Goal: Task Accomplishment & Management: Manage account settings

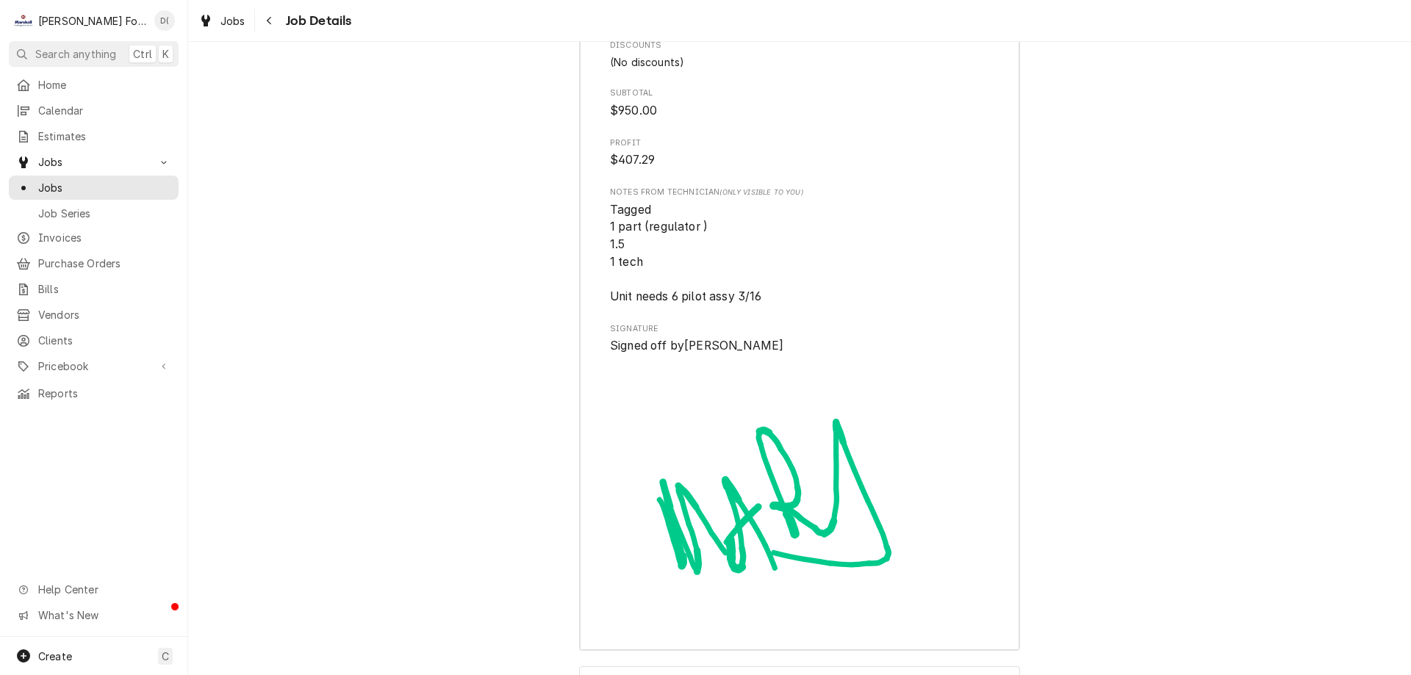
scroll to position [4910, 0]
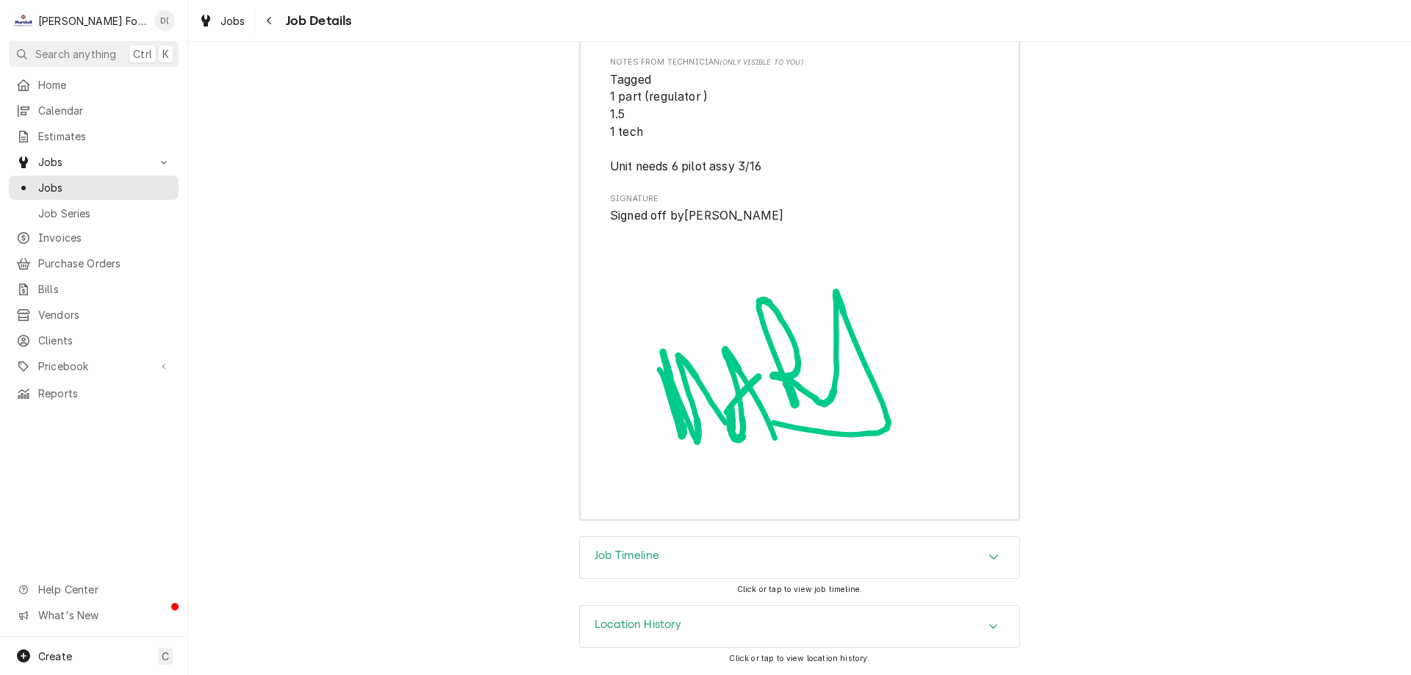
click at [702, 560] on div "Job Timeline" at bounding box center [799, 557] width 439 height 41
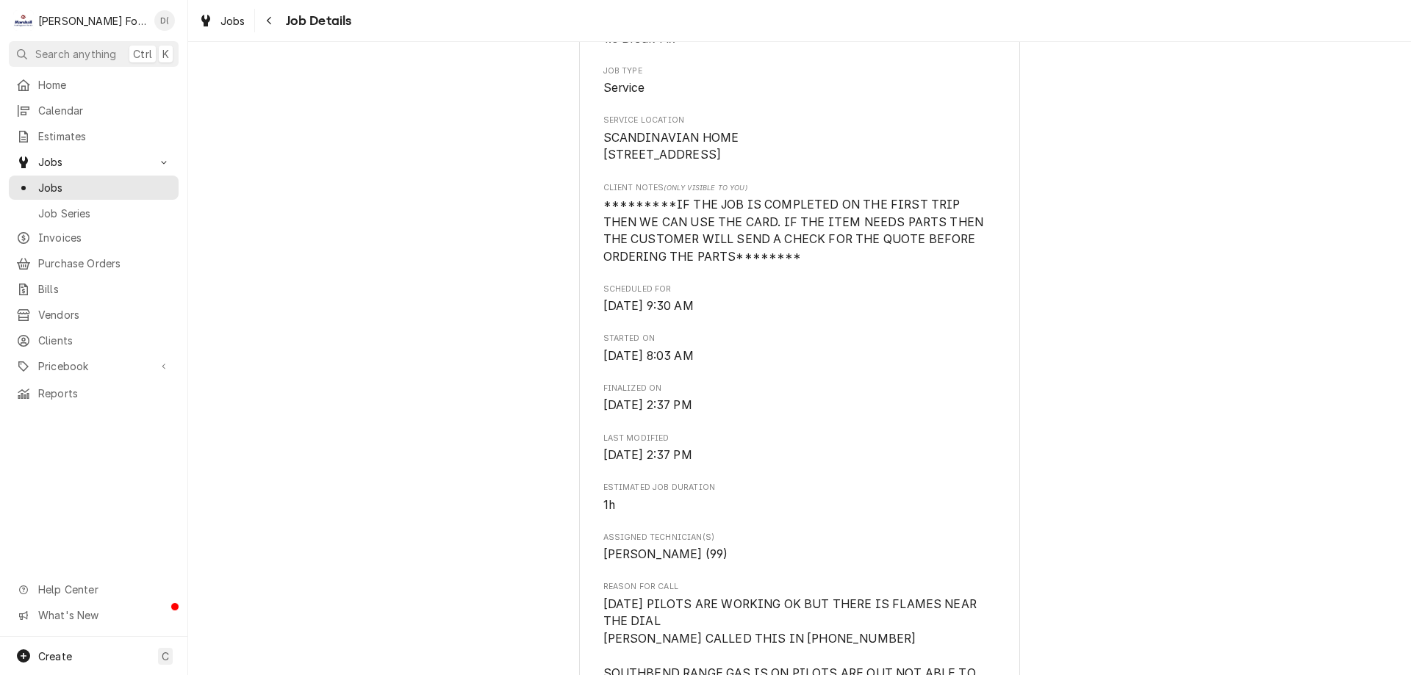
scroll to position [0, 0]
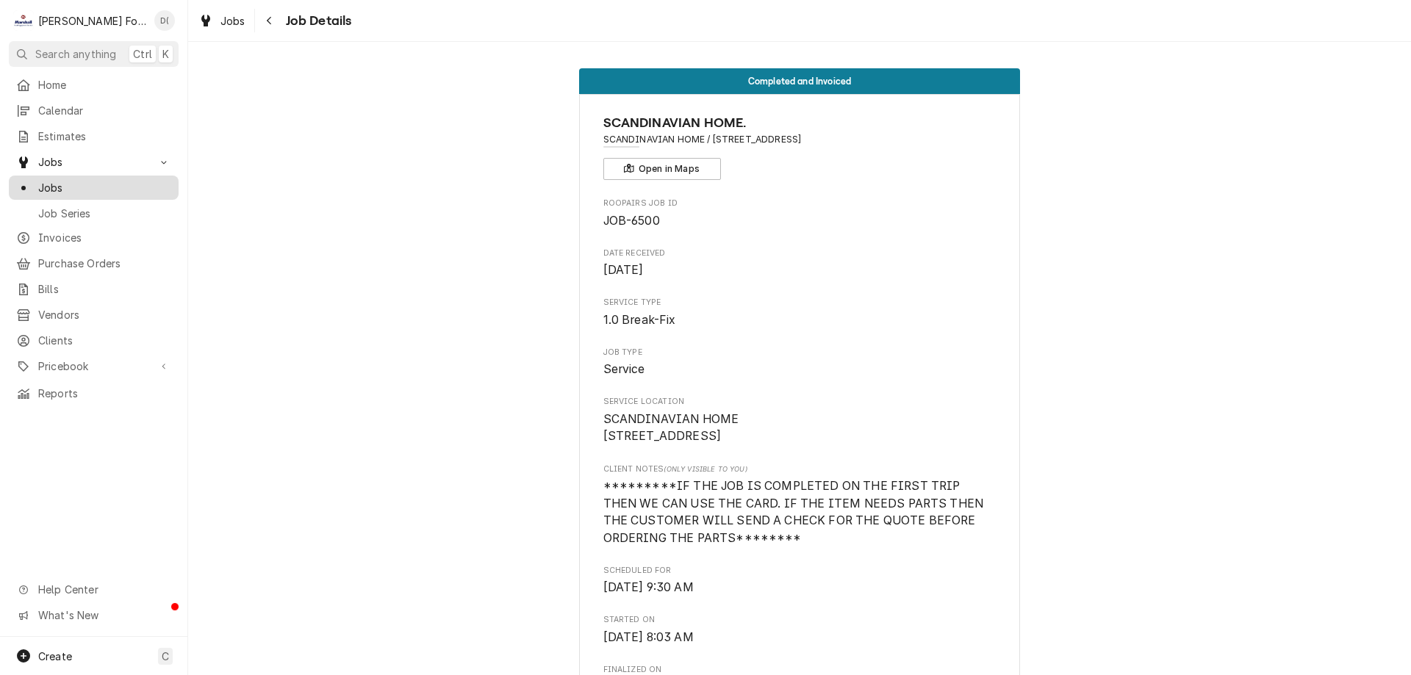
click at [143, 185] on span "Jobs" at bounding box center [104, 187] width 133 height 15
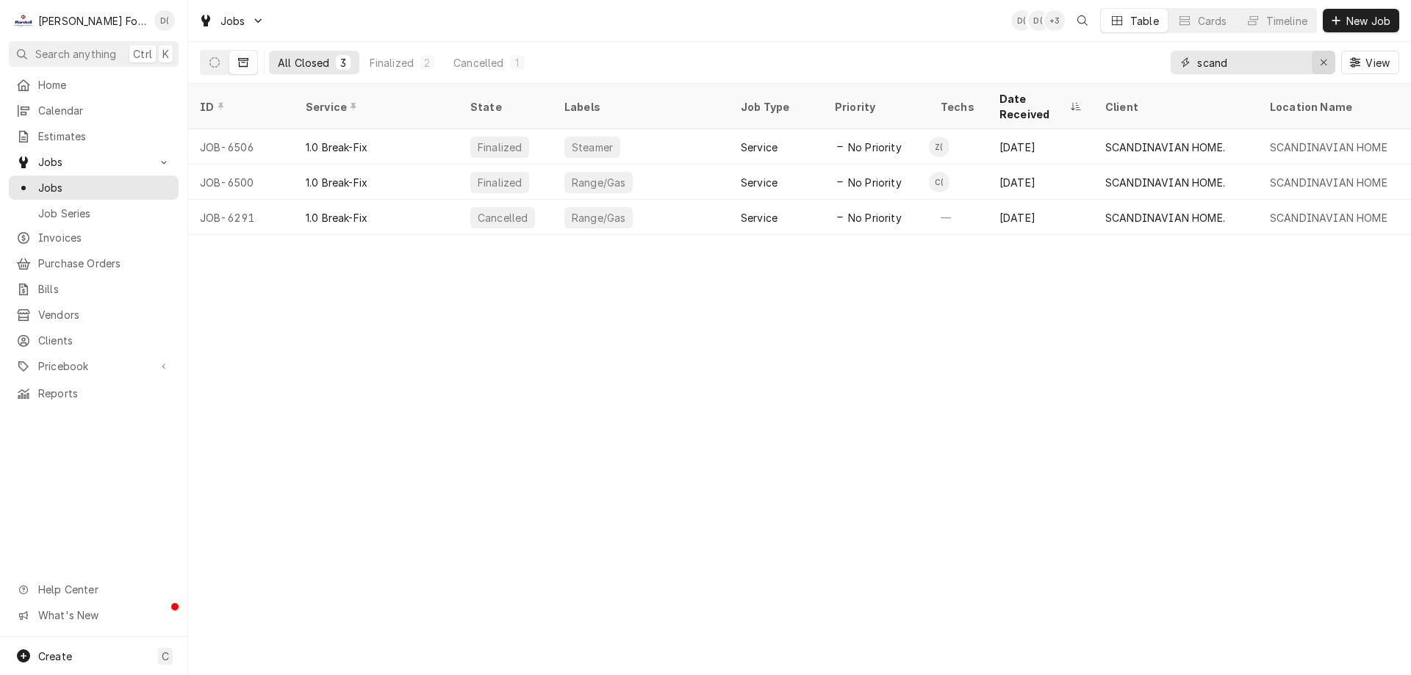
click at [1316, 59] on div "Erase input" at bounding box center [1323, 62] width 15 height 15
click at [1295, 62] on input "Dynamic Content Wrapper" at bounding box center [1266, 63] width 138 height 24
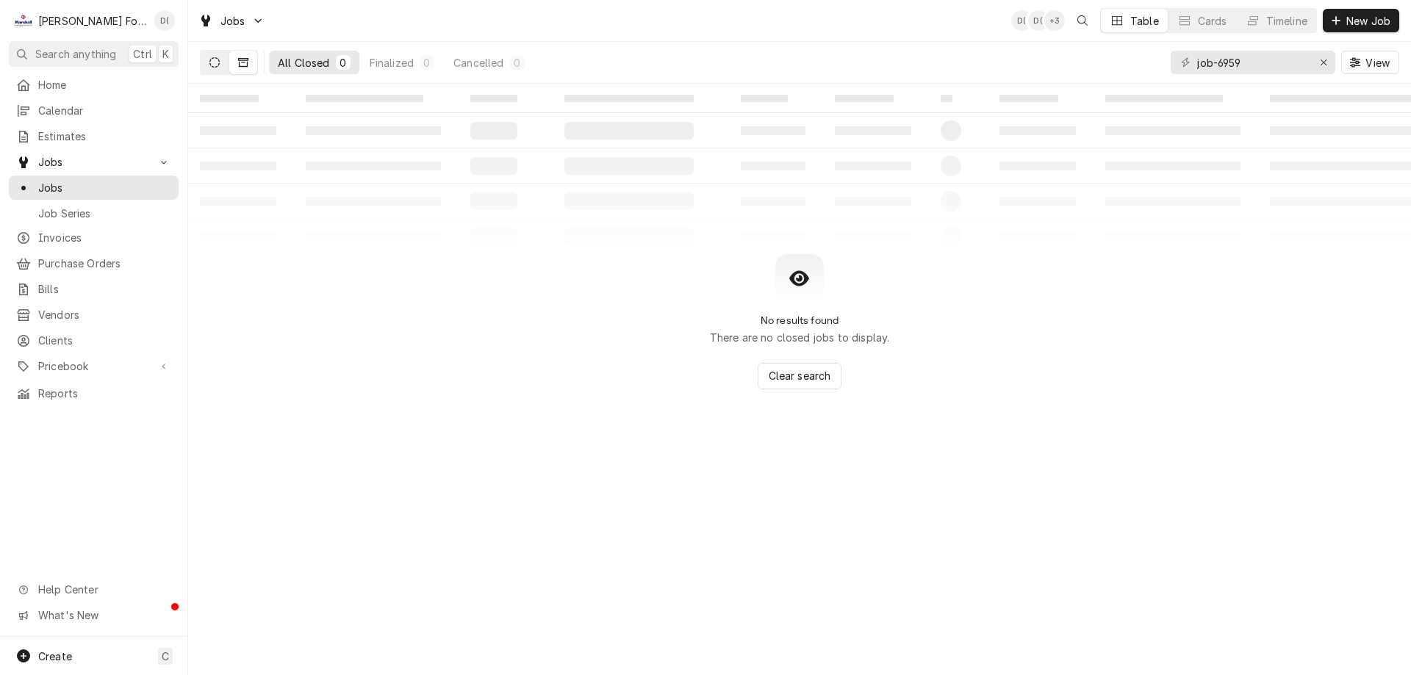
click at [214, 66] on icon "Dynamic Content Wrapper" at bounding box center [214, 62] width 10 height 10
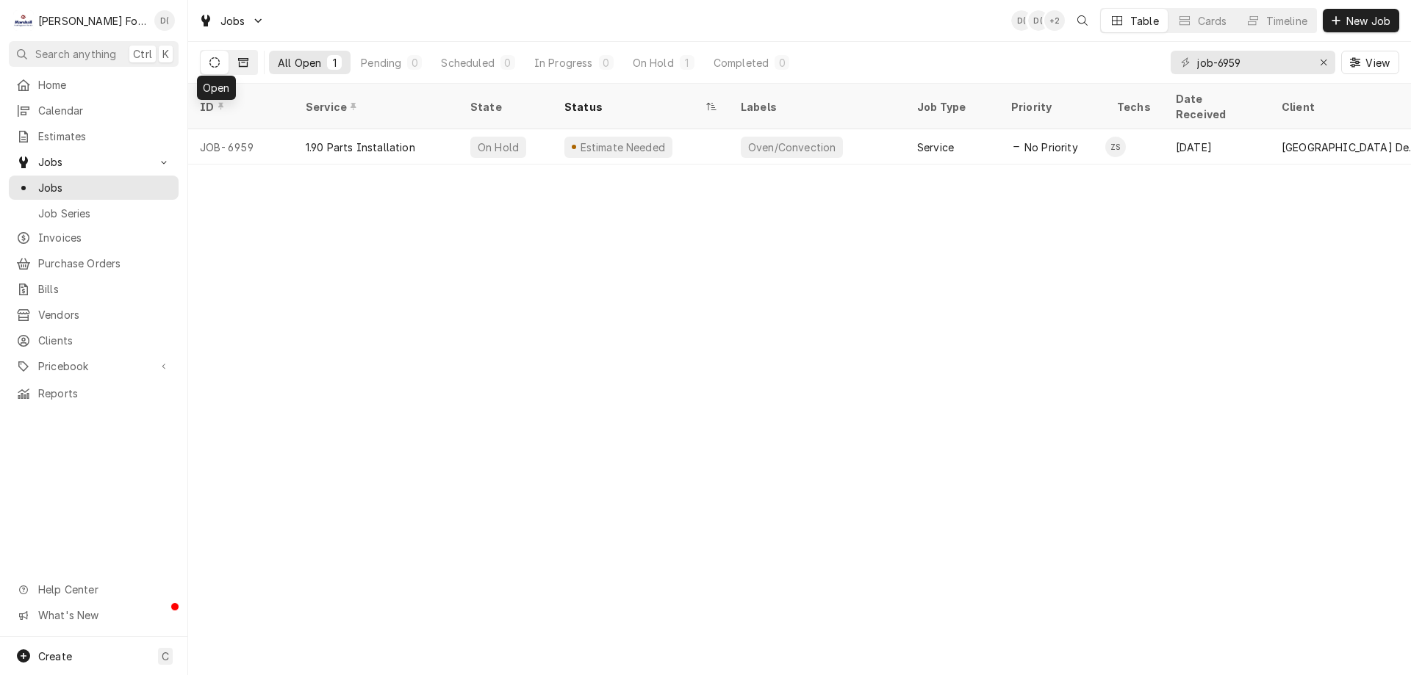
click at [250, 68] on button "Dynamic Content Wrapper" at bounding box center [243, 63] width 28 height 24
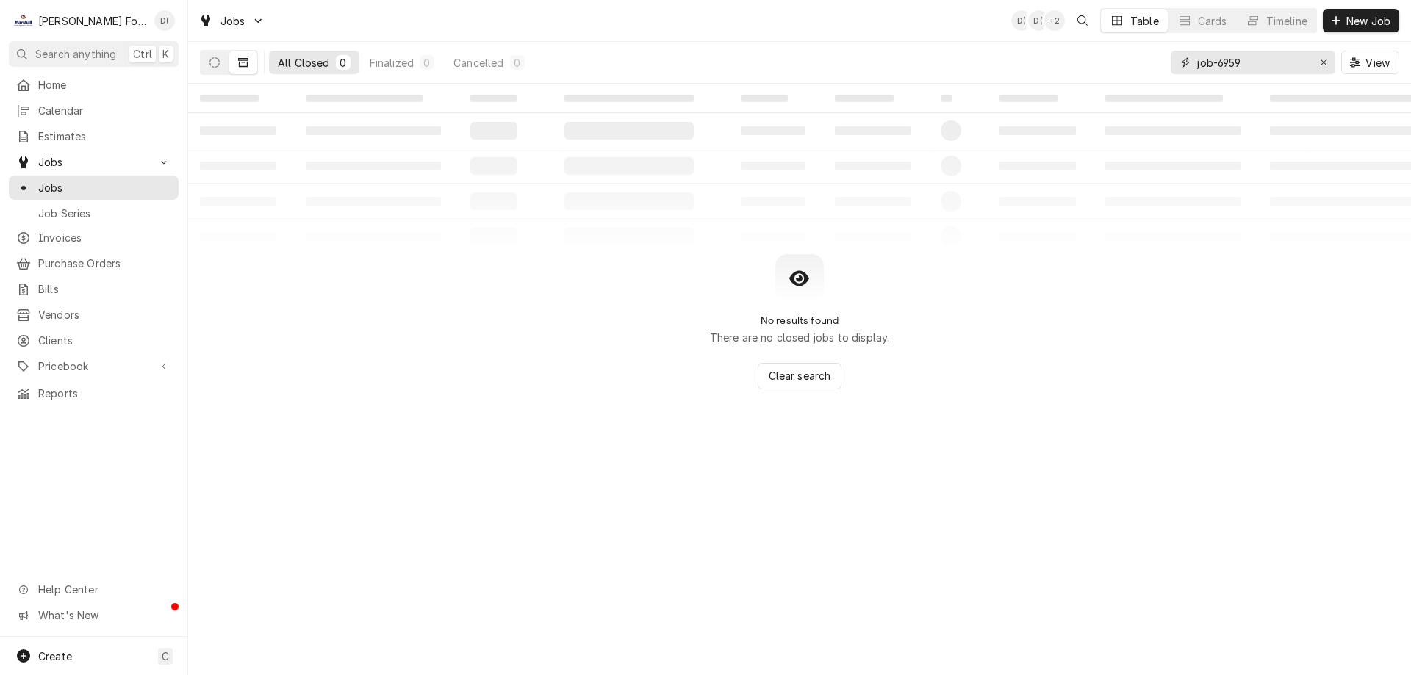
click at [1251, 60] on input "job-6959" at bounding box center [1252, 63] width 110 height 24
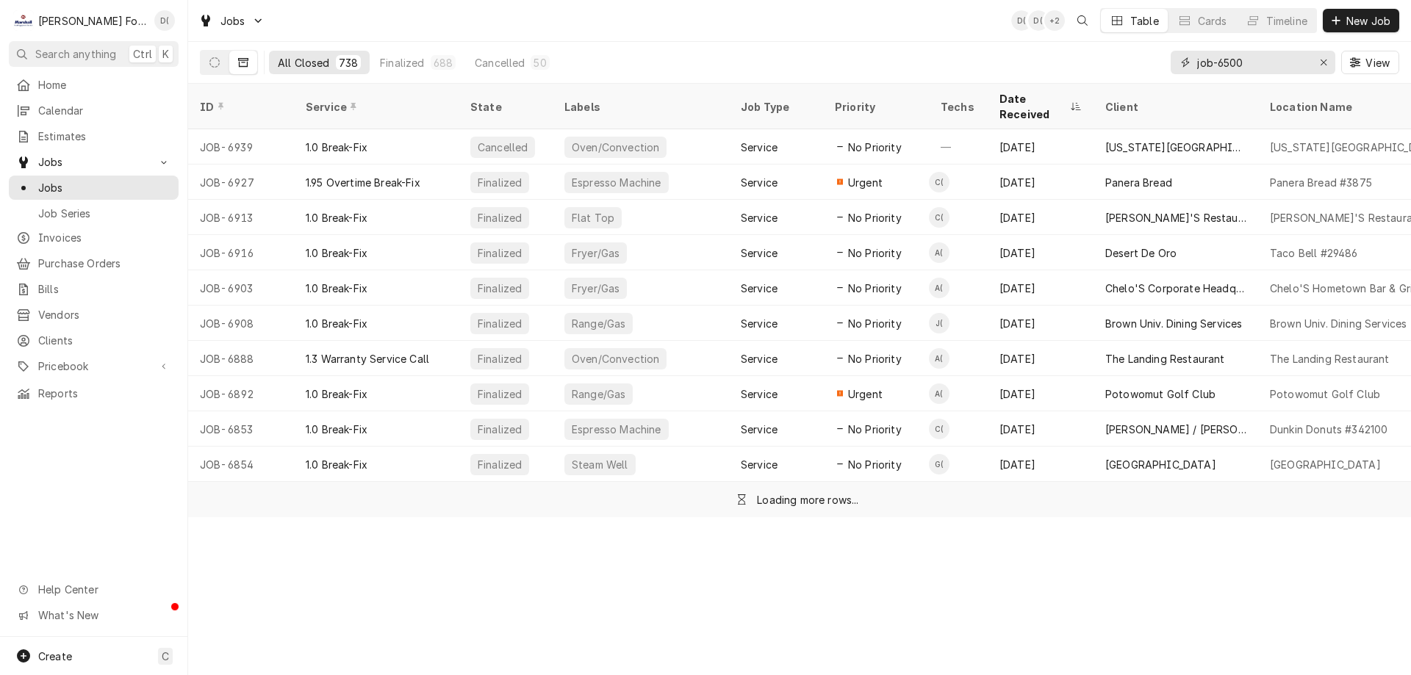
type input "job-6500"
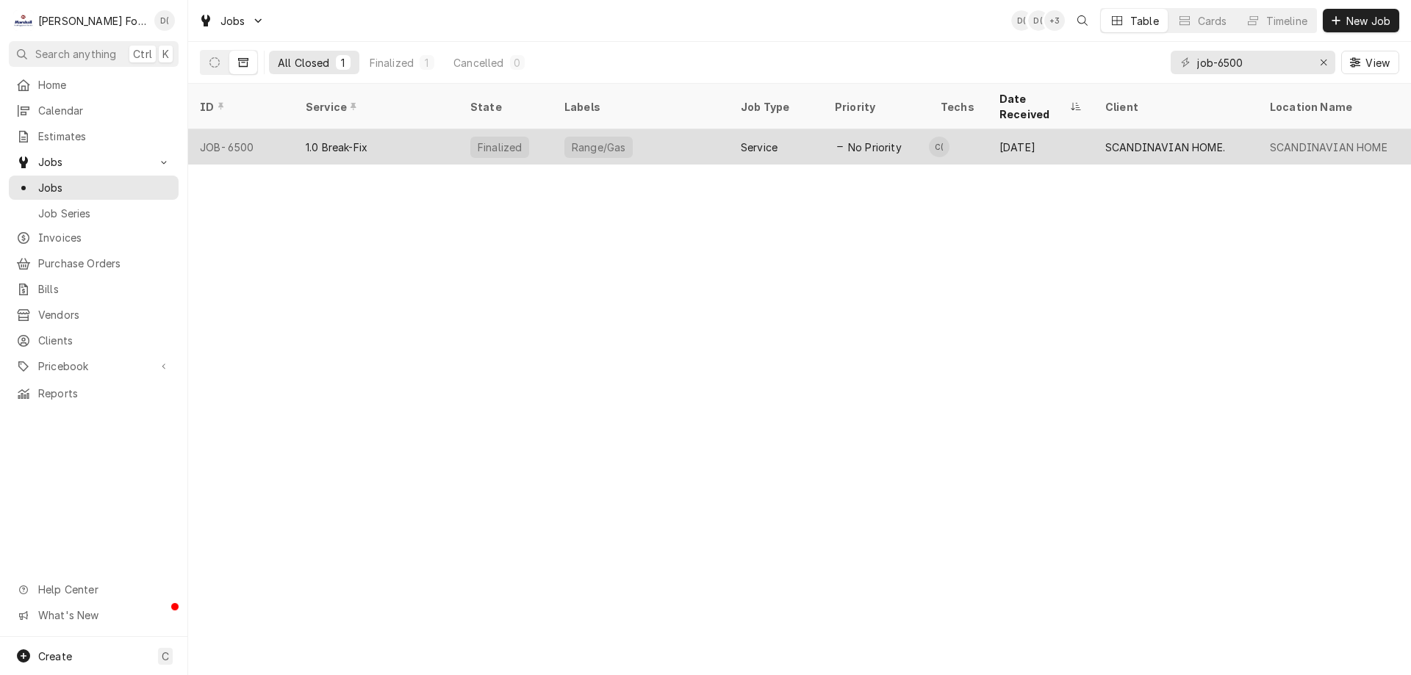
click at [691, 132] on div "Range/Gas" at bounding box center [640, 146] width 176 height 35
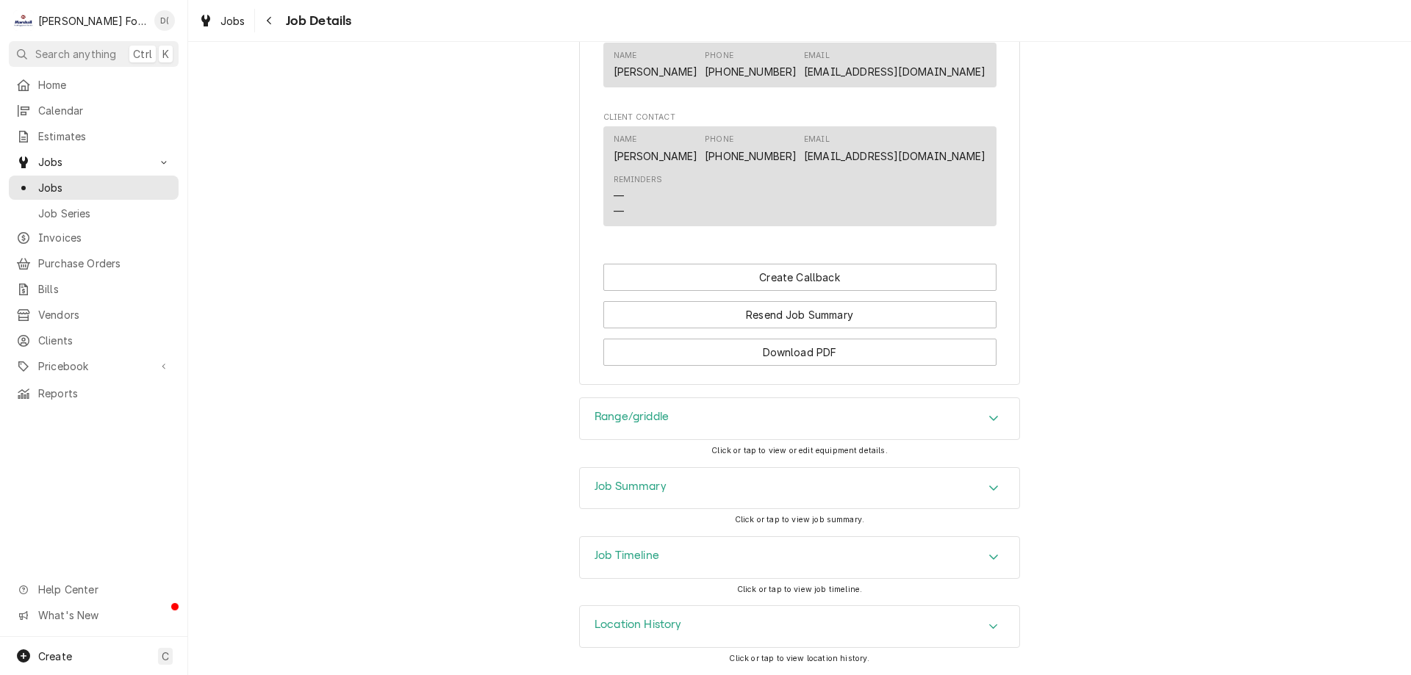
scroll to position [1262, 0]
click at [684, 491] on div "Job Summary" at bounding box center [799, 488] width 439 height 41
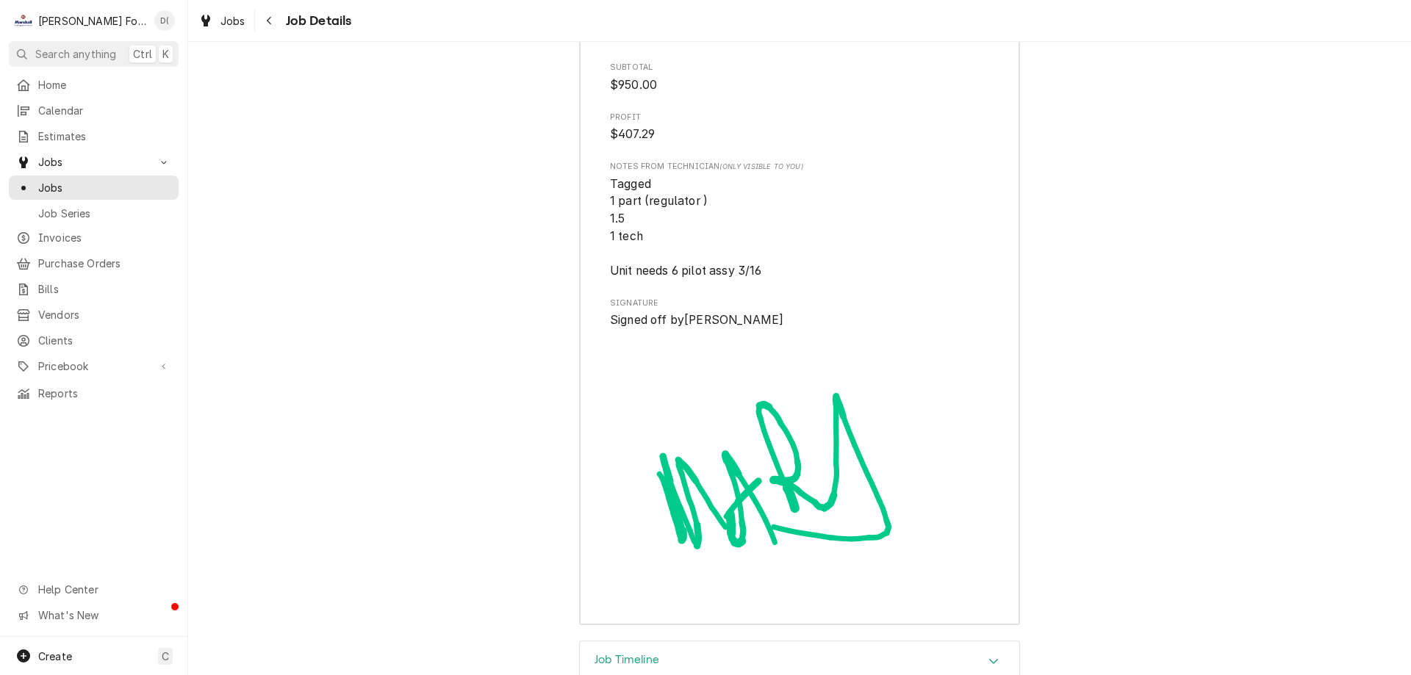
scroll to position [4910, 0]
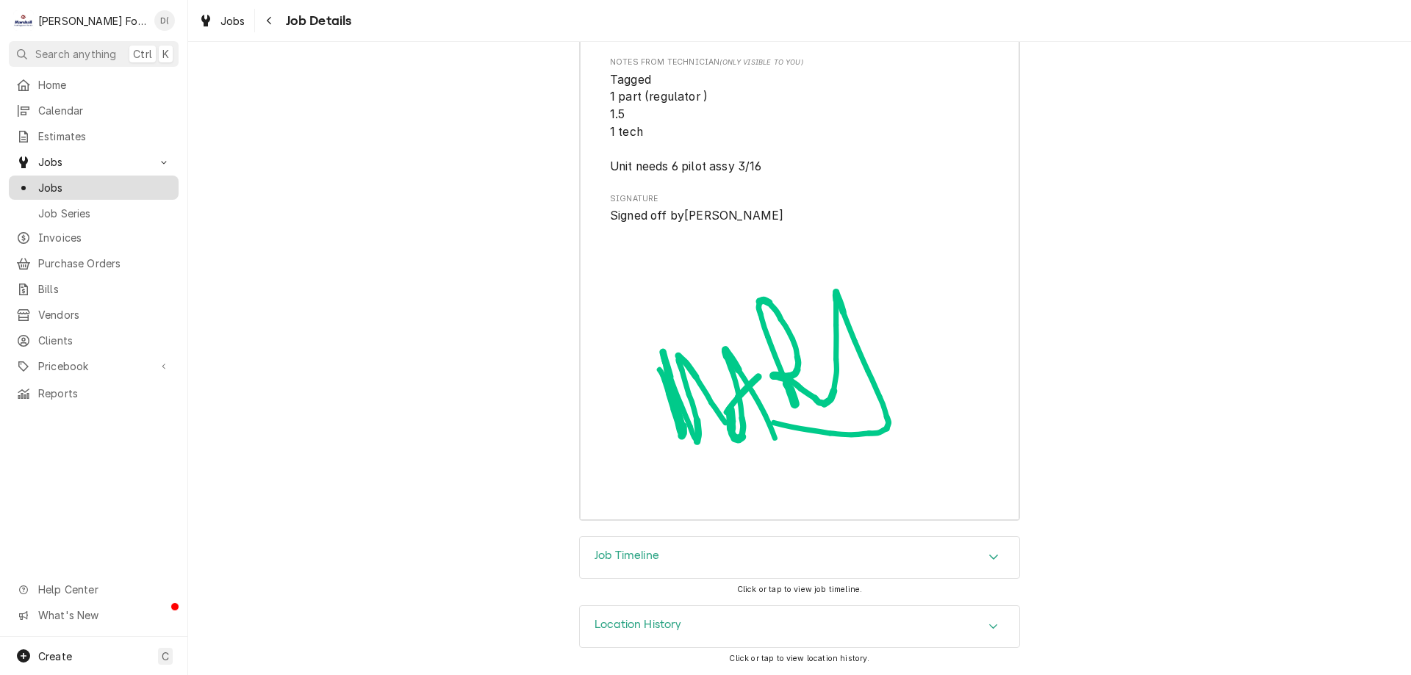
click at [119, 187] on span "Jobs" at bounding box center [104, 187] width 133 height 15
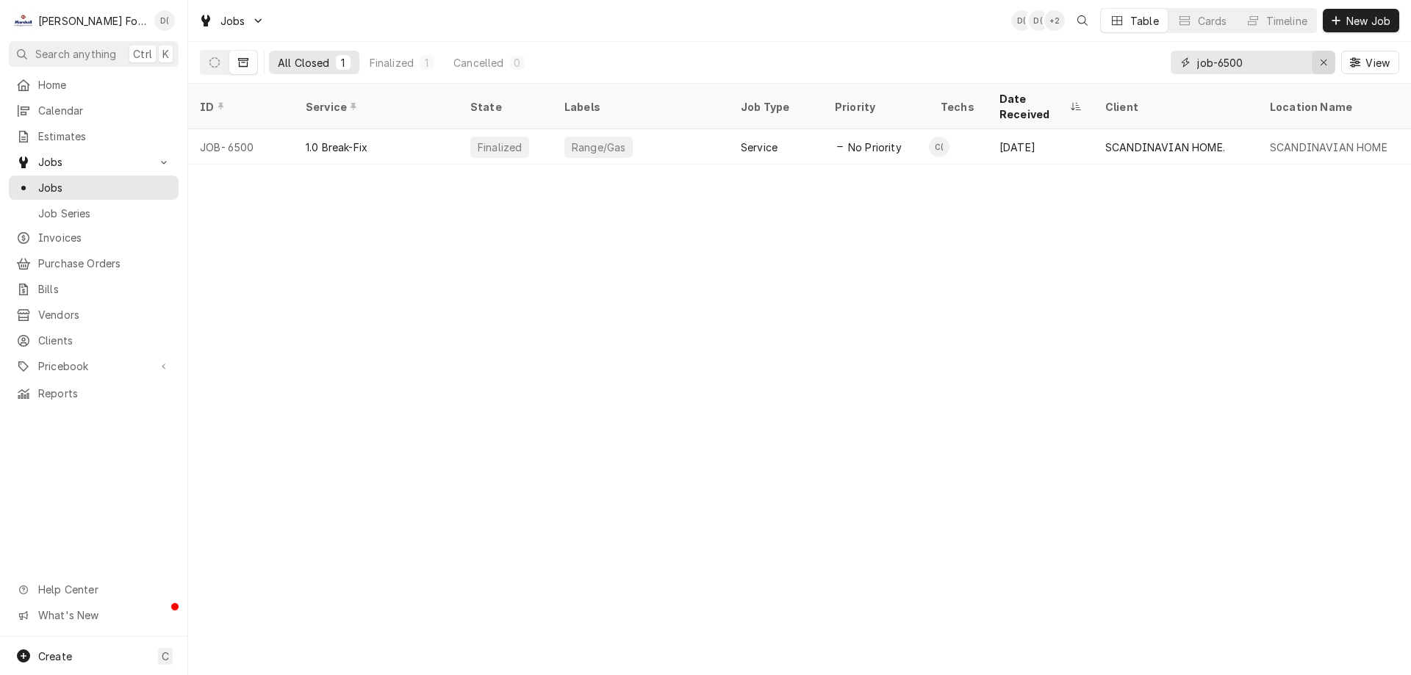
click at [1318, 65] on div "Erase input" at bounding box center [1323, 62] width 15 height 15
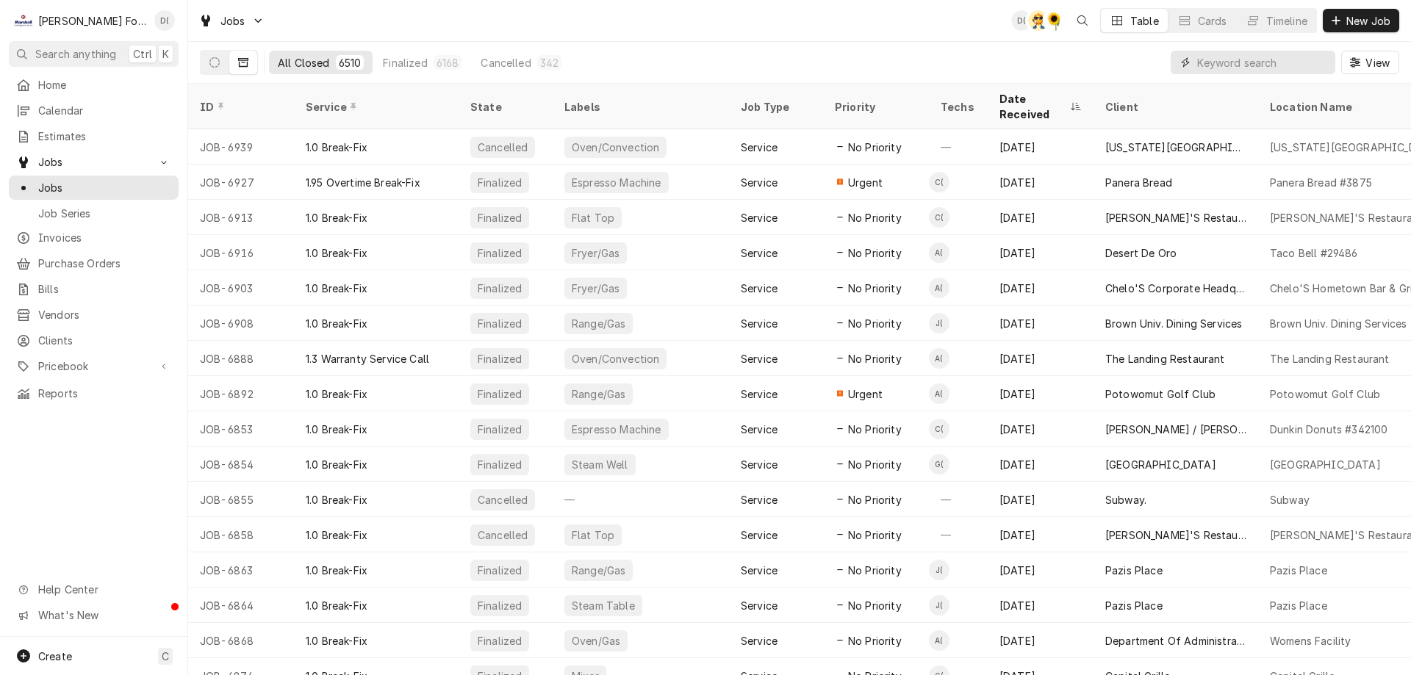
click at [1220, 65] on input "Dynamic Content Wrapper" at bounding box center [1262, 63] width 131 height 24
type input "job-6959"
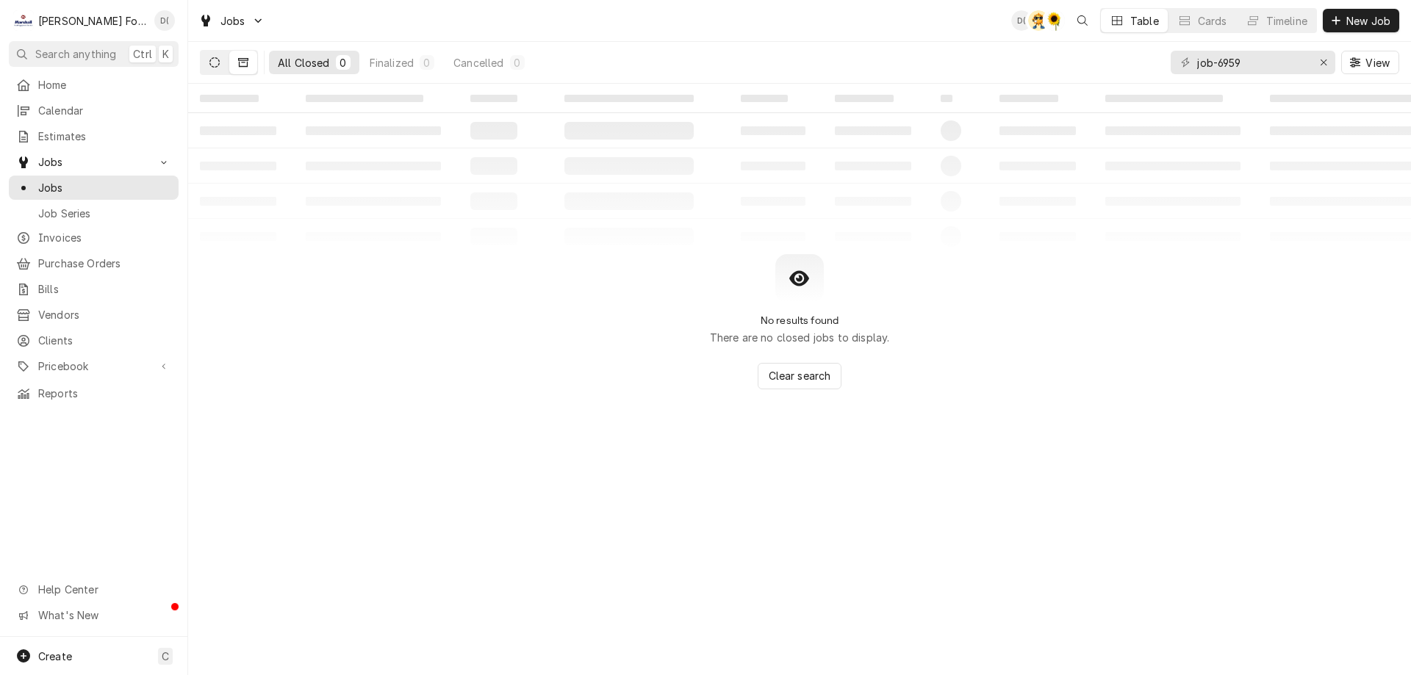
click at [217, 67] on icon "Dynamic Content Wrapper" at bounding box center [214, 62] width 10 height 10
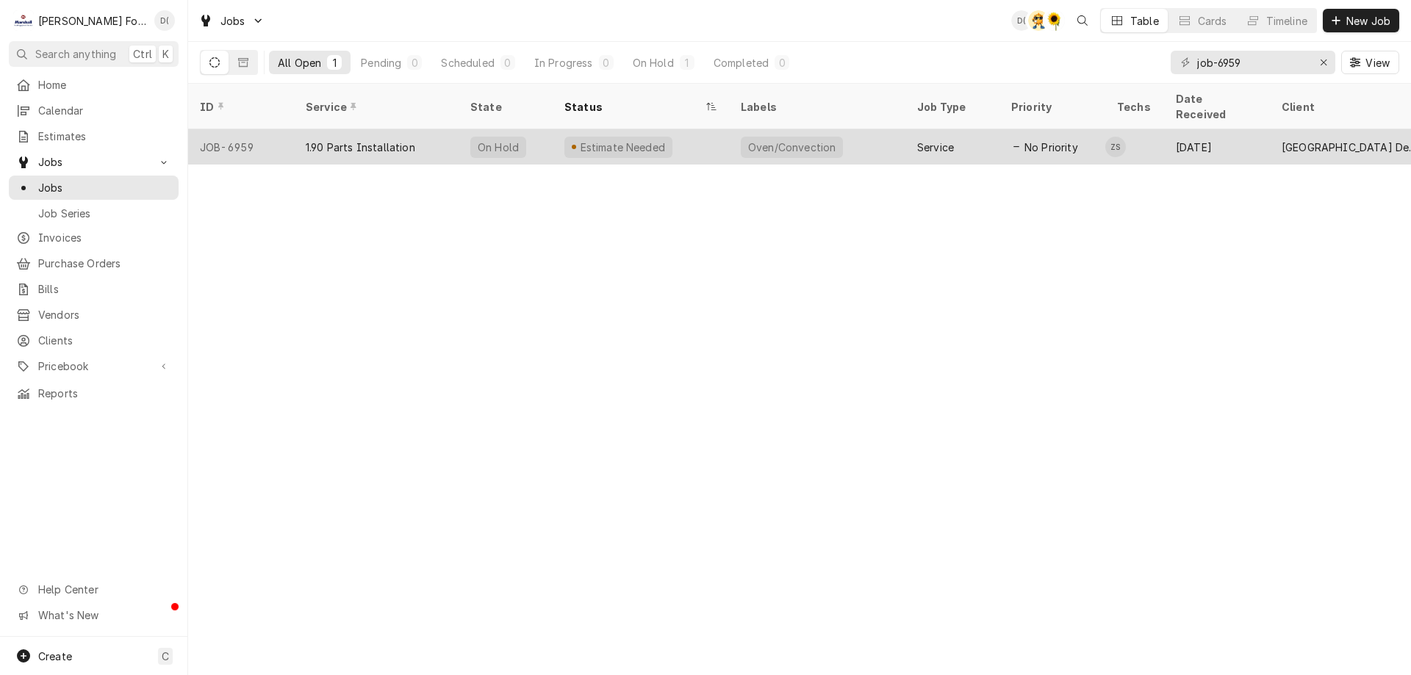
click at [659, 137] on div "Estimate Needed" at bounding box center [618, 147] width 108 height 21
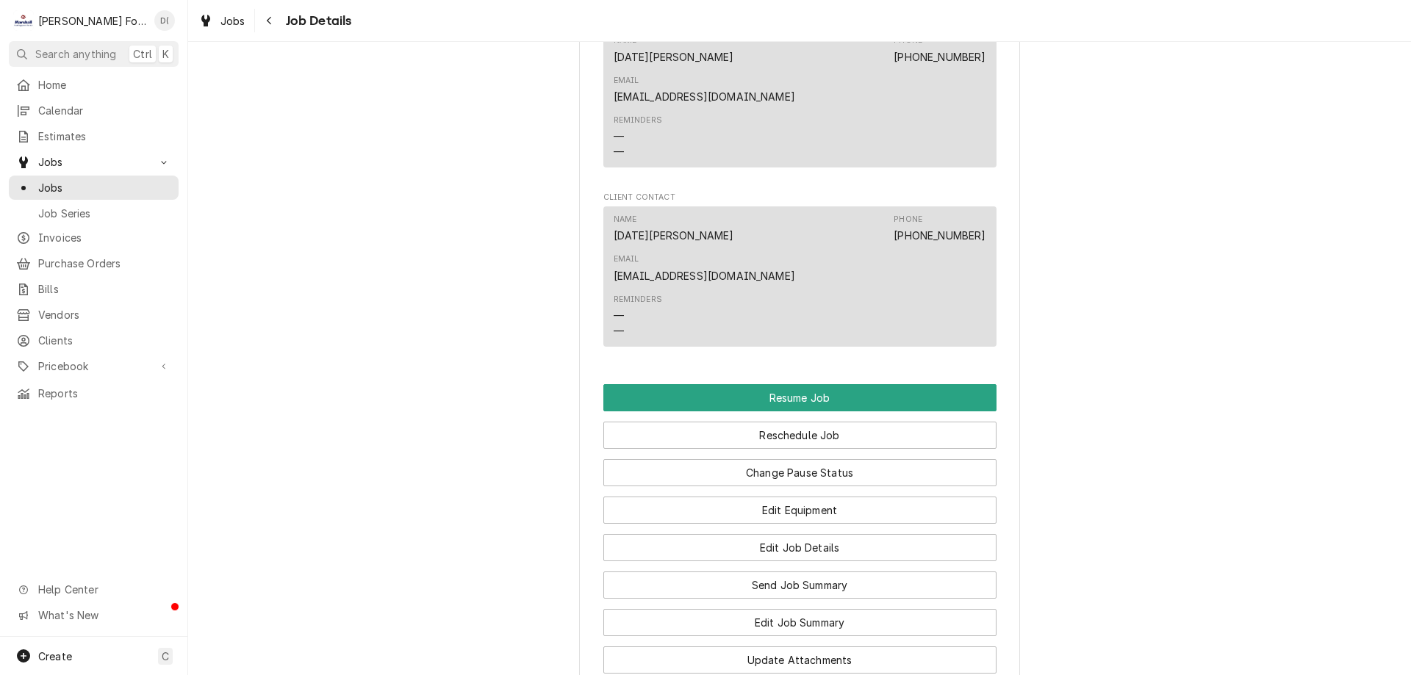
scroll to position [1396, 0]
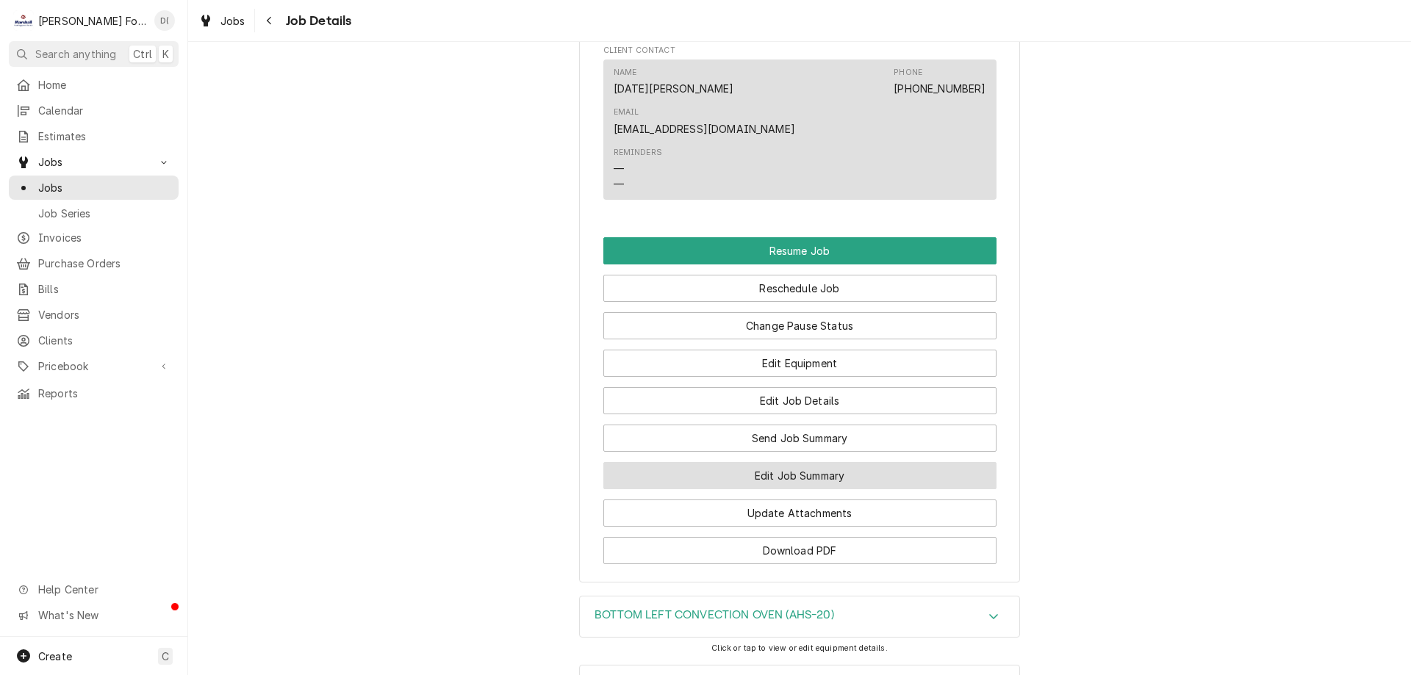
click at [725, 462] on button "Edit Job Summary" at bounding box center [799, 475] width 393 height 27
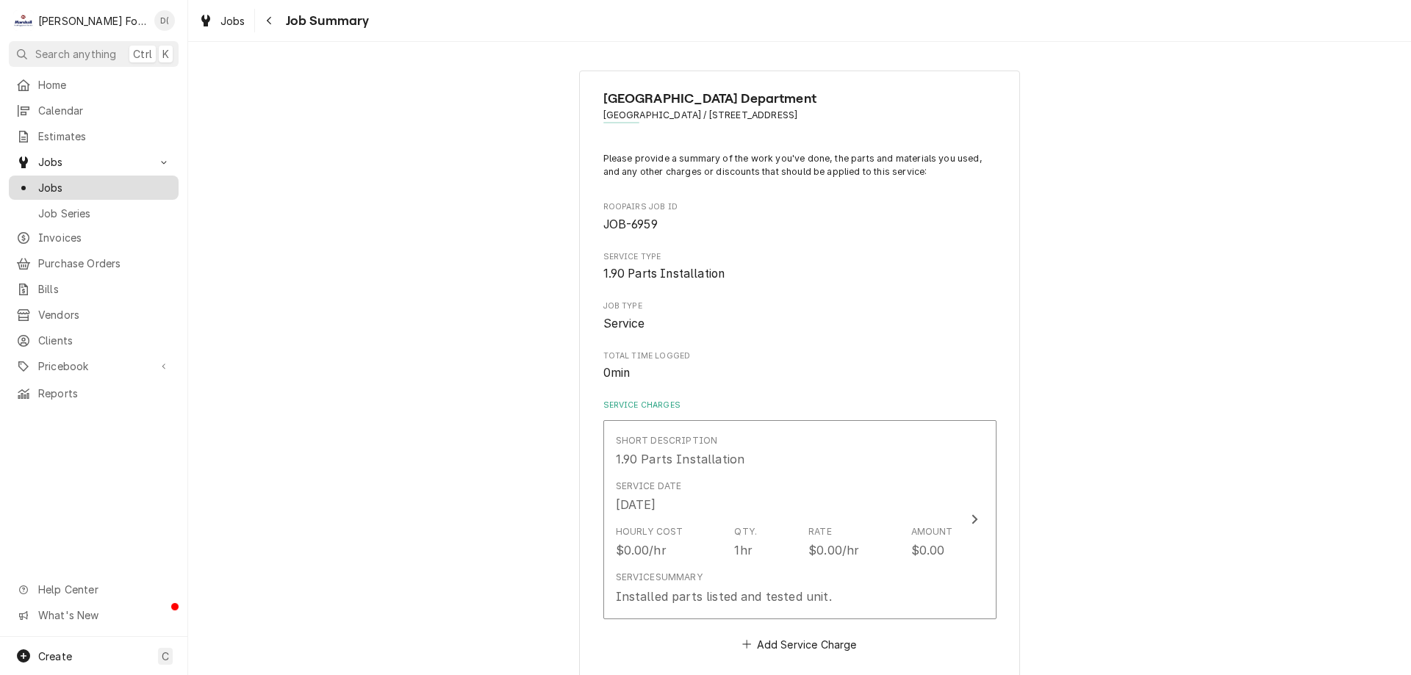
click at [84, 193] on link "Jobs" at bounding box center [94, 188] width 170 height 24
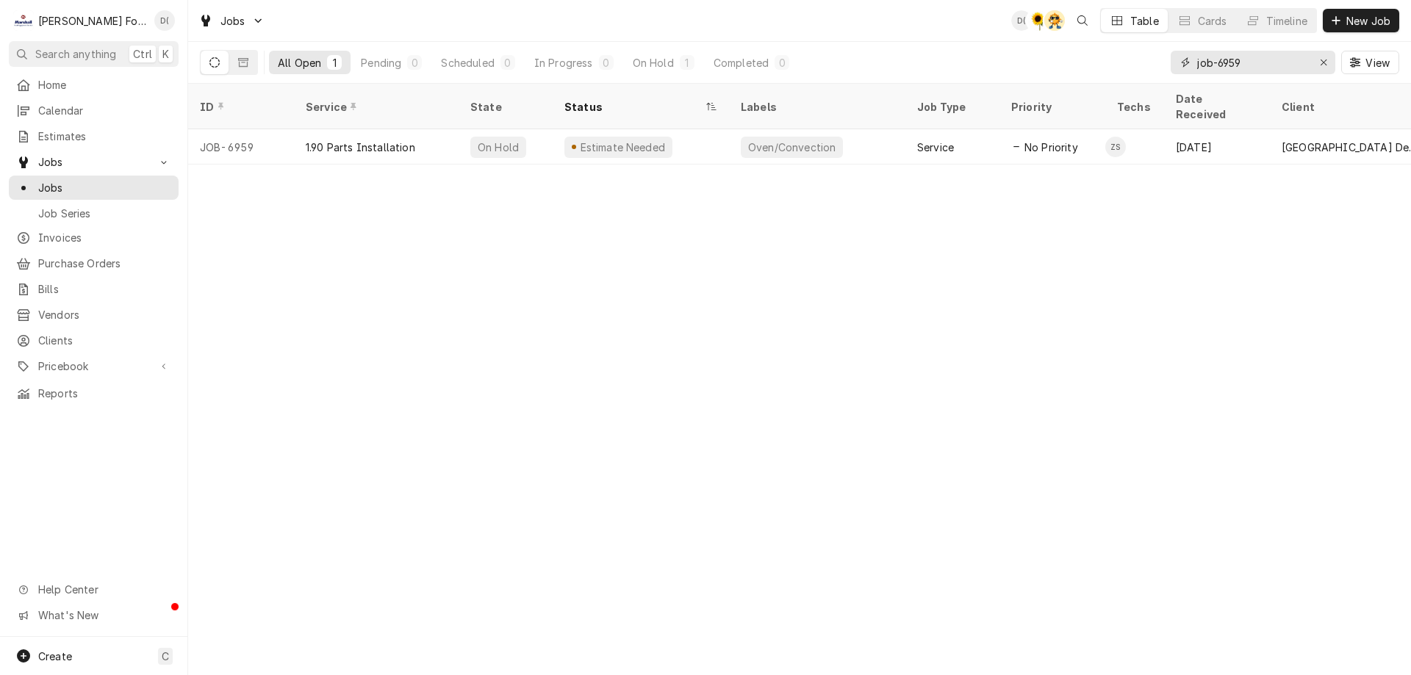
click at [1256, 65] on input "job-6959" at bounding box center [1252, 63] width 110 height 24
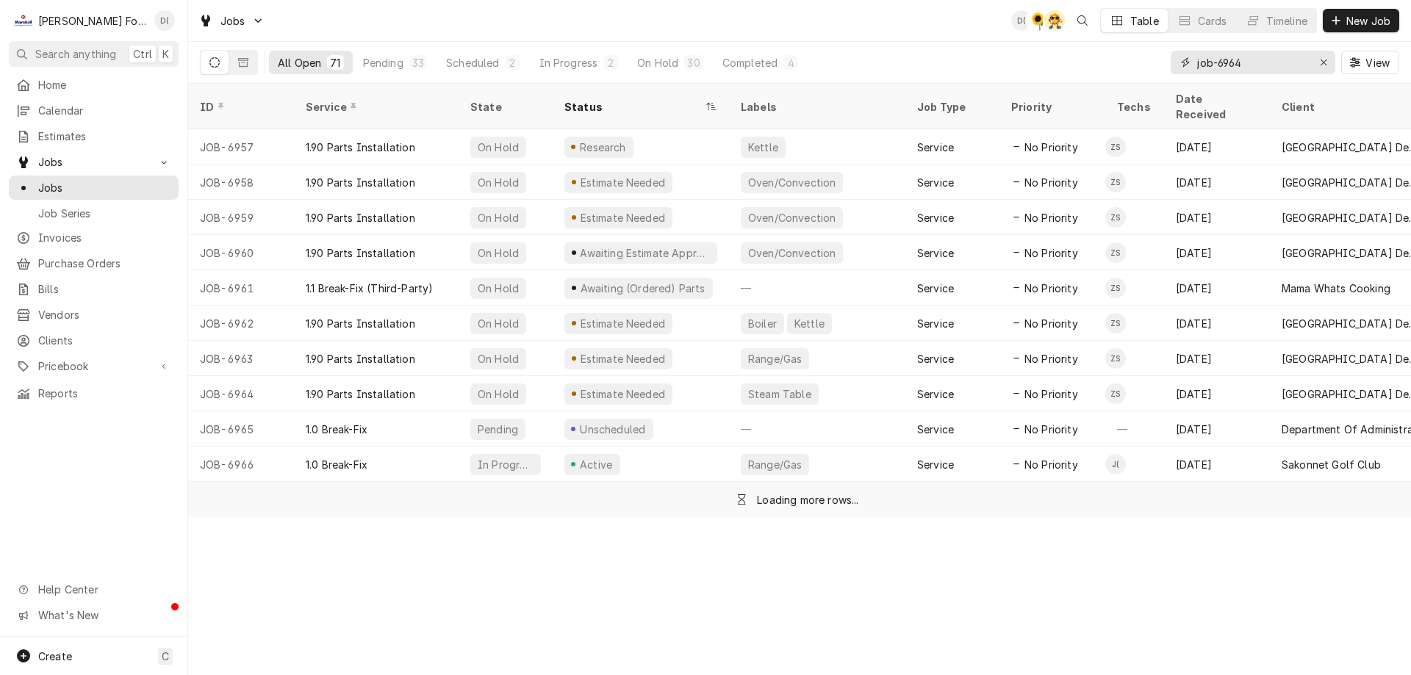
type input "job-6964"
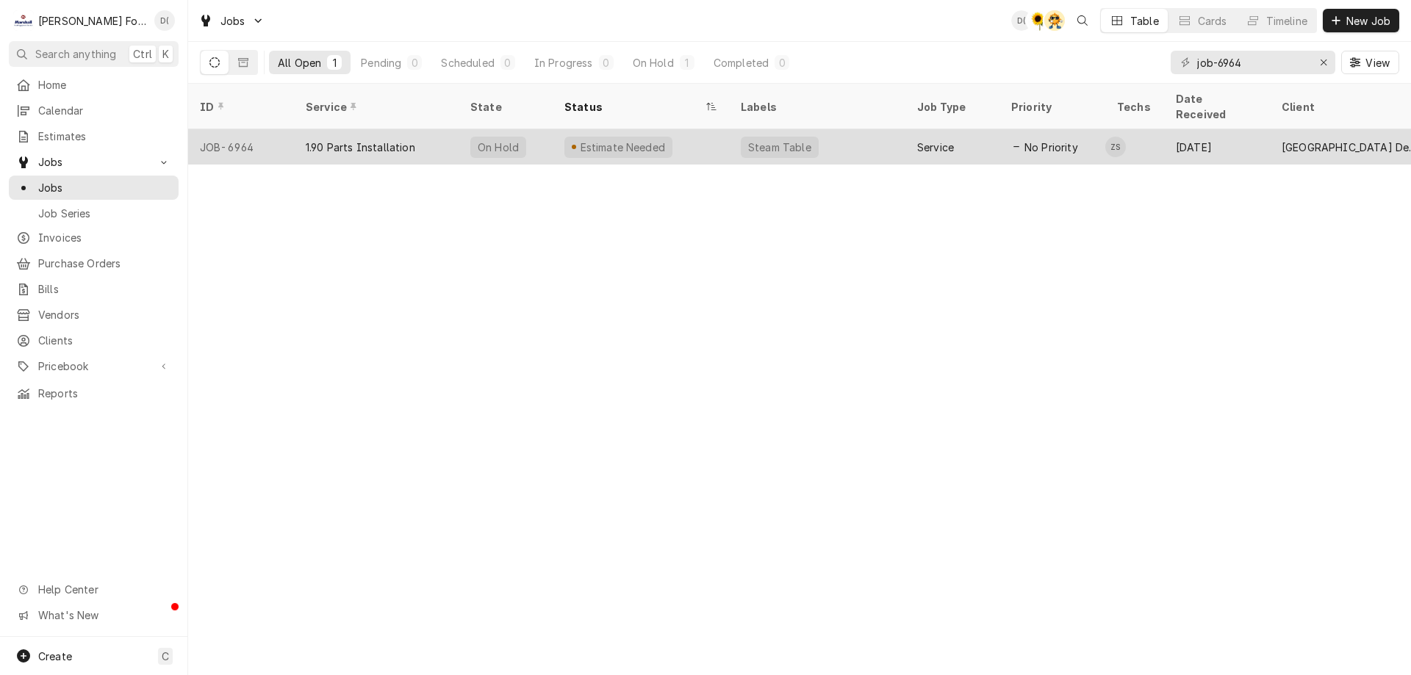
click at [703, 129] on div "Estimate Needed" at bounding box center [640, 146] width 176 height 35
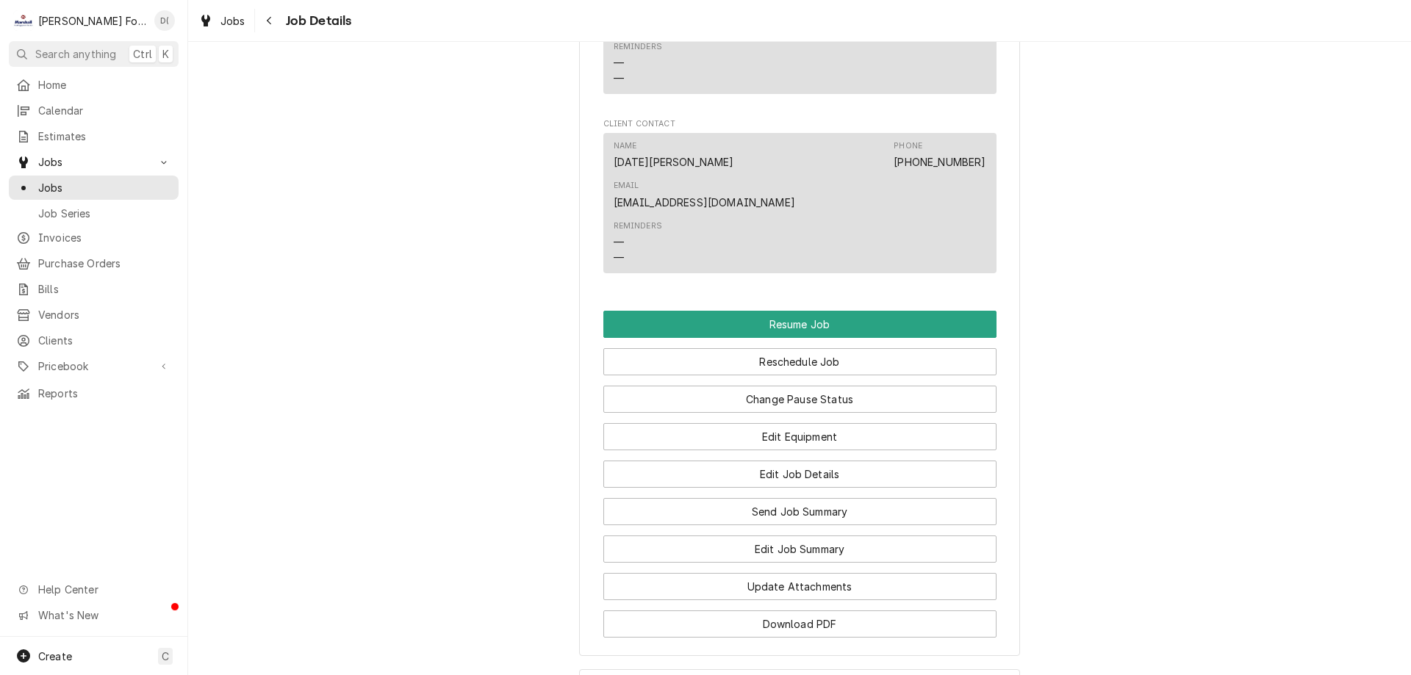
scroll to position [1531, 0]
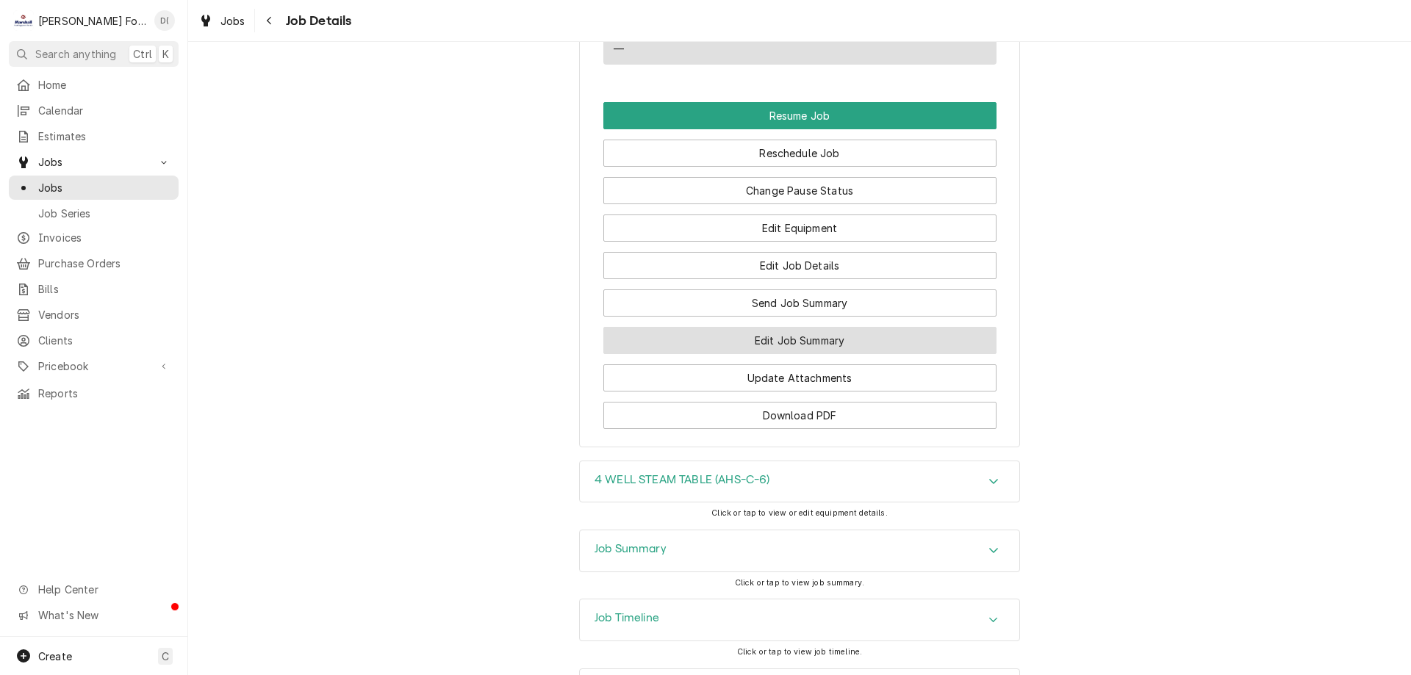
click at [766, 327] on button "Edit Job Summary" at bounding box center [799, 340] width 393 height 27
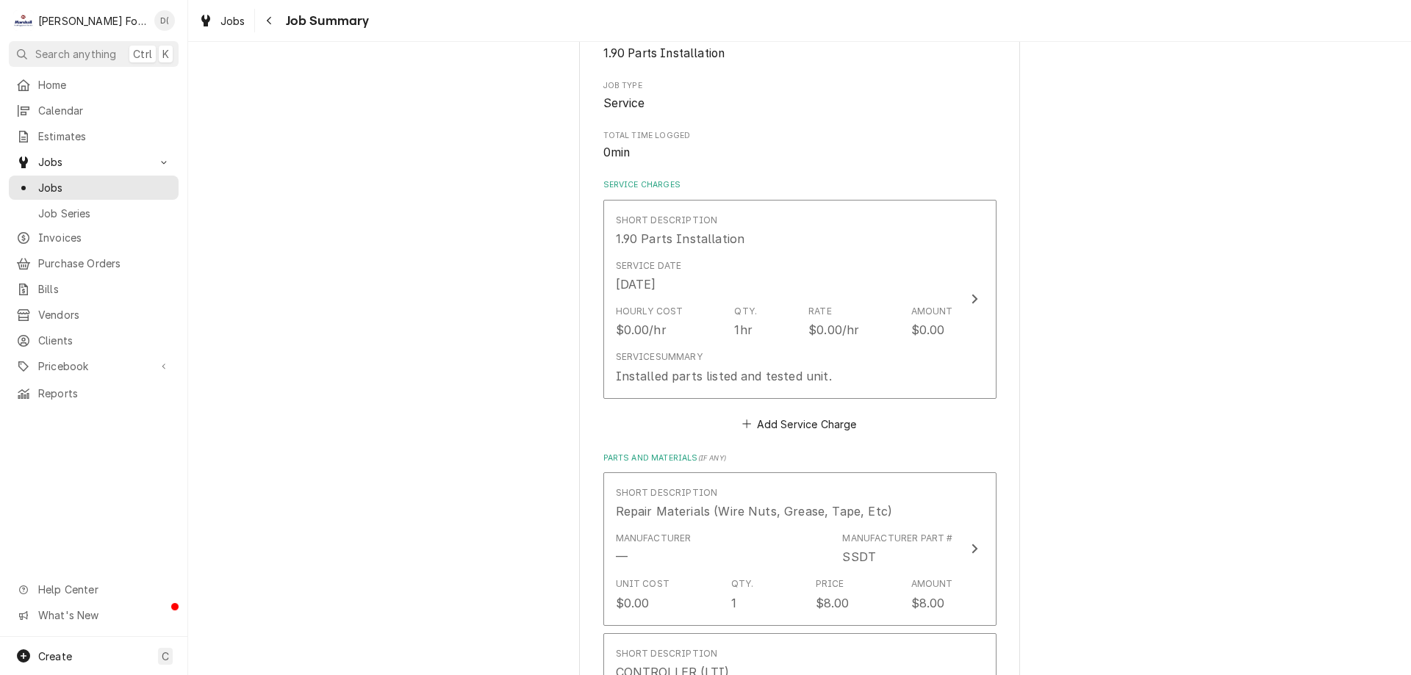
scroll to position [294, 0]
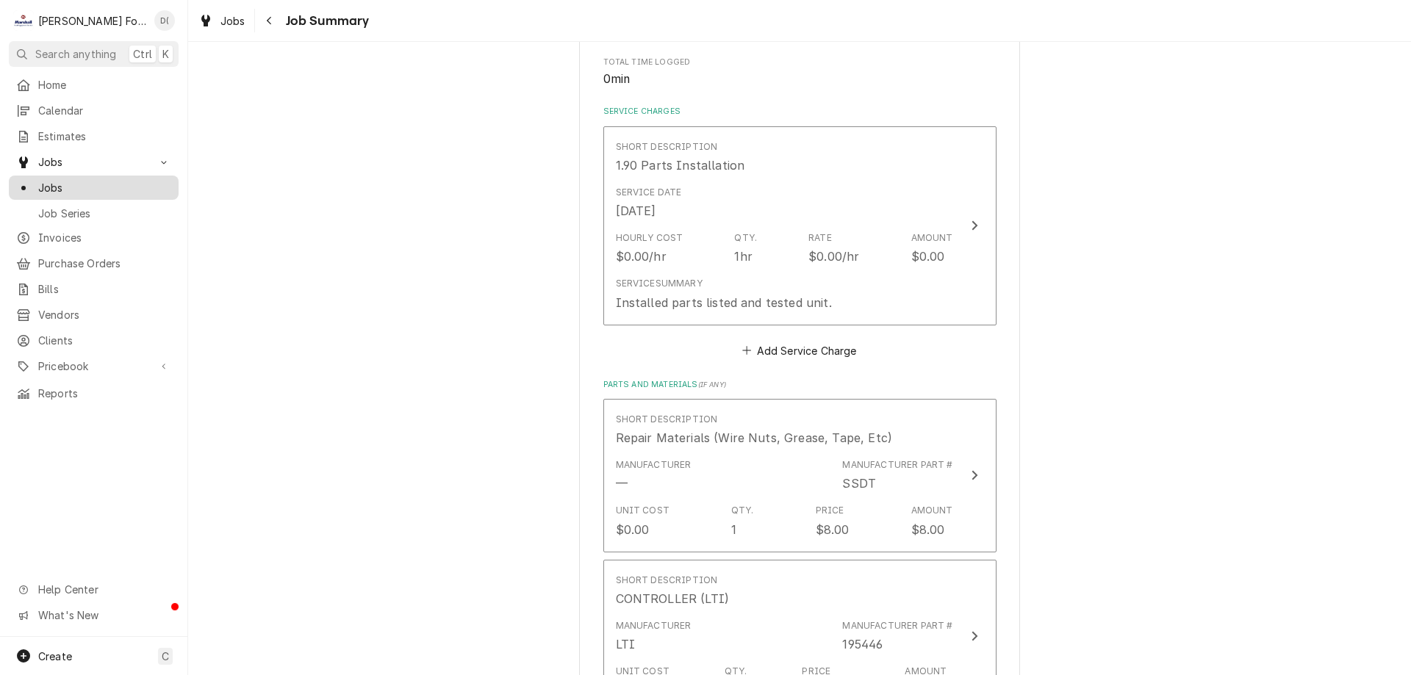
click at [113, 181] on span "Jobs" at bounding box center [104, 187] width 133 height 15
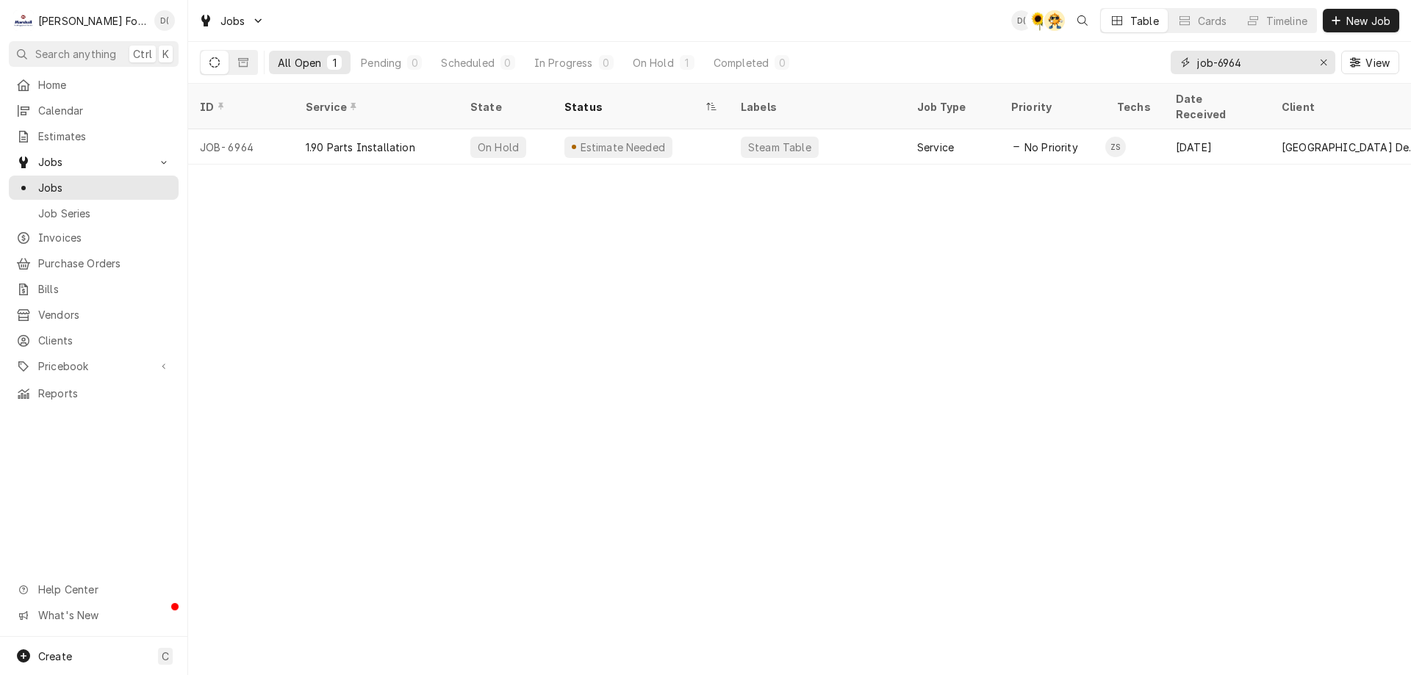
click at [1261, 67] on input "job-6964" at bounding box center [1252, 63] width 110 height 24
type input "job-6963"
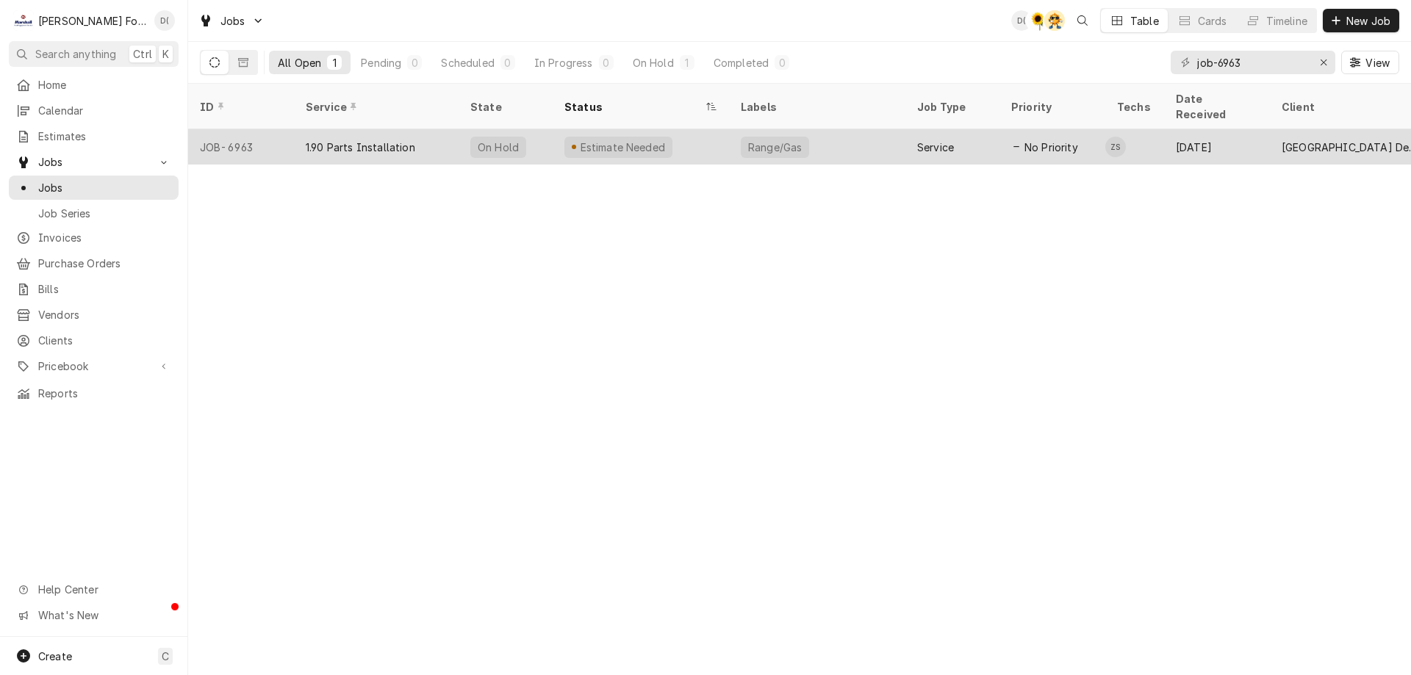
click at [663, 129] on div "Estimate Needed" at bounding box center [640, 146] width 176 height 35
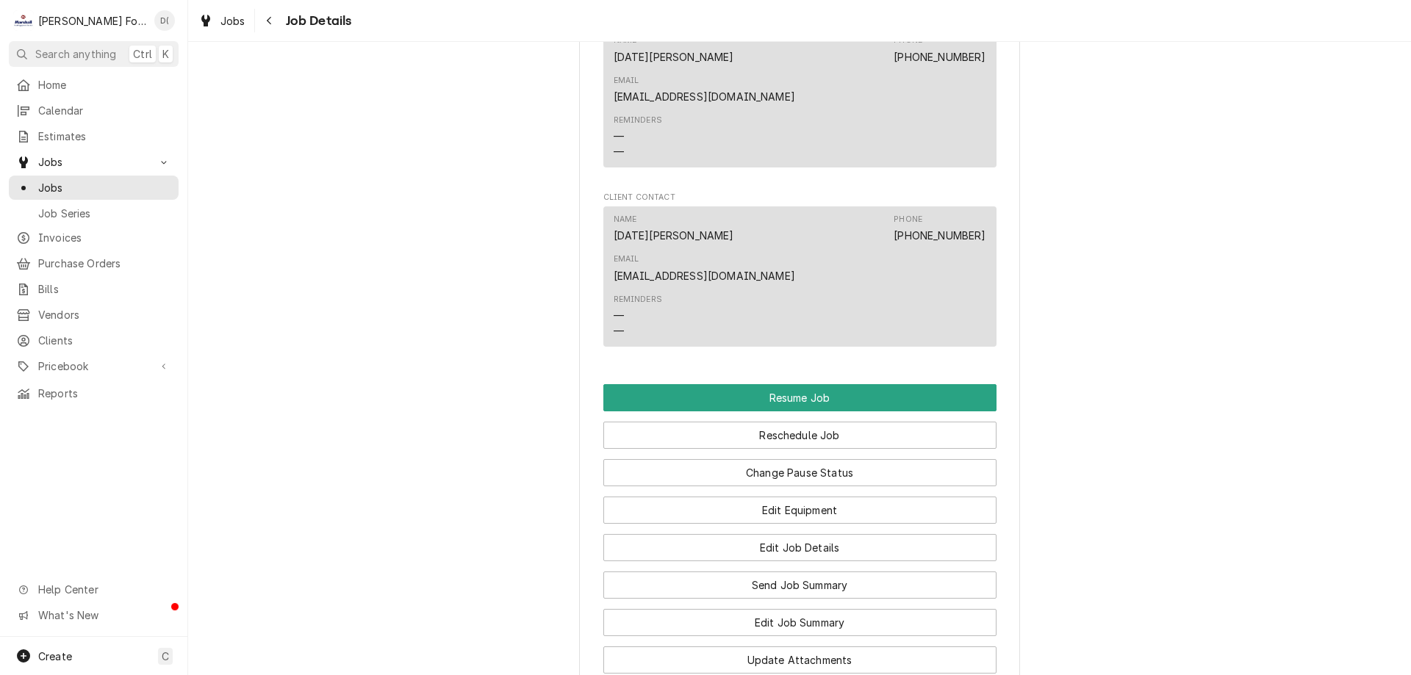
scroll to position [1396, 0]
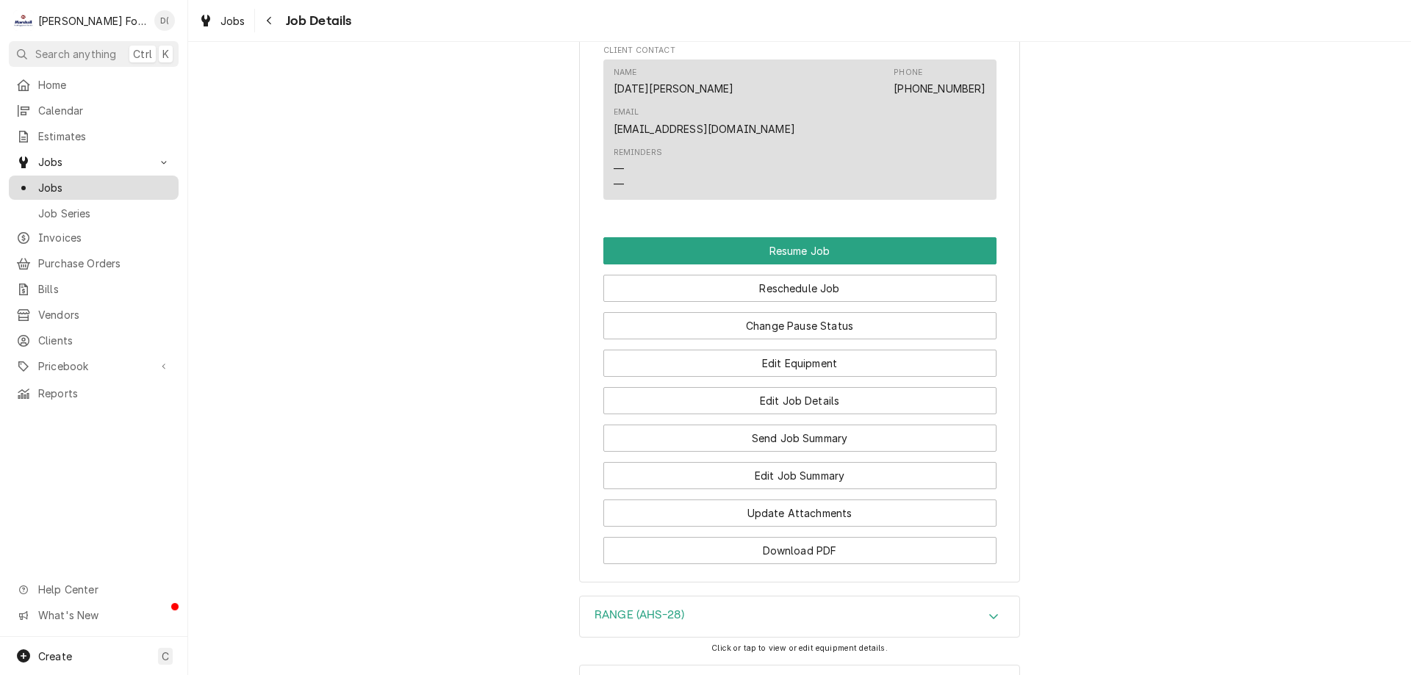
click at [87, 183] on span "Jobs" at bounding box center [104, 187] width 133 height 15
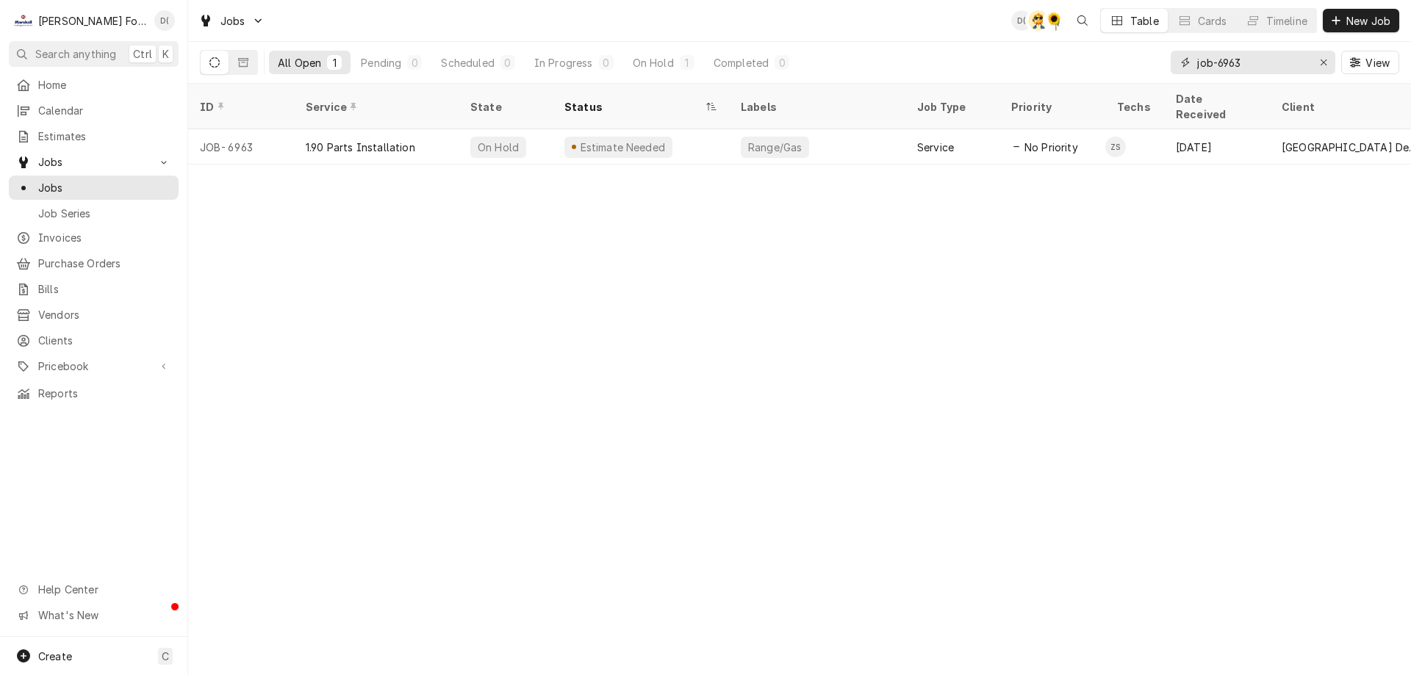
click at [1250, 63] on input "job-6963" at bounding box center [1252, 63] width 110 height 24
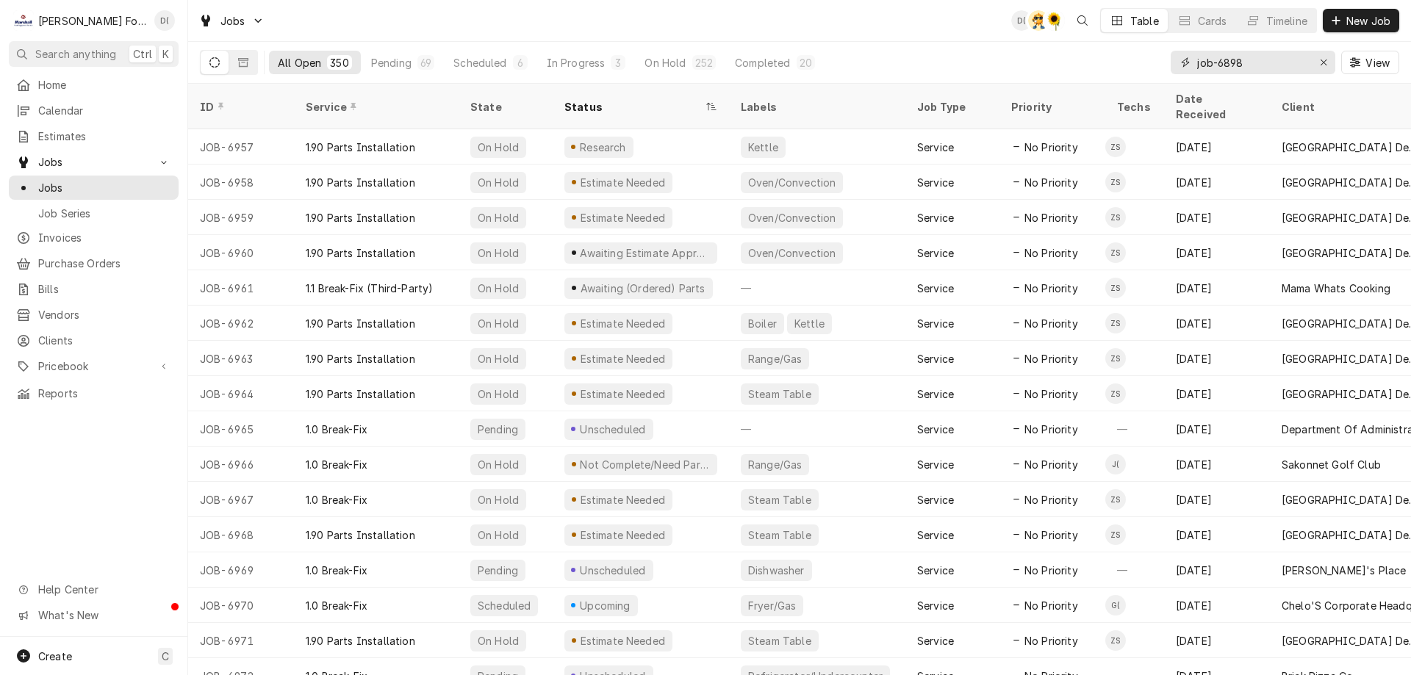
type input "job-6898"
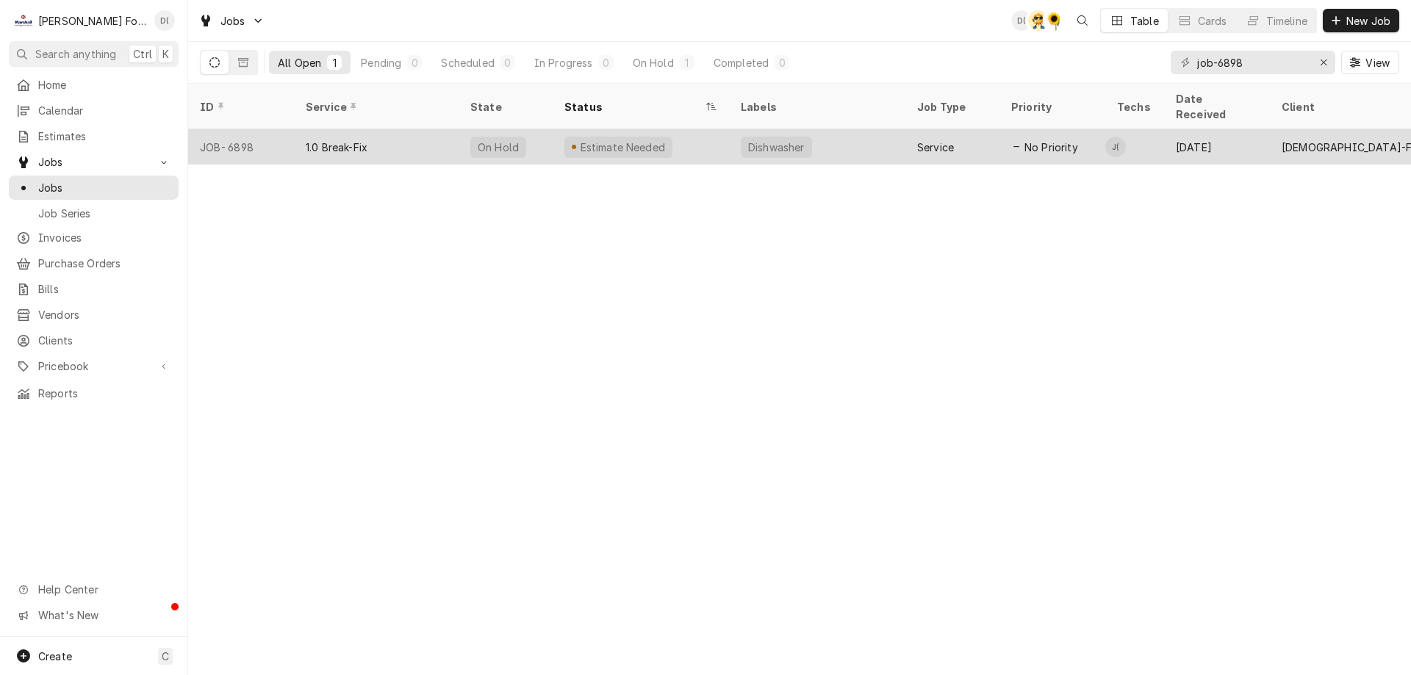
click at [435, 134] on div "1.0 Break-Fix" at bounding box center [376, 146] width 165 height 35
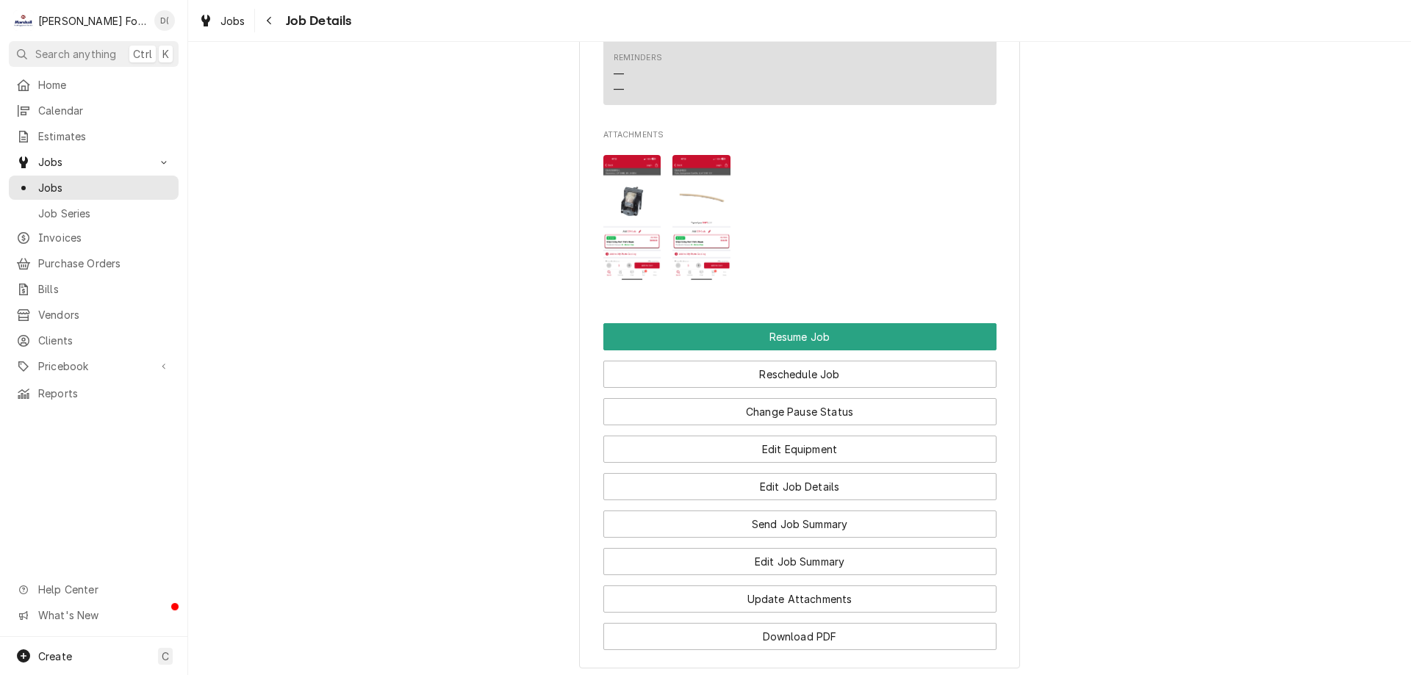
scroll to position [1690, 0]
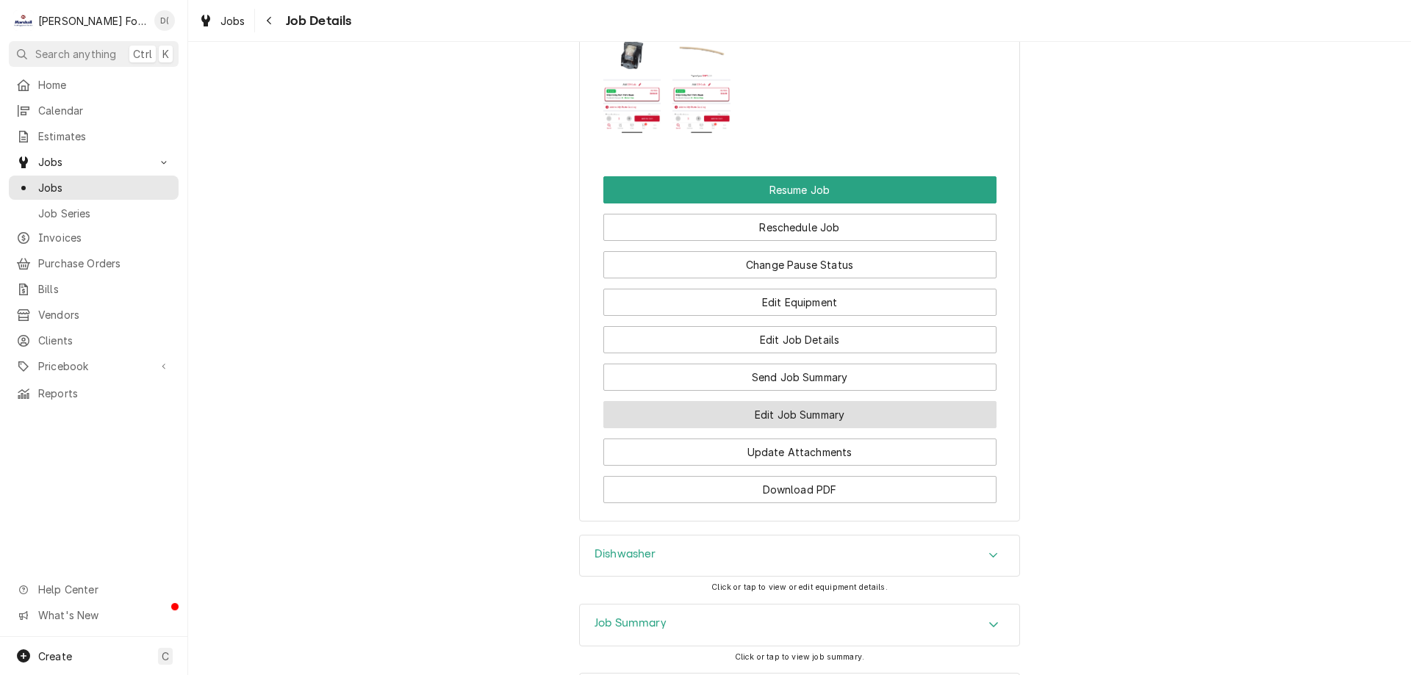
click at [803, 401] on button "Edit Job Summary" at bounding box center [799, 414] width 393 height 27
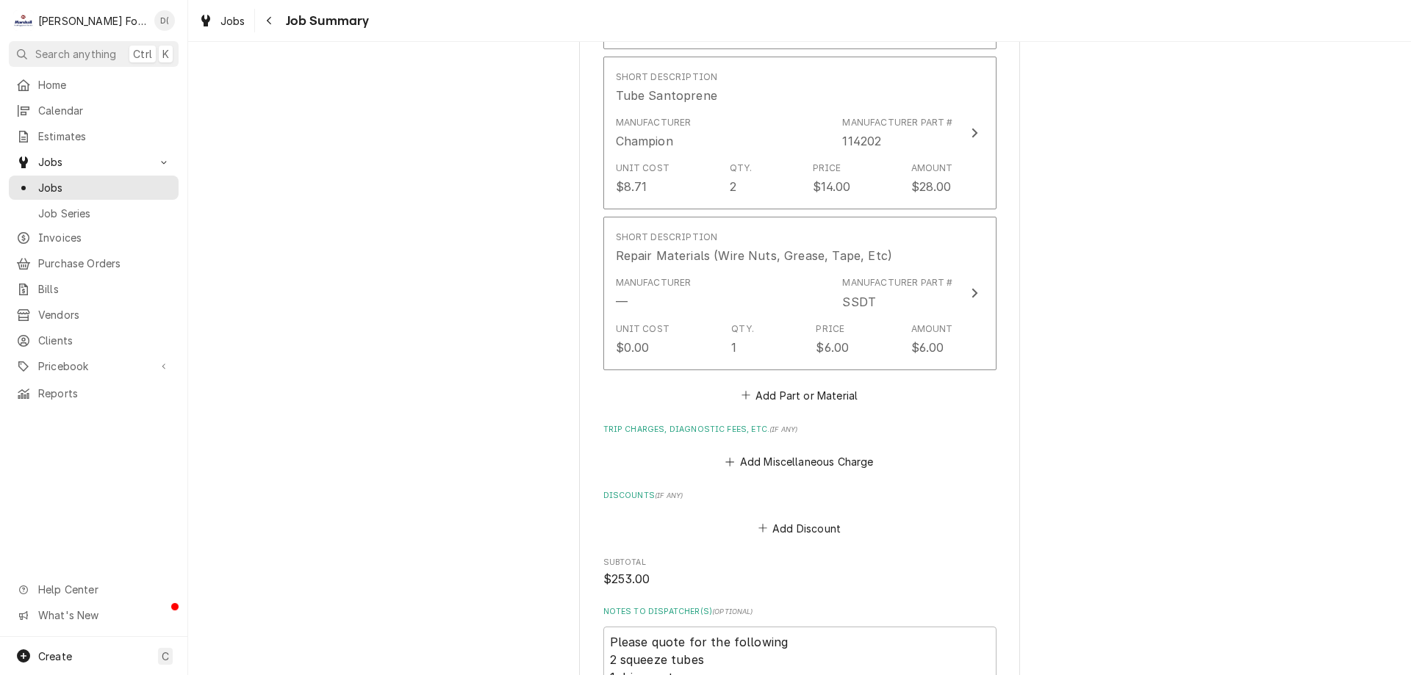
scroll to position [1350, 0]
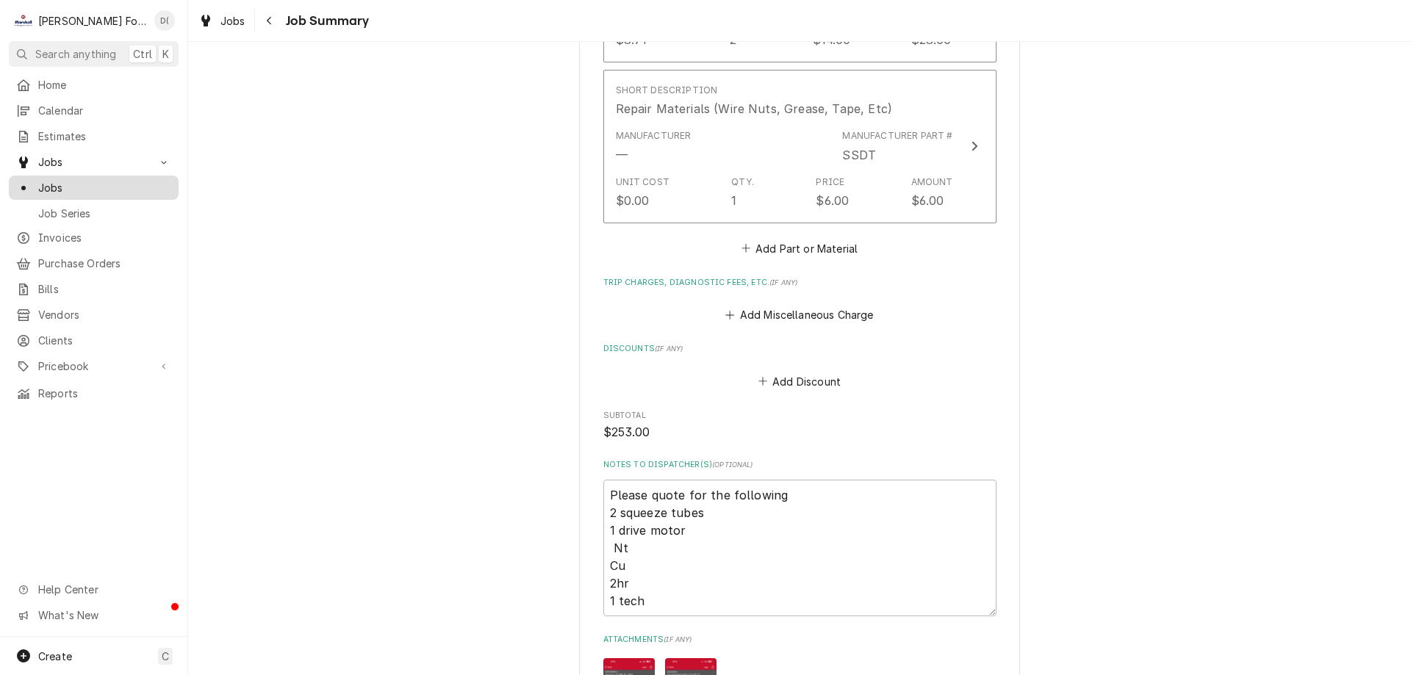
click at [100, 187] on span "Jobs" at bounding box center [104, 187] width 133 height 15
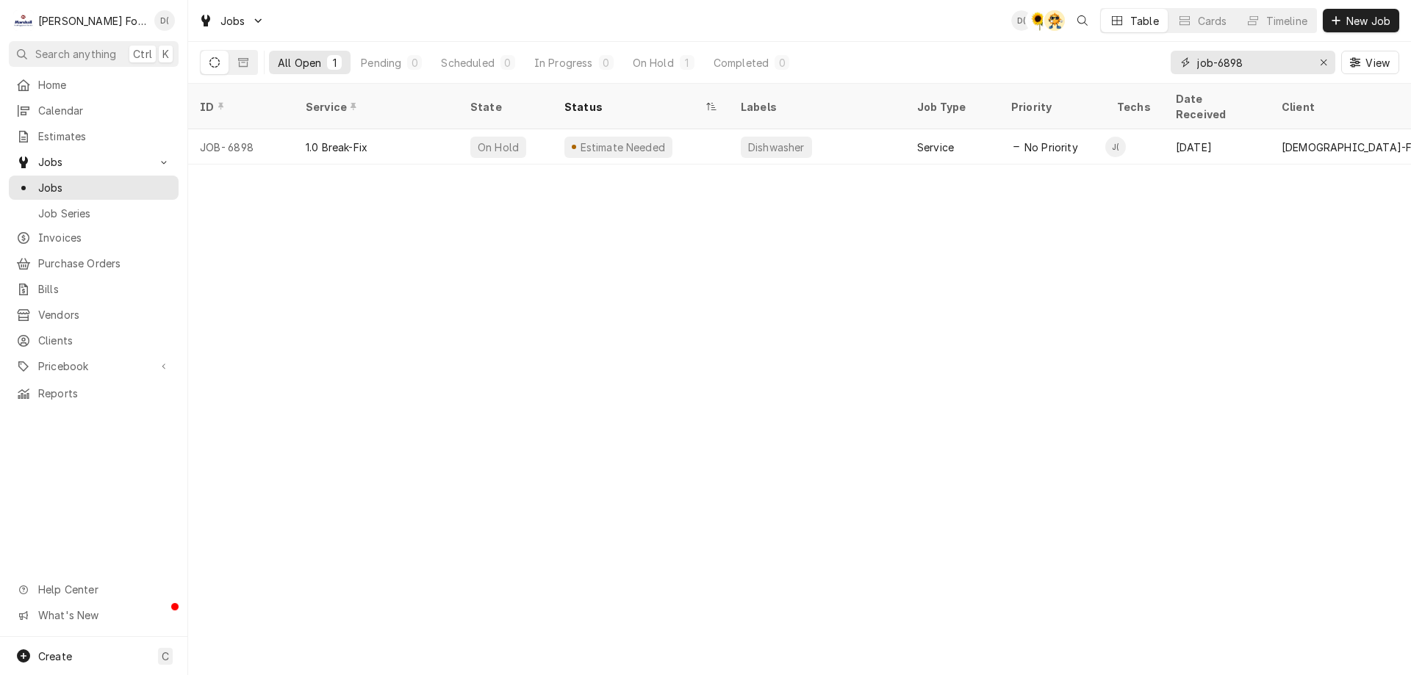
click at [1272, 64] on input "job-6898" at bounding box center [1252, 63] width 110 height 24
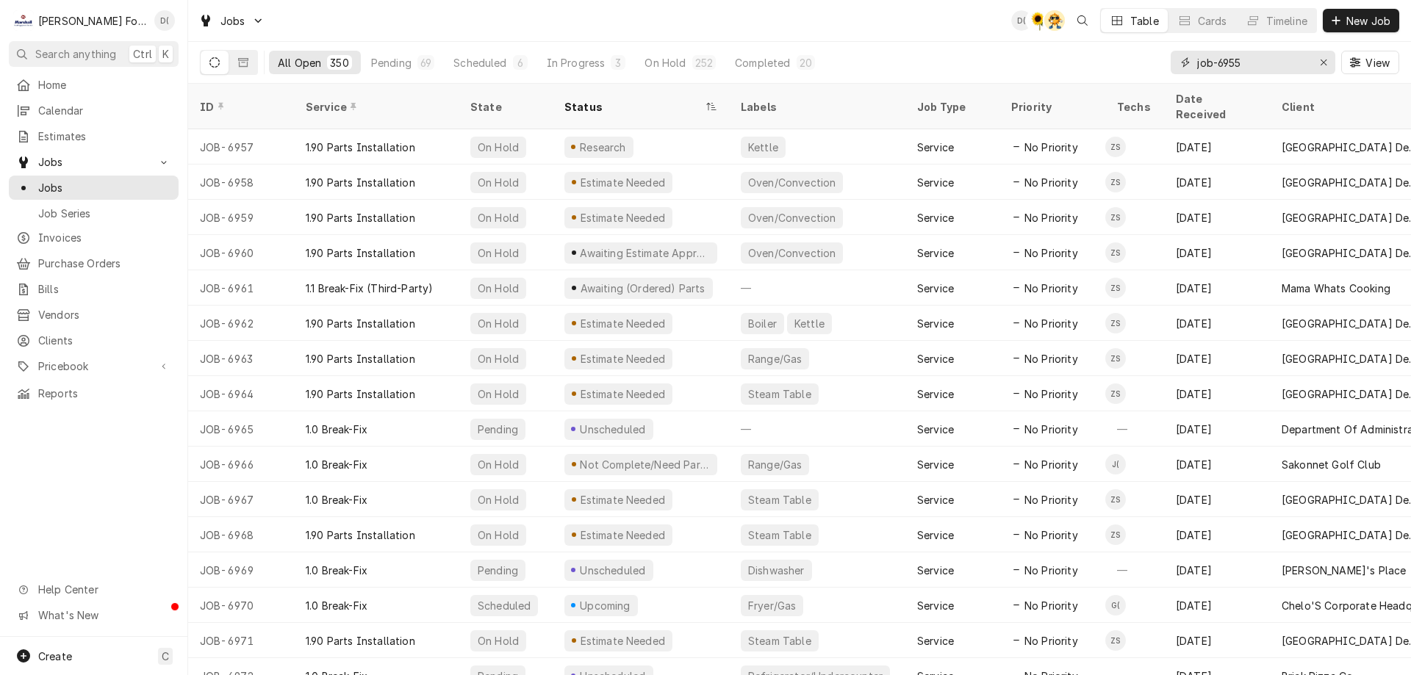
type input "job-6955"
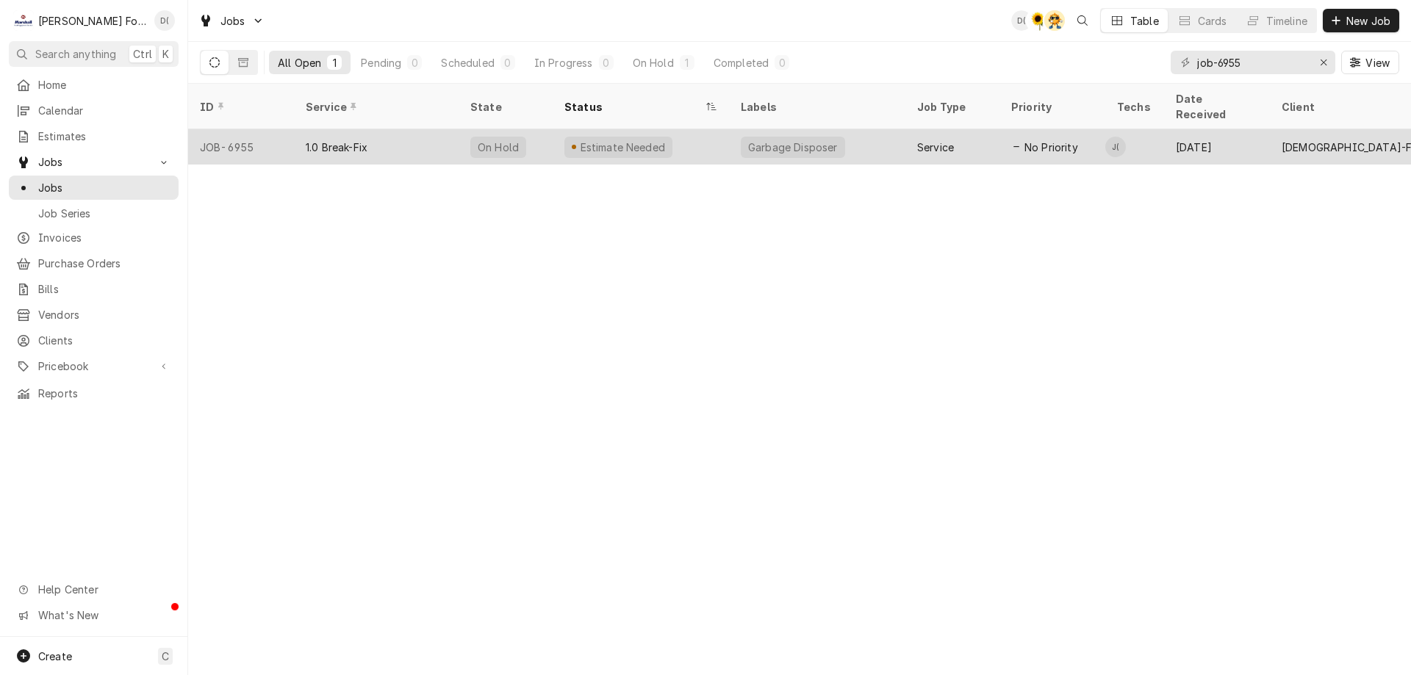
click at [687, 132] on div "Estimate Needed" at bounding box center [640, 146] width 176 height 35
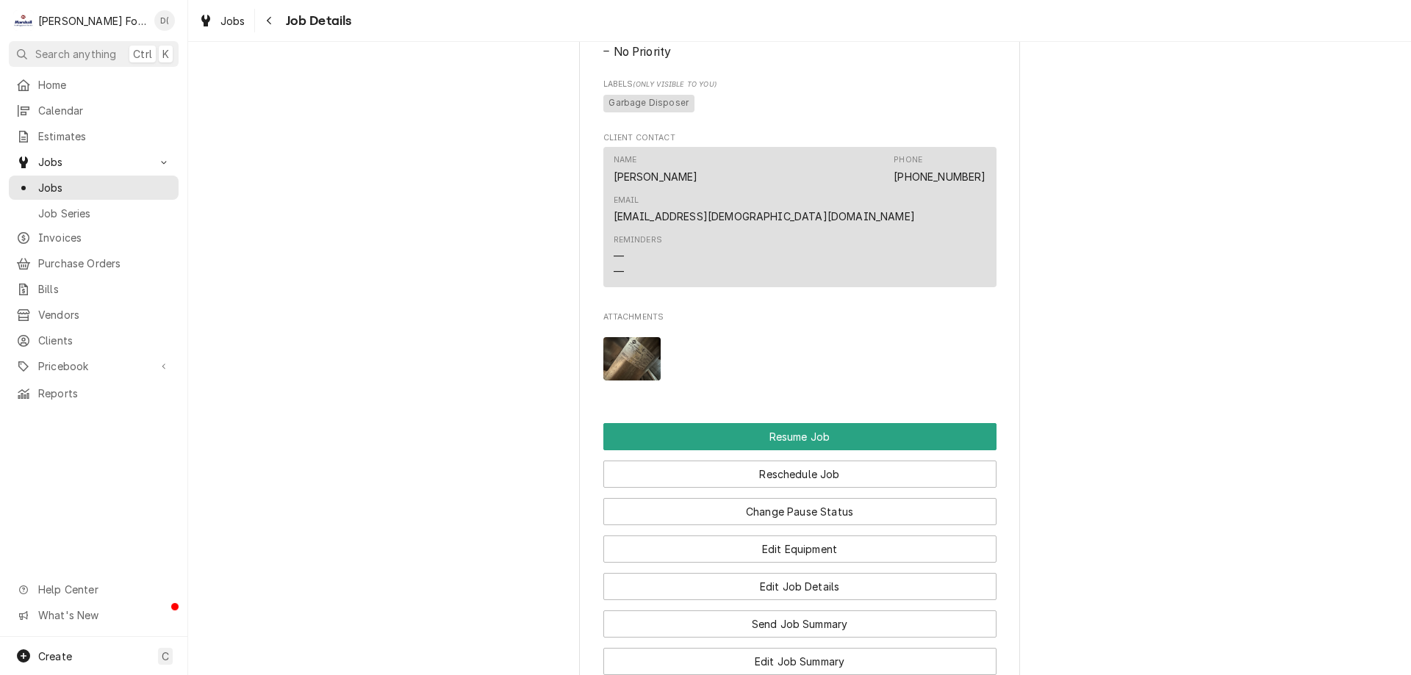
scroll to position [1396, 0]
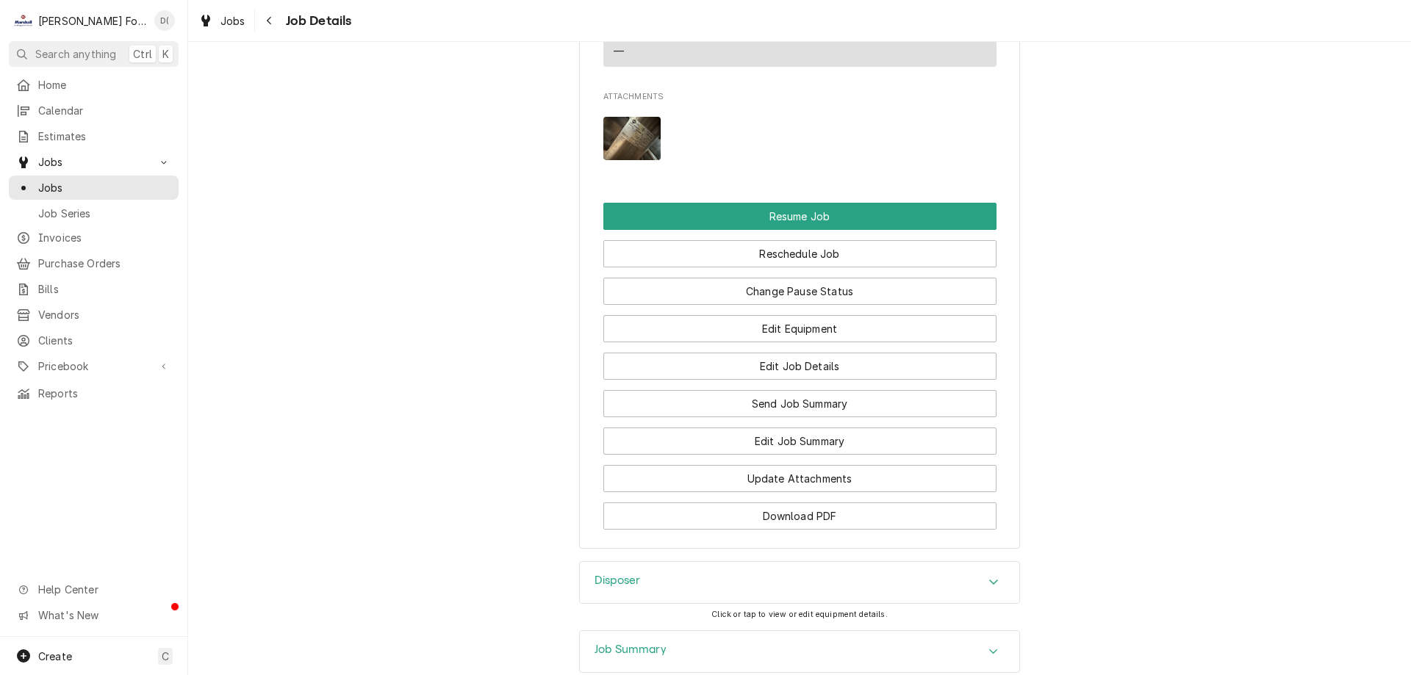
click at [620, 117] on img "Attachments" at bounding box center [632, 138] width 58 height 43
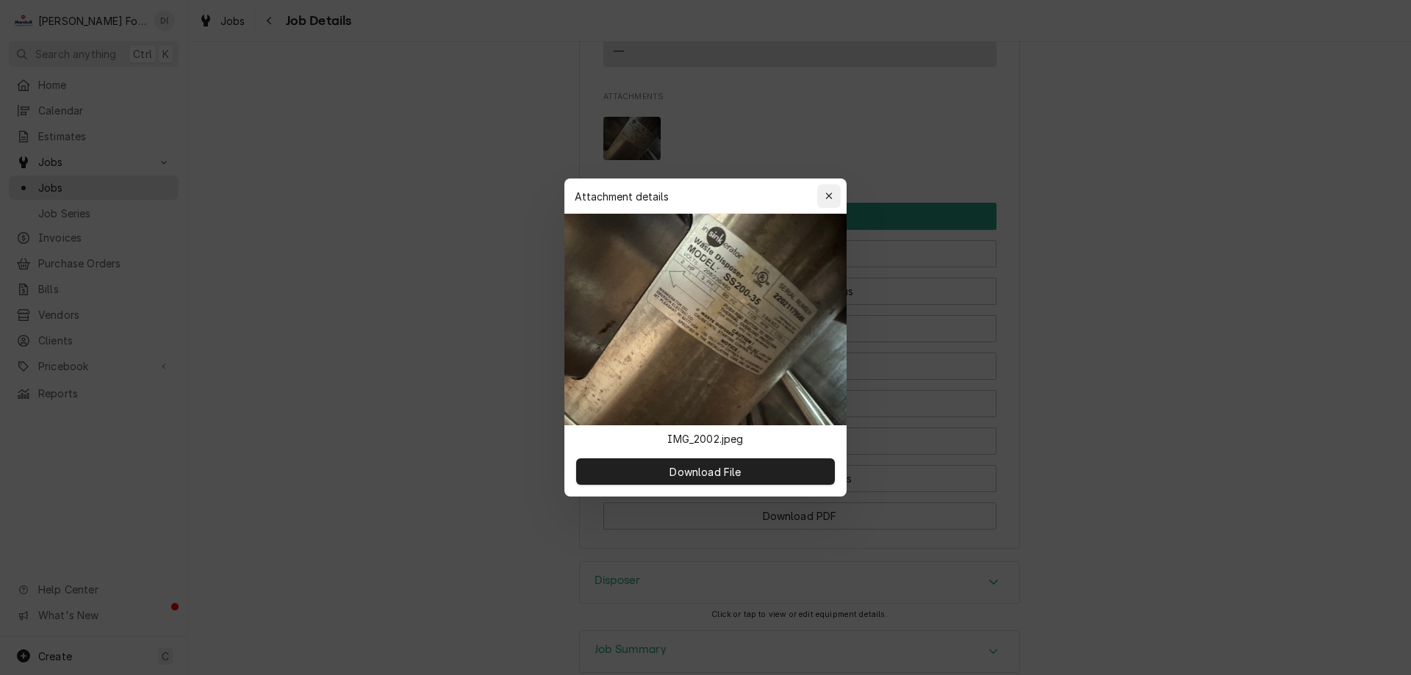
click at [823, 198] on div "button" at bounding box center [828, 196] width 15 height 15
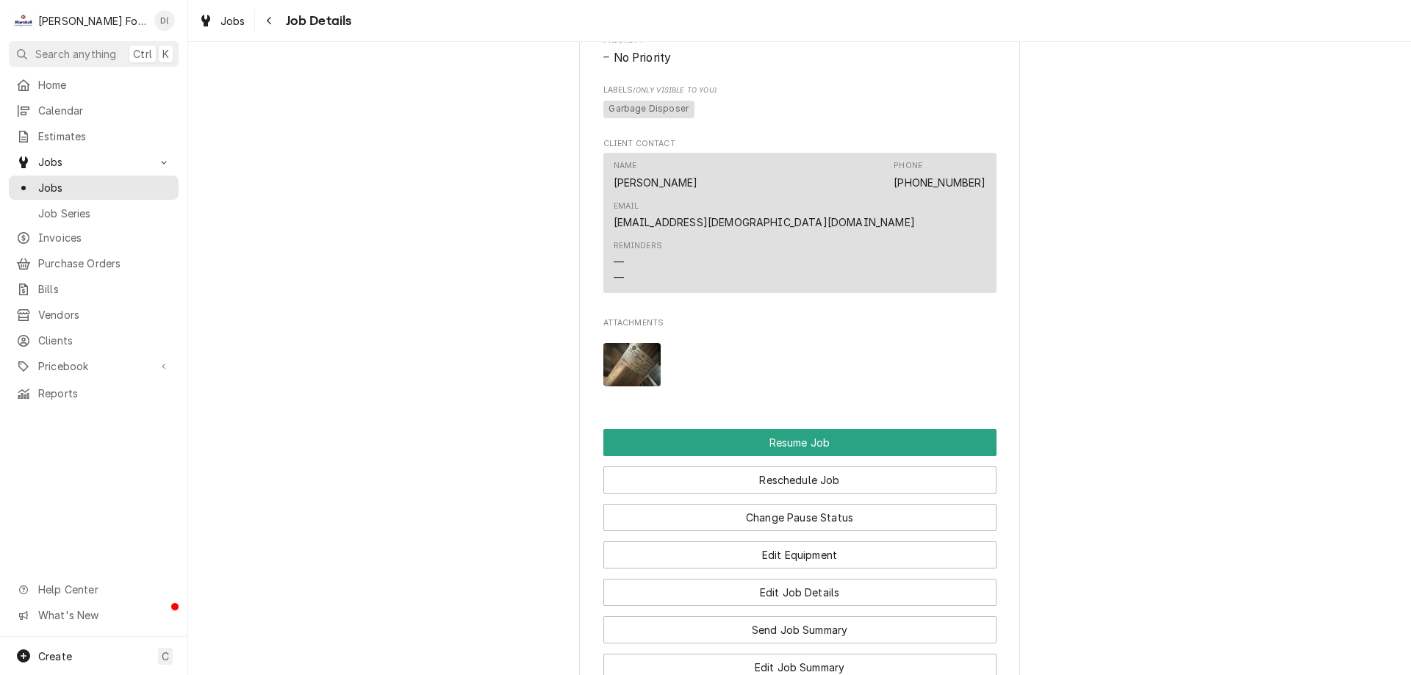
scroll to position [1463, 0]
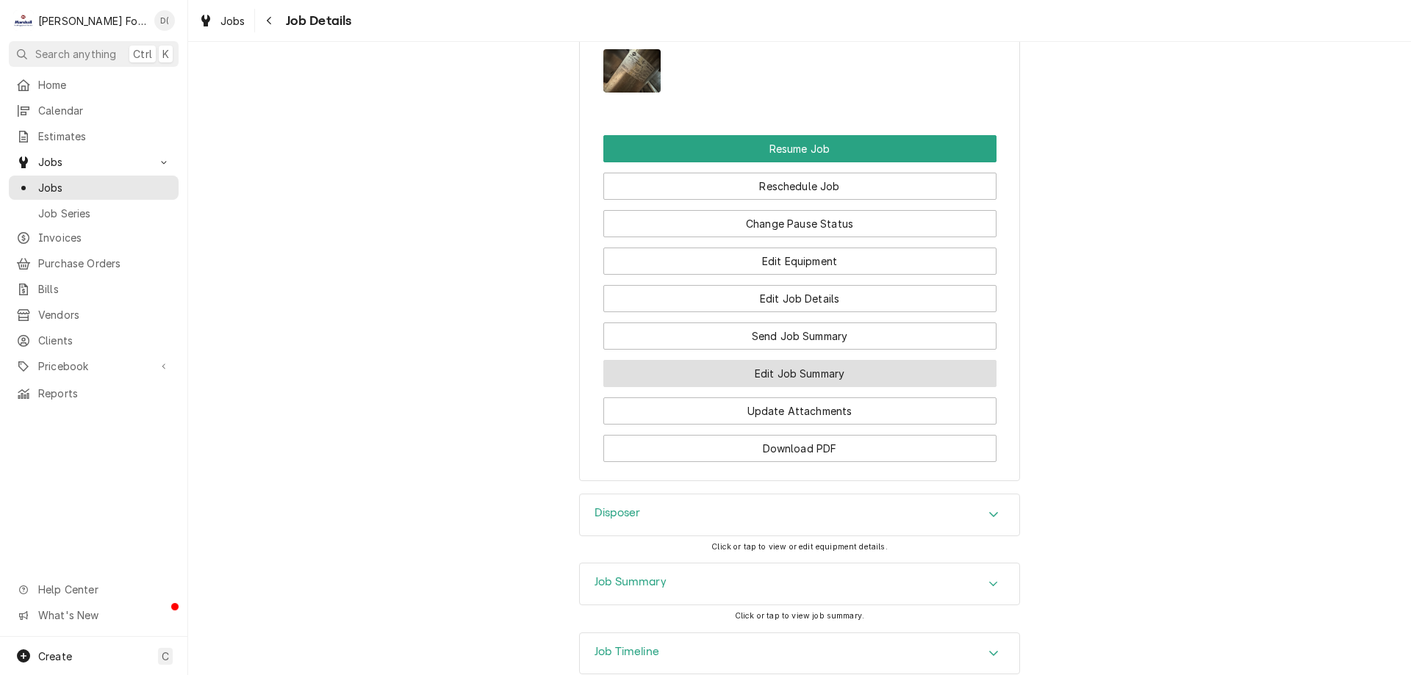
click at [763, 360] on button "Edit Job Summary" at bounding box center [799, 373] width 393 height 27
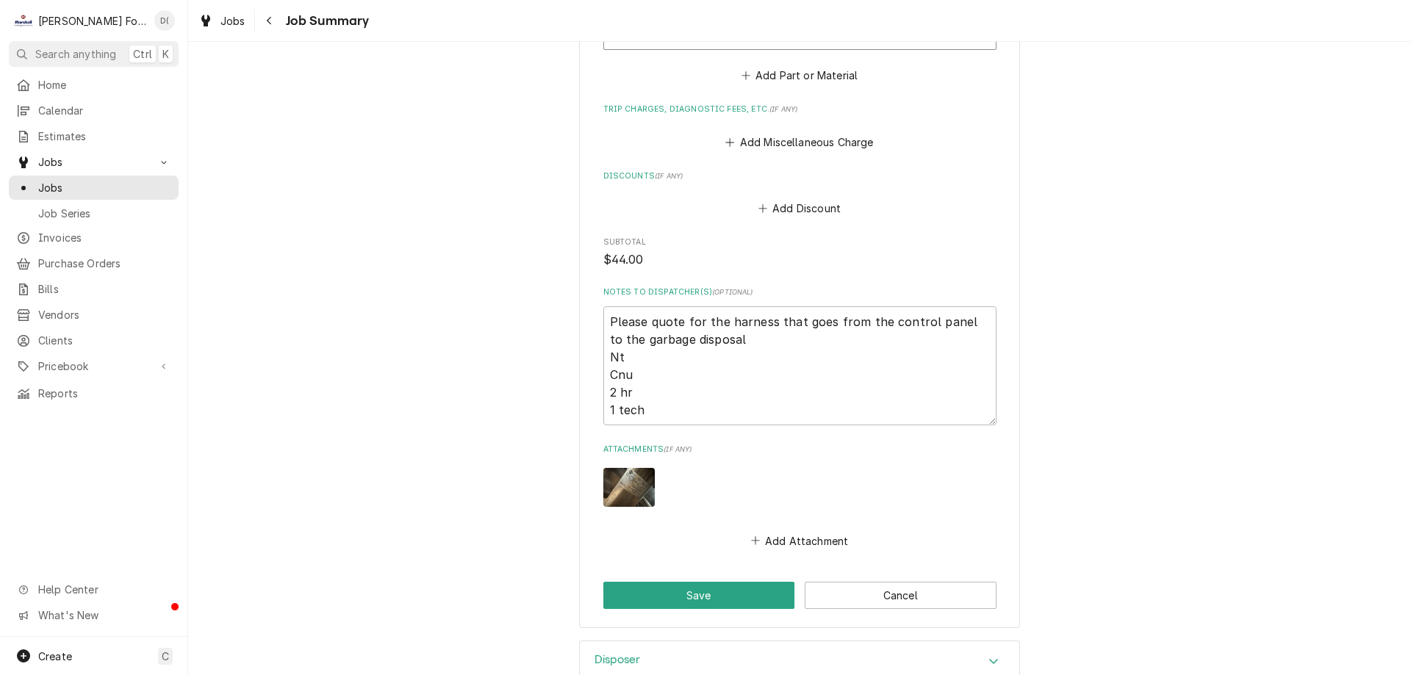
scroll to position [1322, 0]
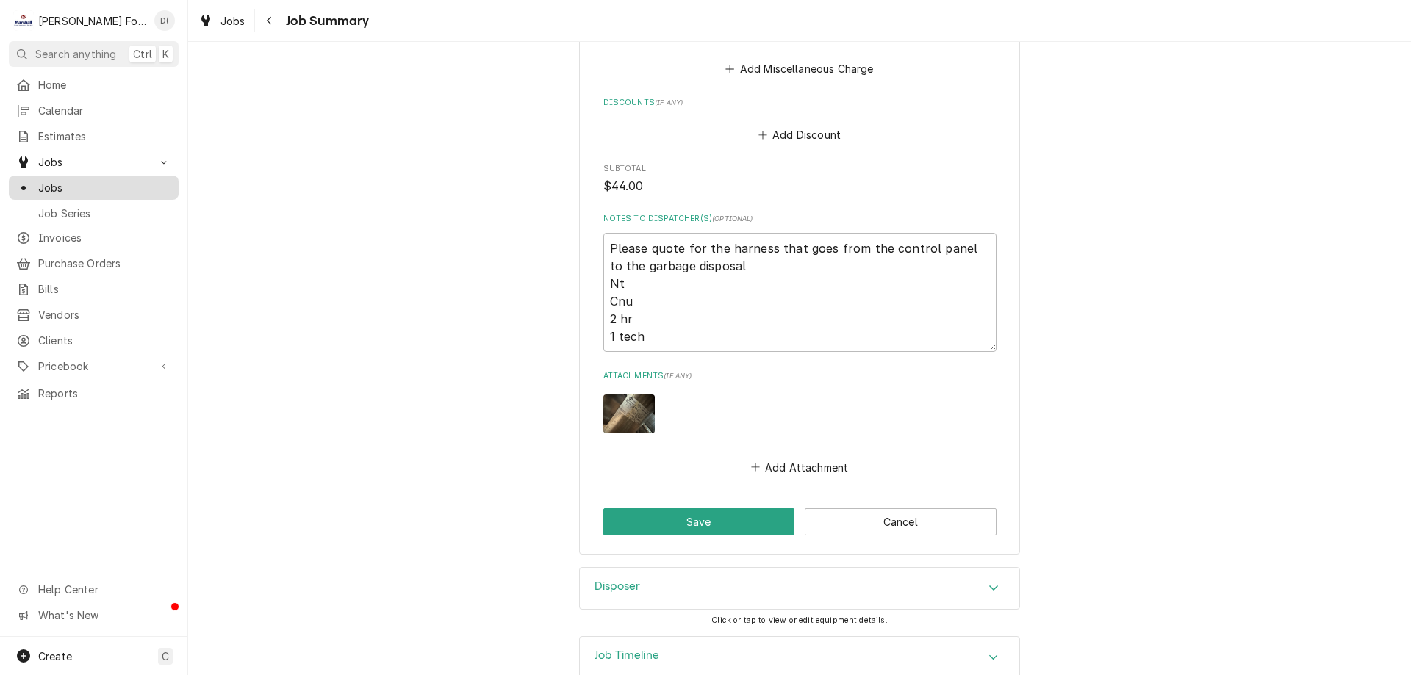
click at [60, 180] on span "Jobs" at bounding box center [104, 187] width 133 height 15
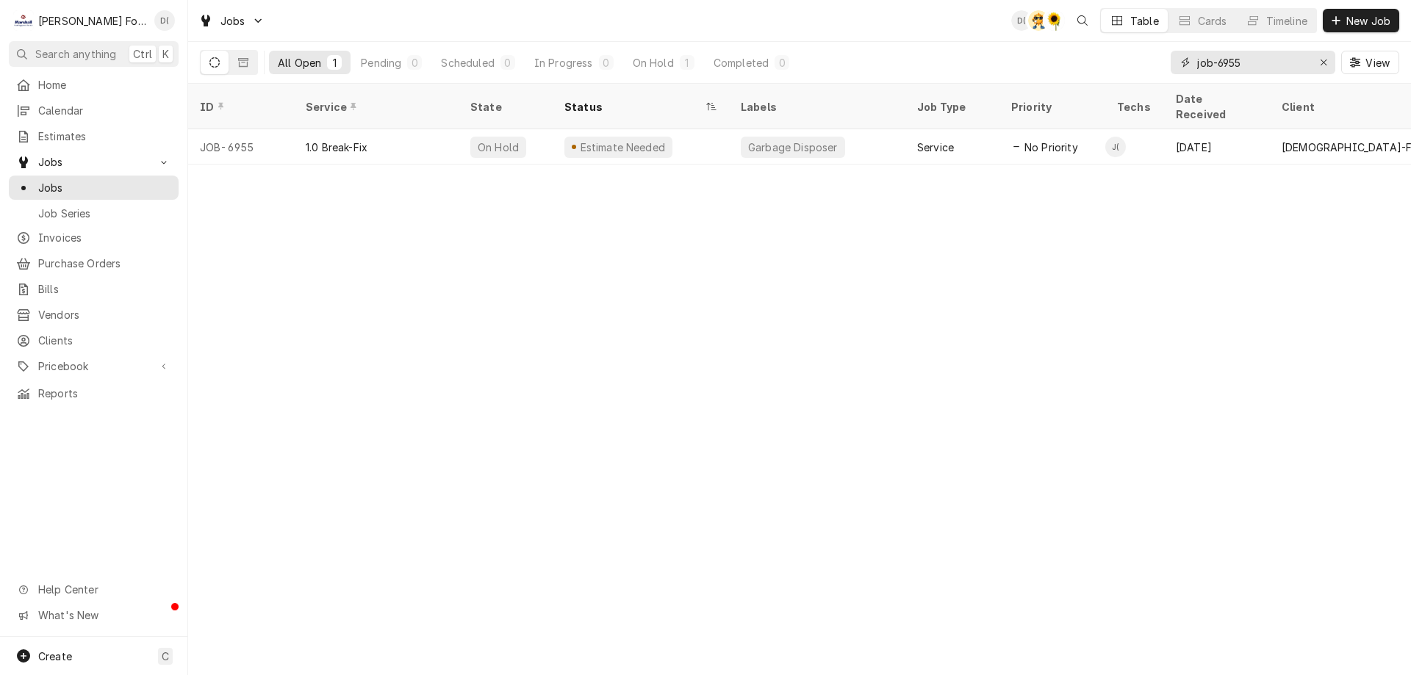
click at [1266, 64] on input "job-6955" at bounding box center [1252, 63] width 110 height 24
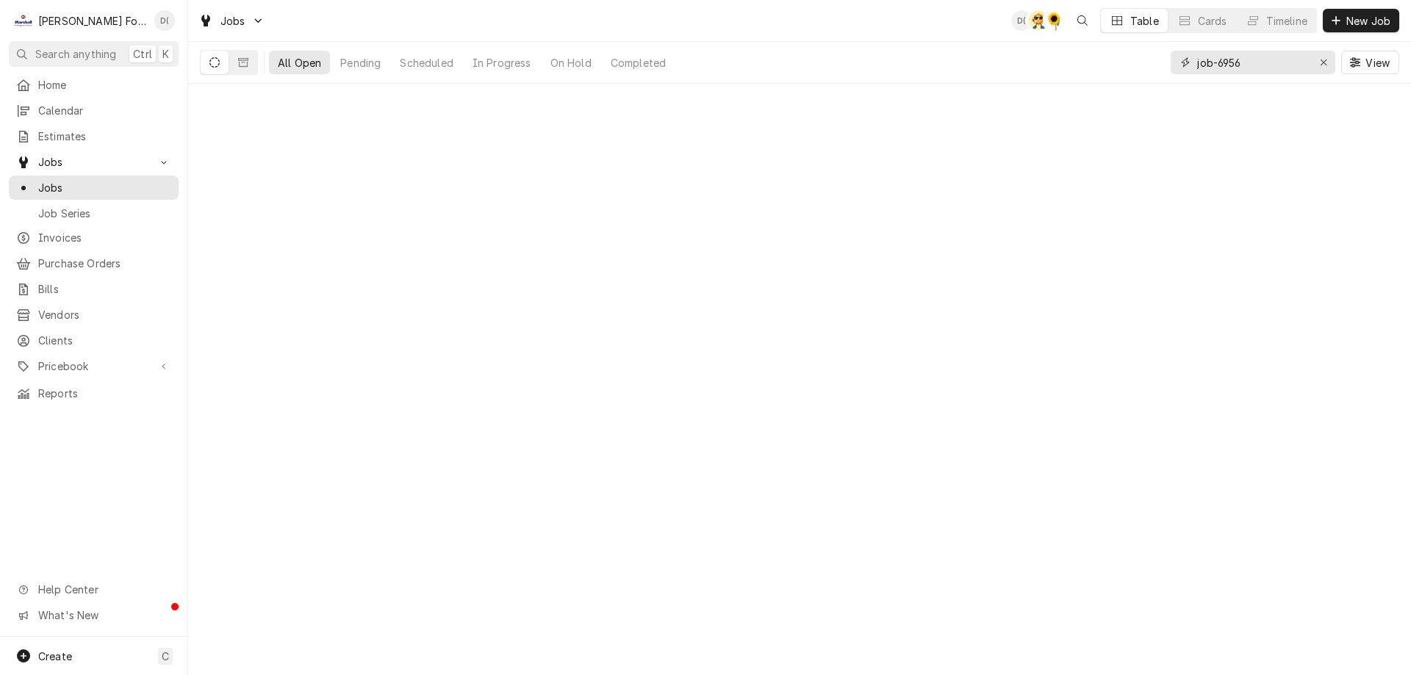
type input "job-6956"
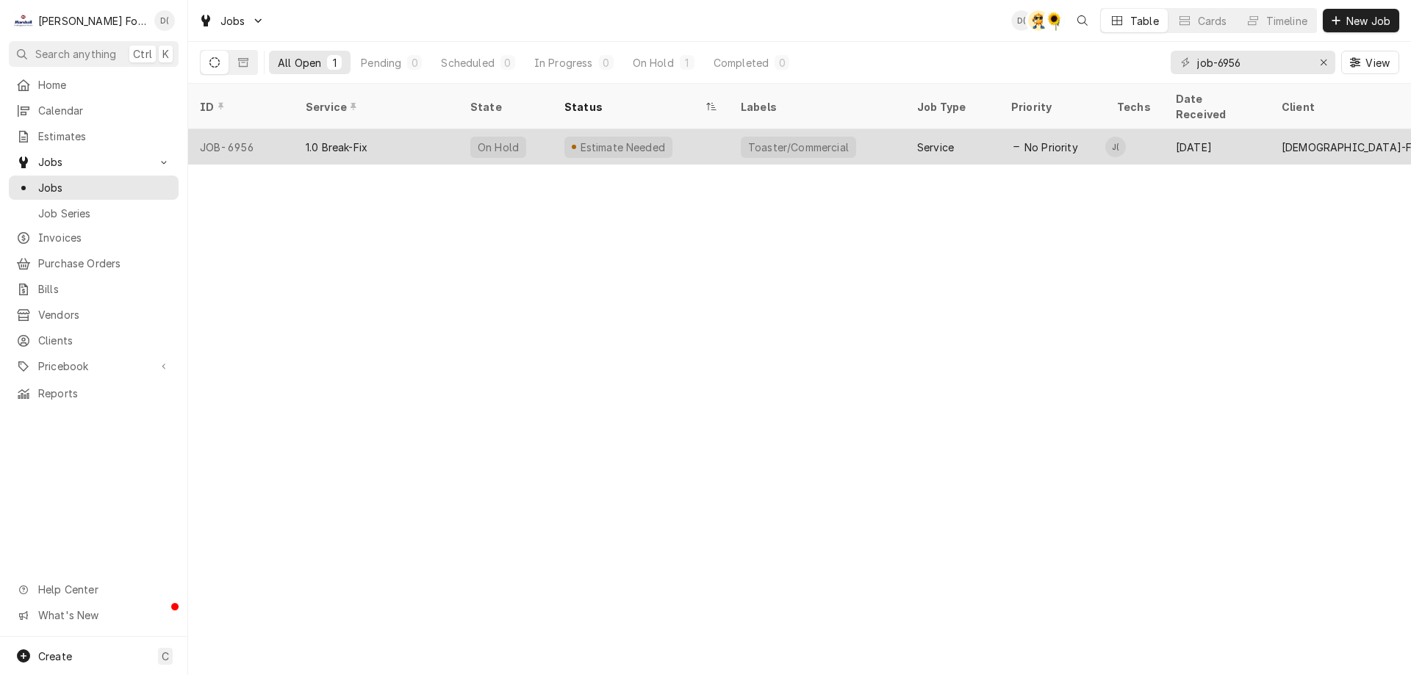
click at [544, 132] on div "On Hold" at bounding box center [505, 146] width 94 height 35
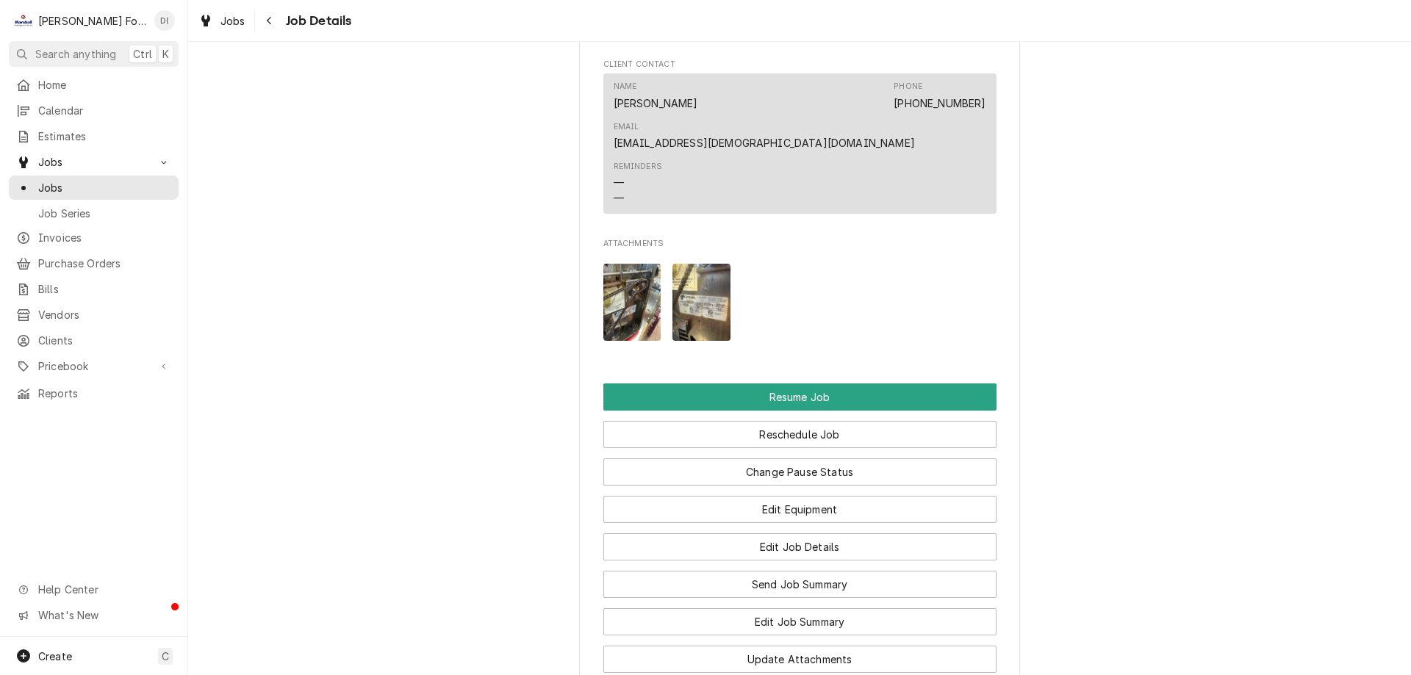
scroll to position [1469, 0]
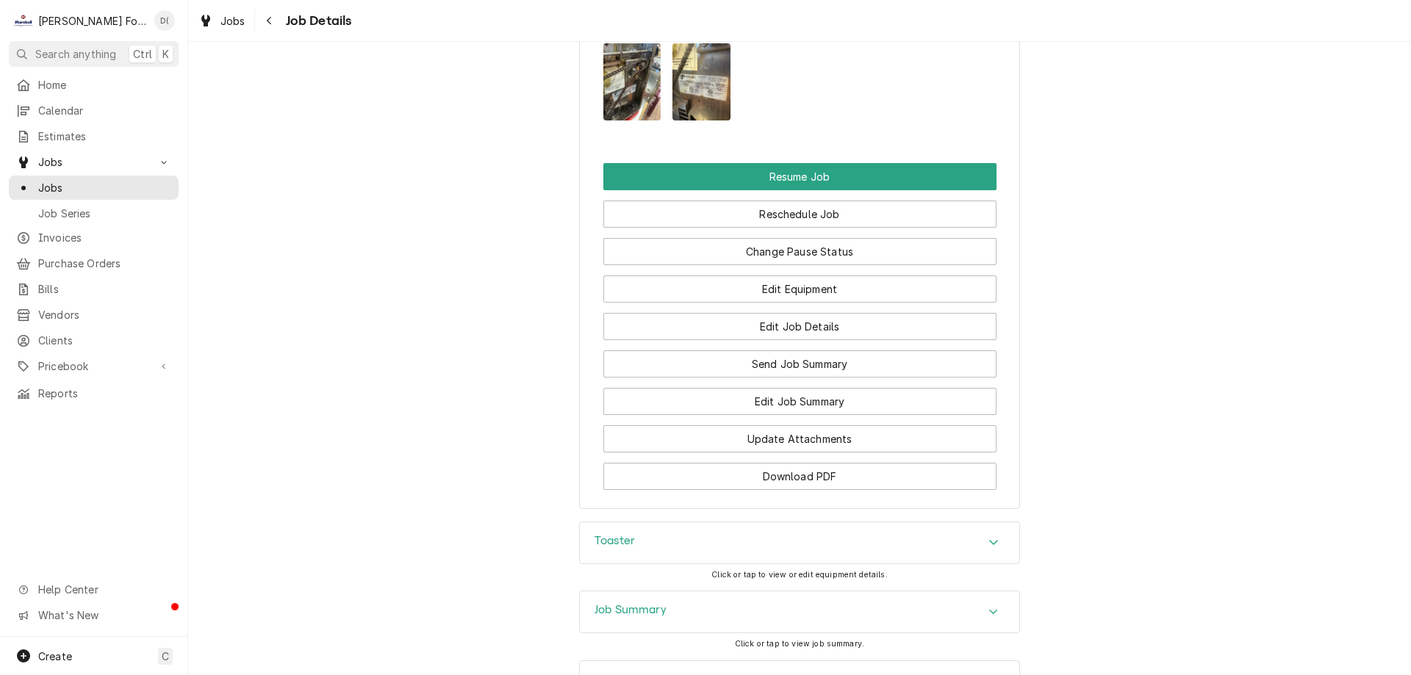
click at [630, 74] on img "Attachments" at bounding box center [632, 81] width 58 height 77
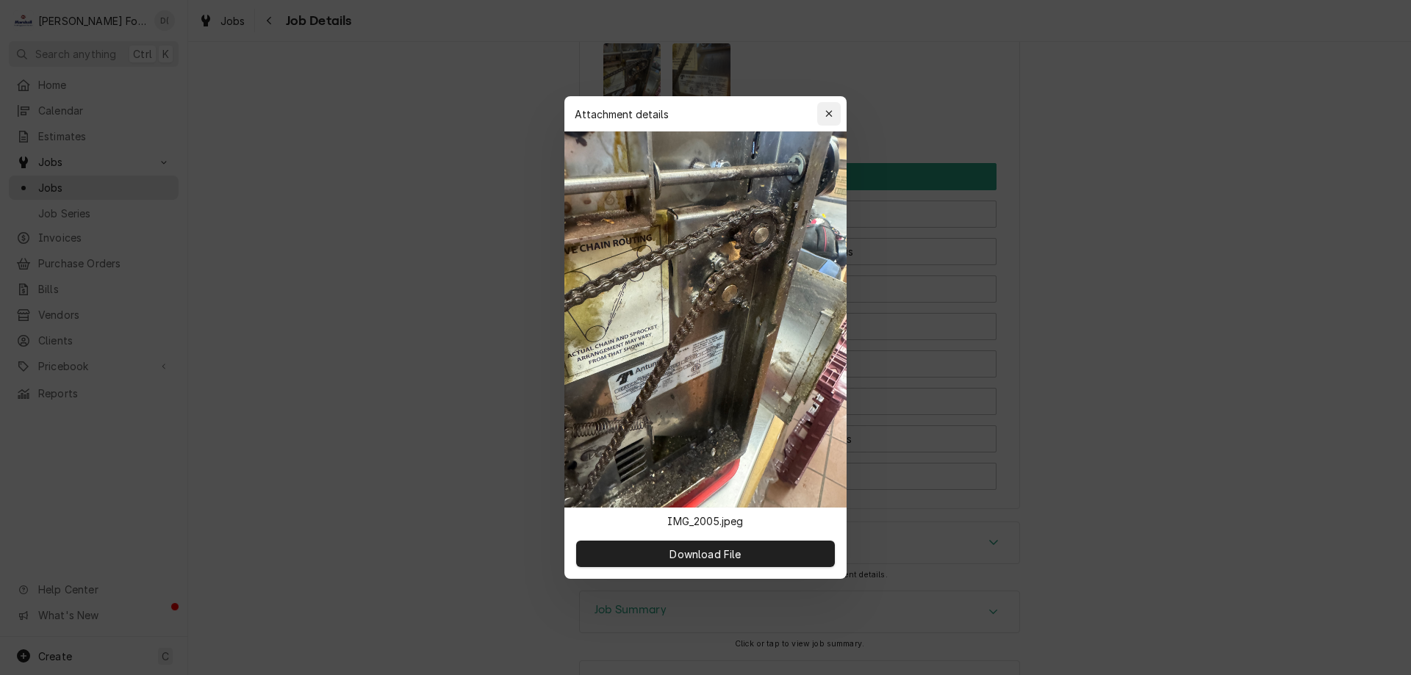
click at [826, 112] on icon "button" at bounding box center [828, 113] width 7 height 7
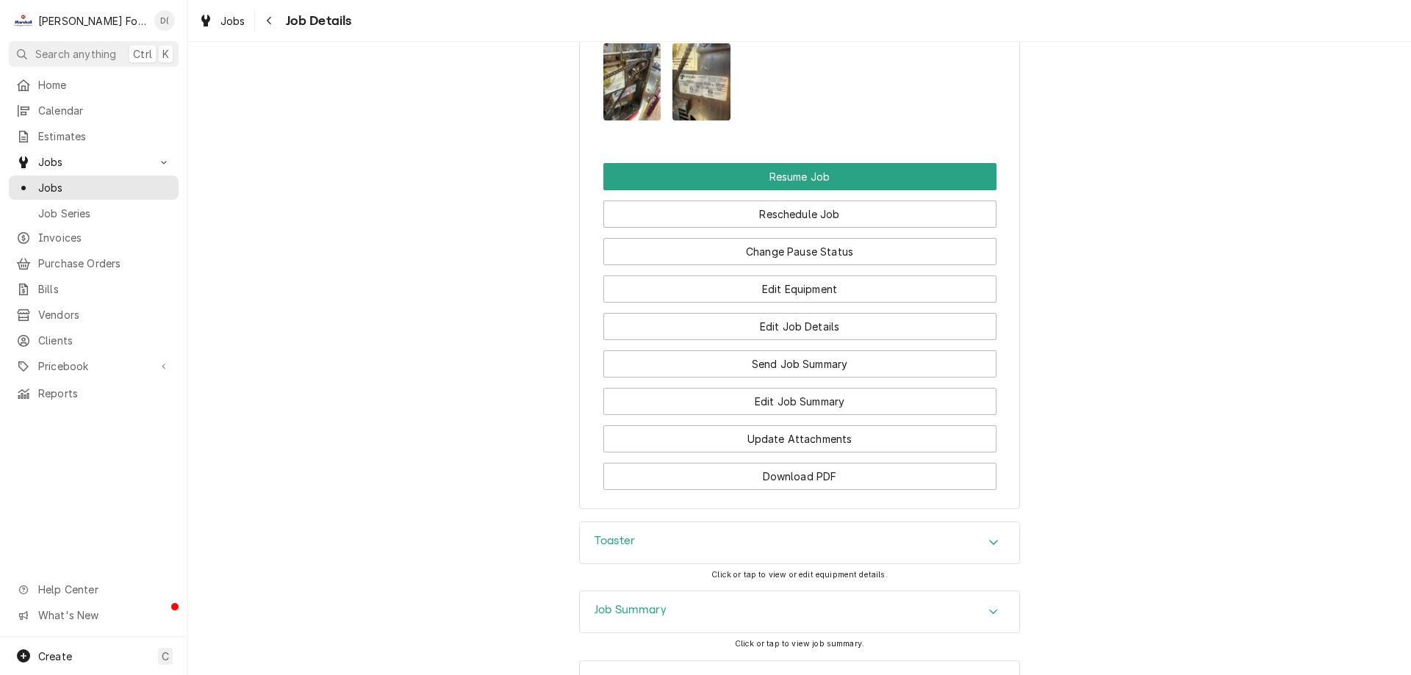
click at [709, 69] on img "Attachments" at bounding box center [701, 81] width 58 height 77
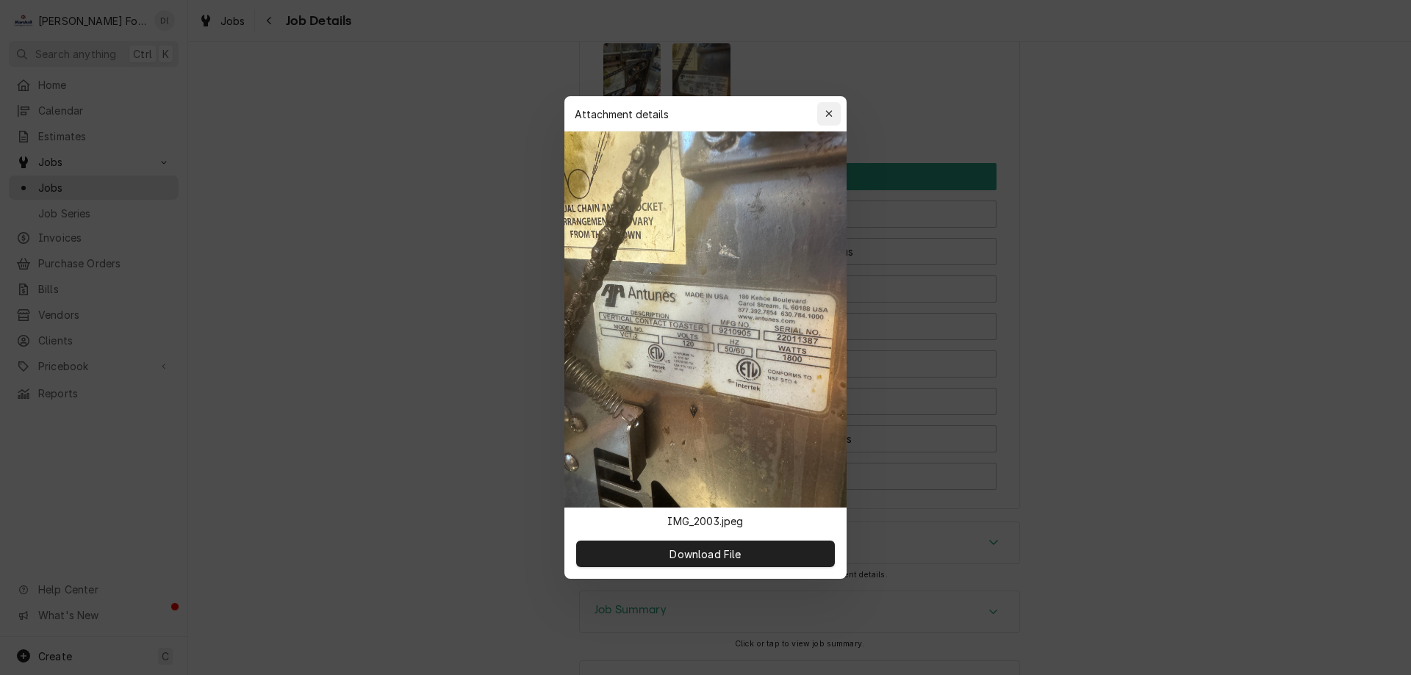
click at [825, 111] on icon "button" at bounding box center [829, 114] width 8 height 10
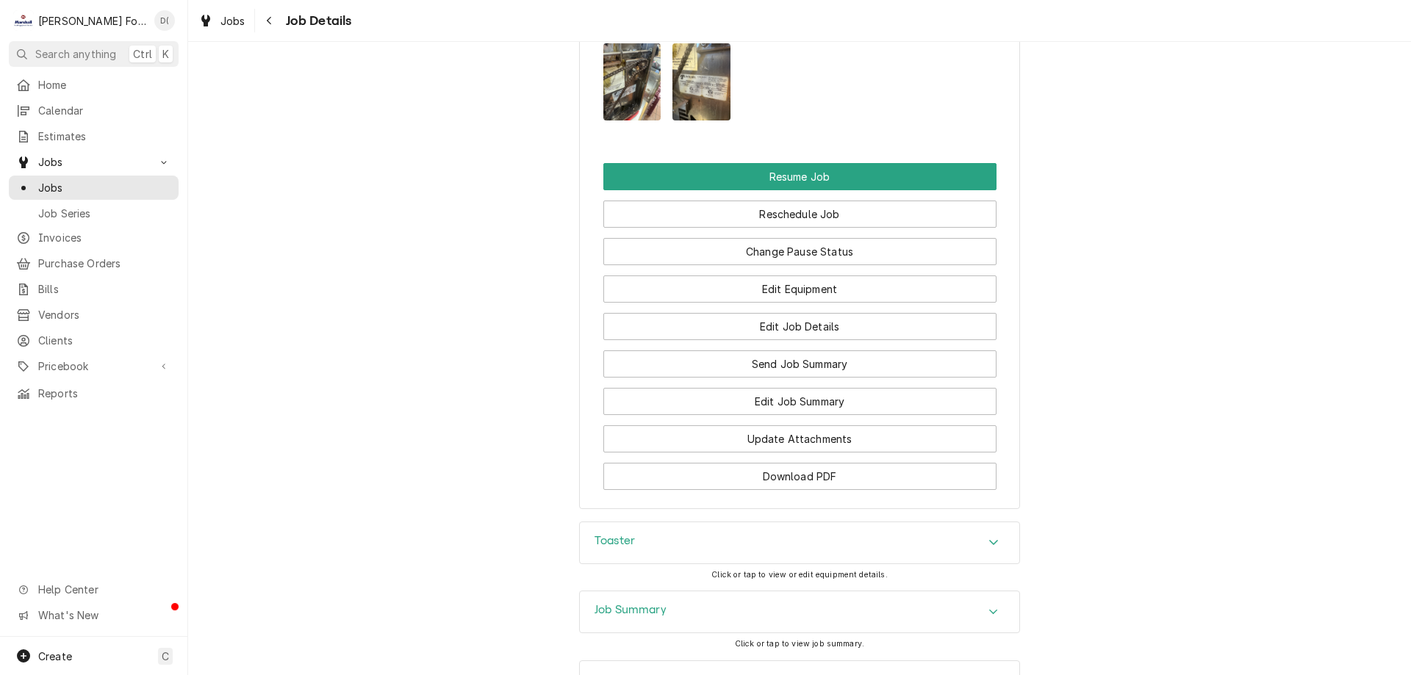
scroll to position [1571, 0]
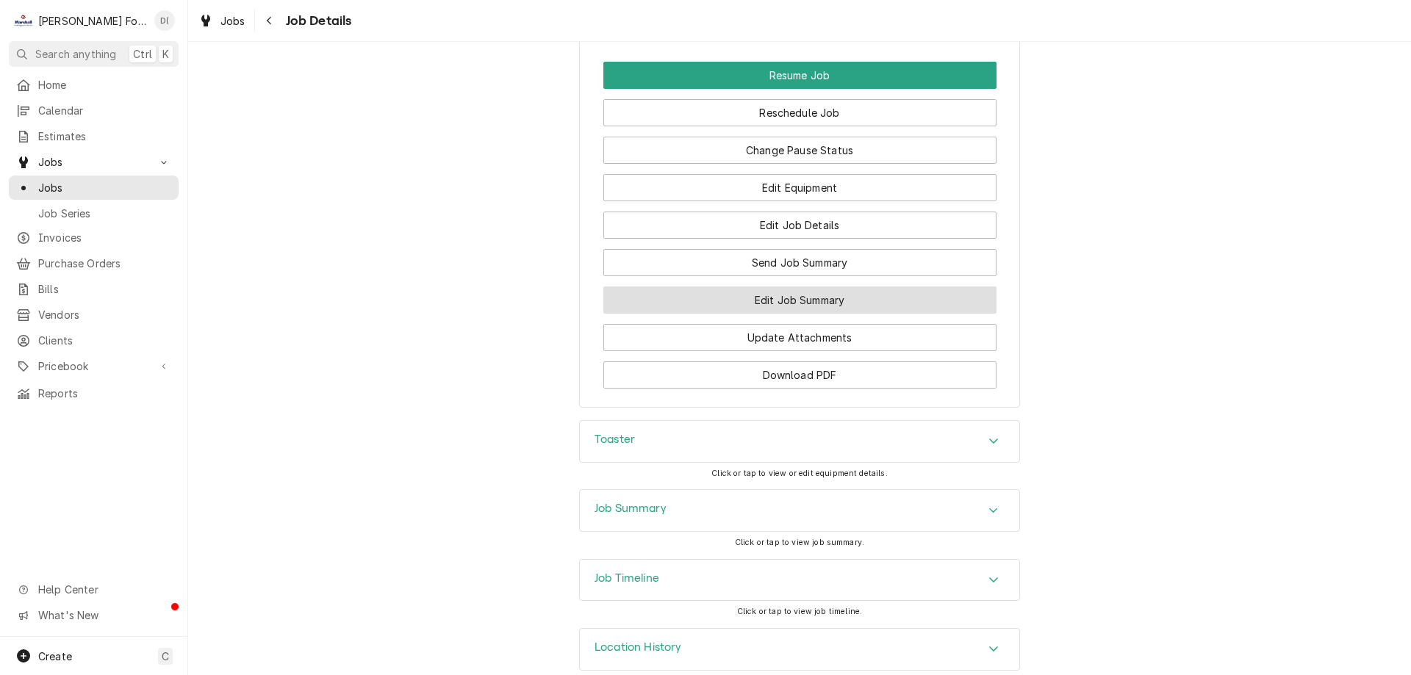
click at [750, 287] on button "Edit Job Summary" at bounding box center [799, 300] width 393 height 27
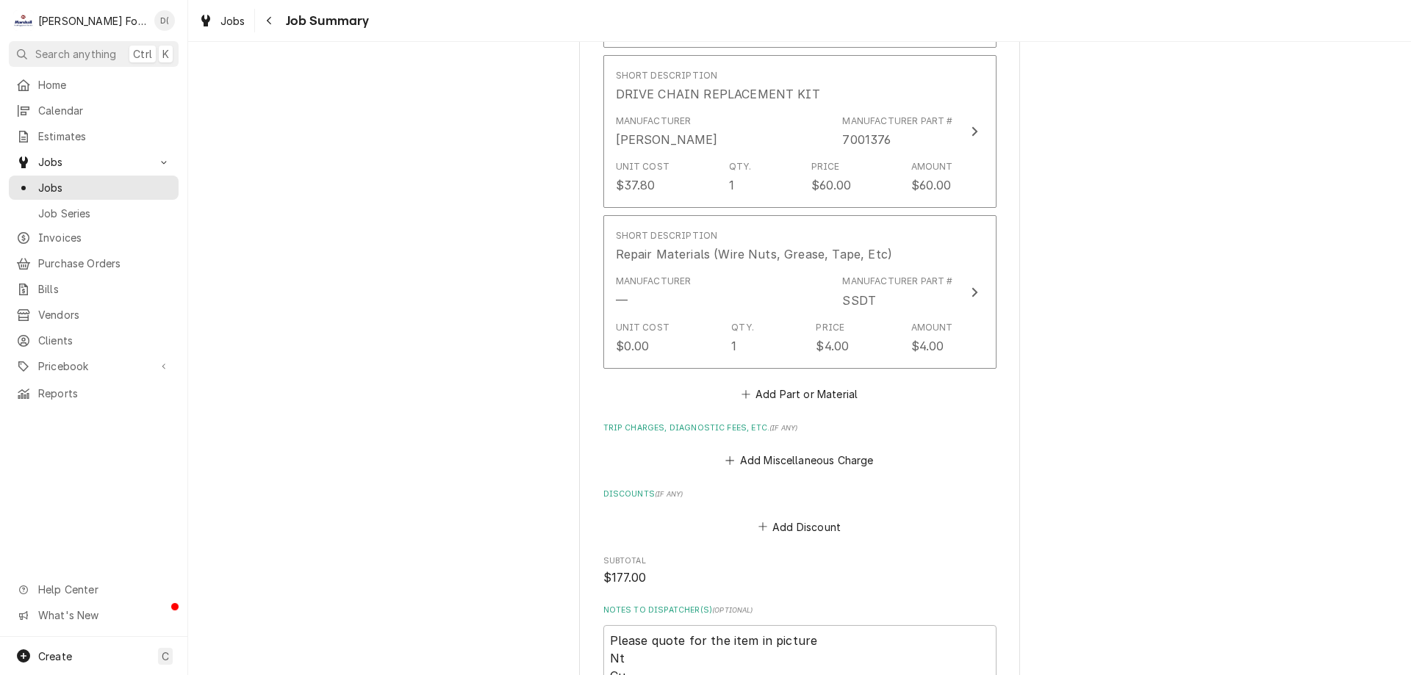
scroll to position [1690, 0]
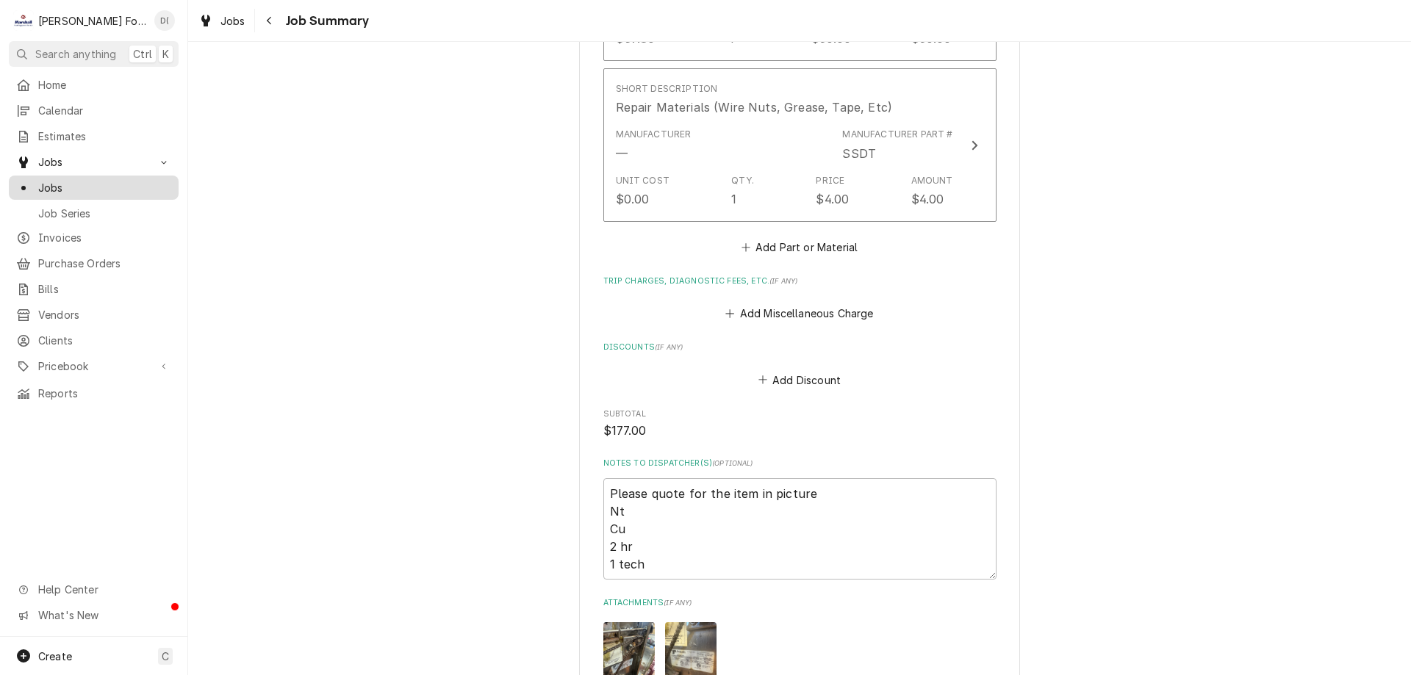
click at [104, 180] on span "Jobs" at bounding box center [104, 187] width 133 height 15
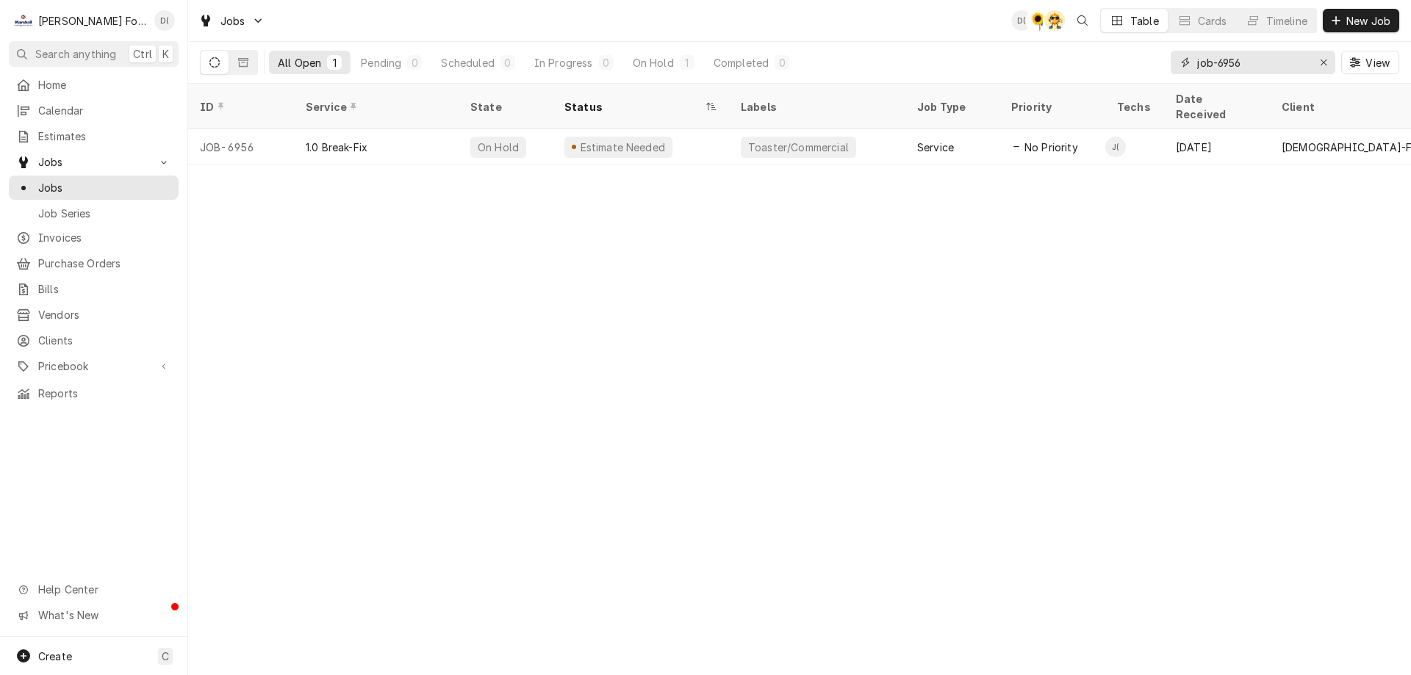
click at [1260, 68] on input "job-6956" at bounding box center [1252, 63] width 110 height 24
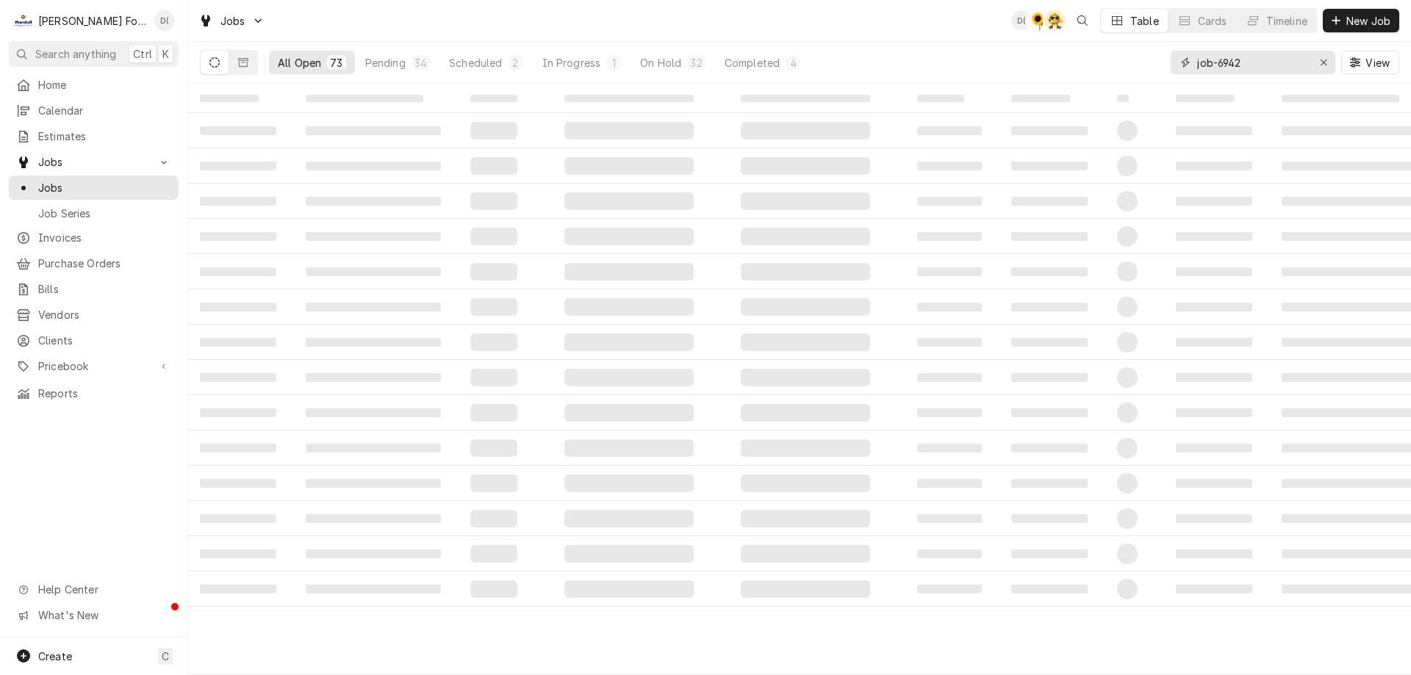
type input "job-6942"
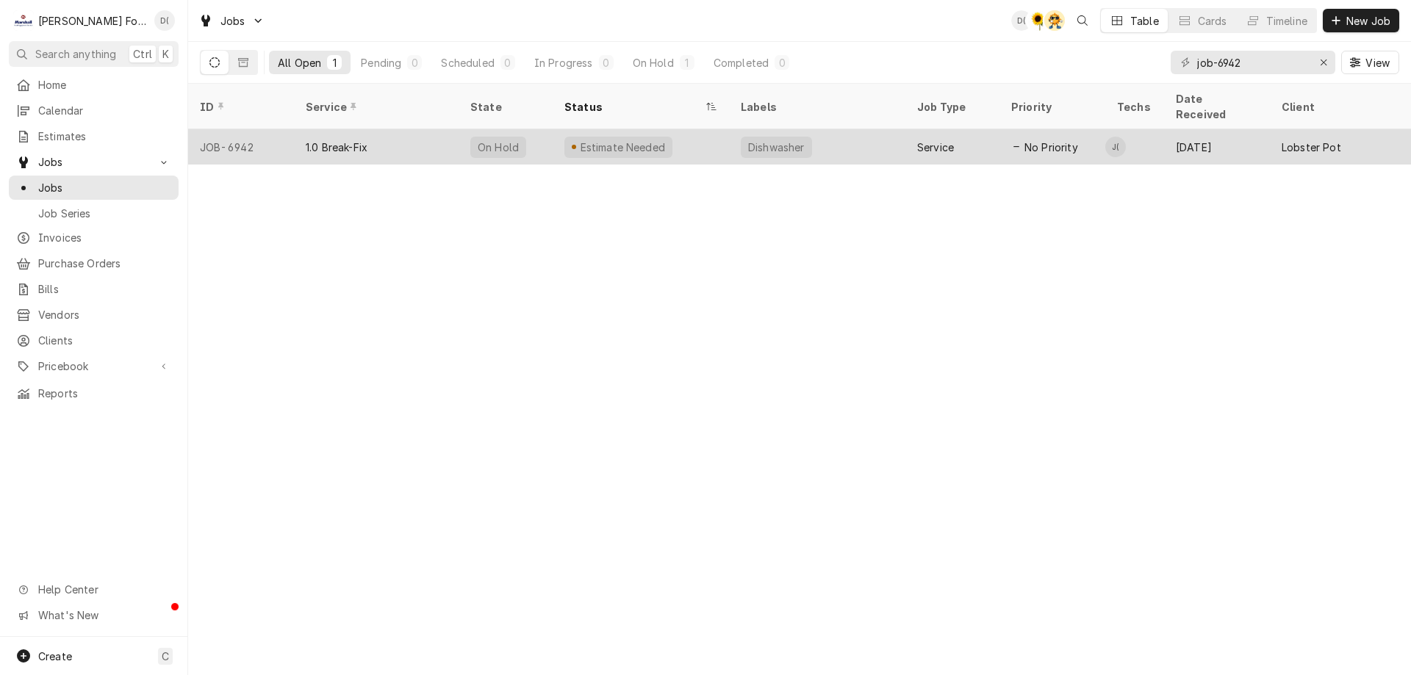
click at [671, 132] on div "Estimate Needed" at bounding box center [640, 146] width 176 height 35
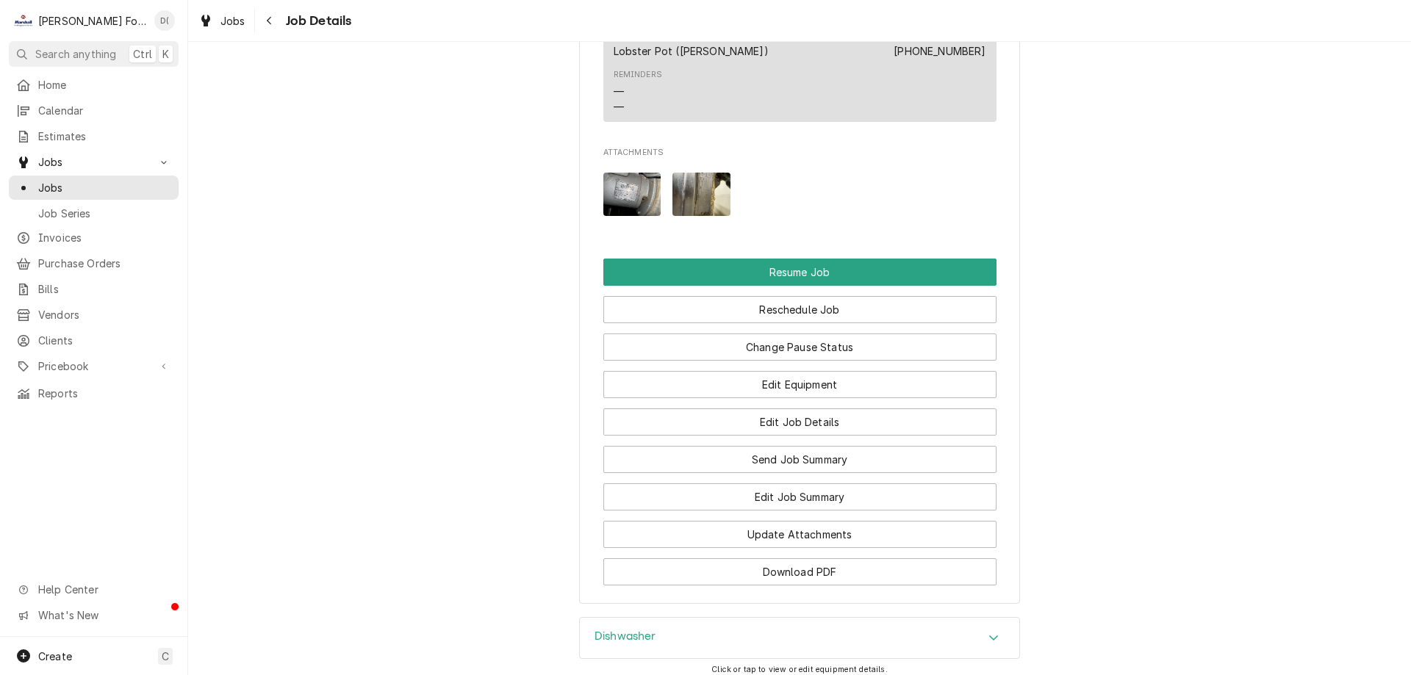
scroll to position [1909, 0]
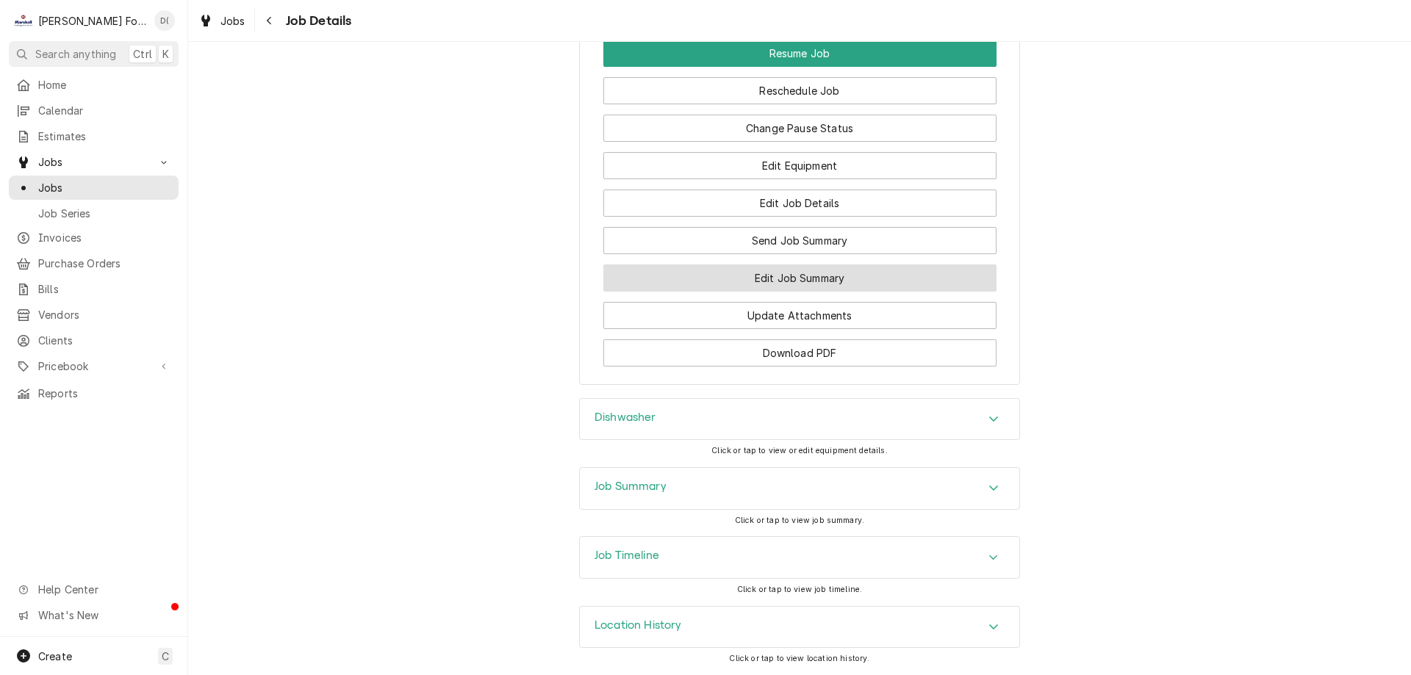
click at [785, 278] on button "Edit Job Summary" at bounding box center [799, 277] width 393 height 27
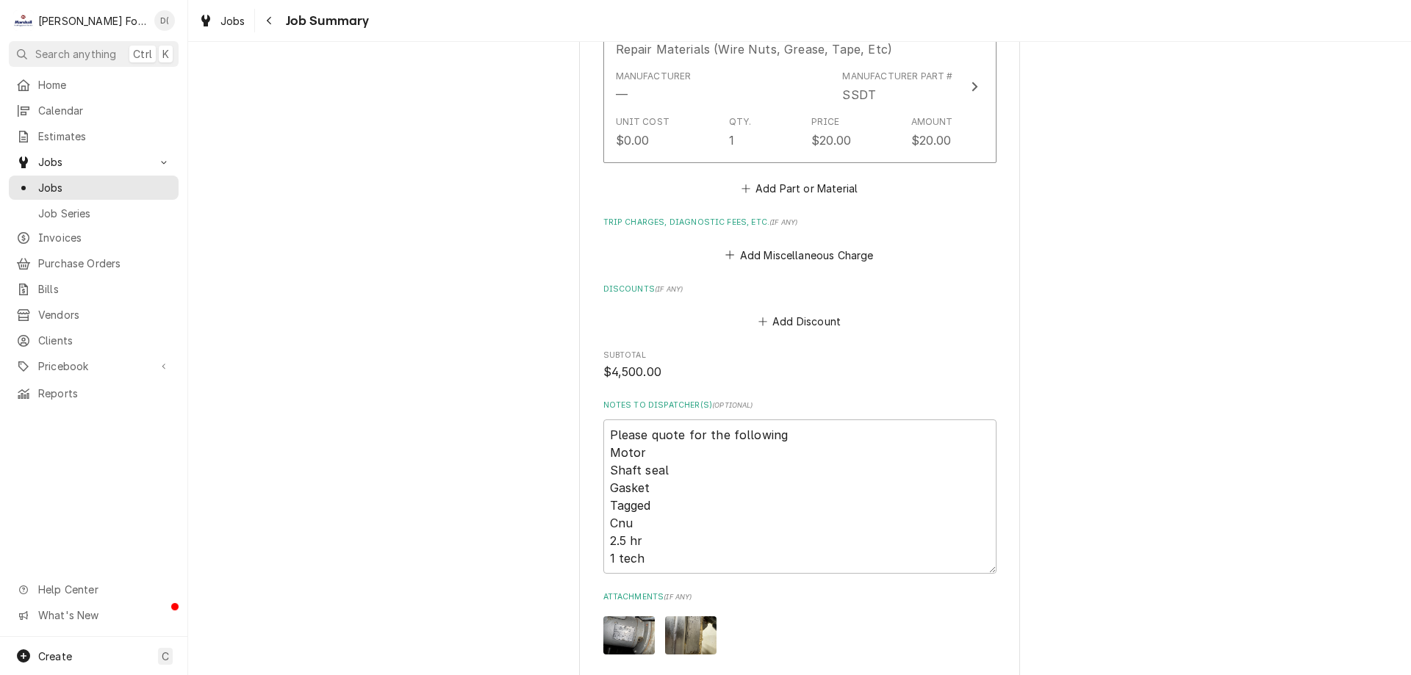
scroll to position [1322, 0]
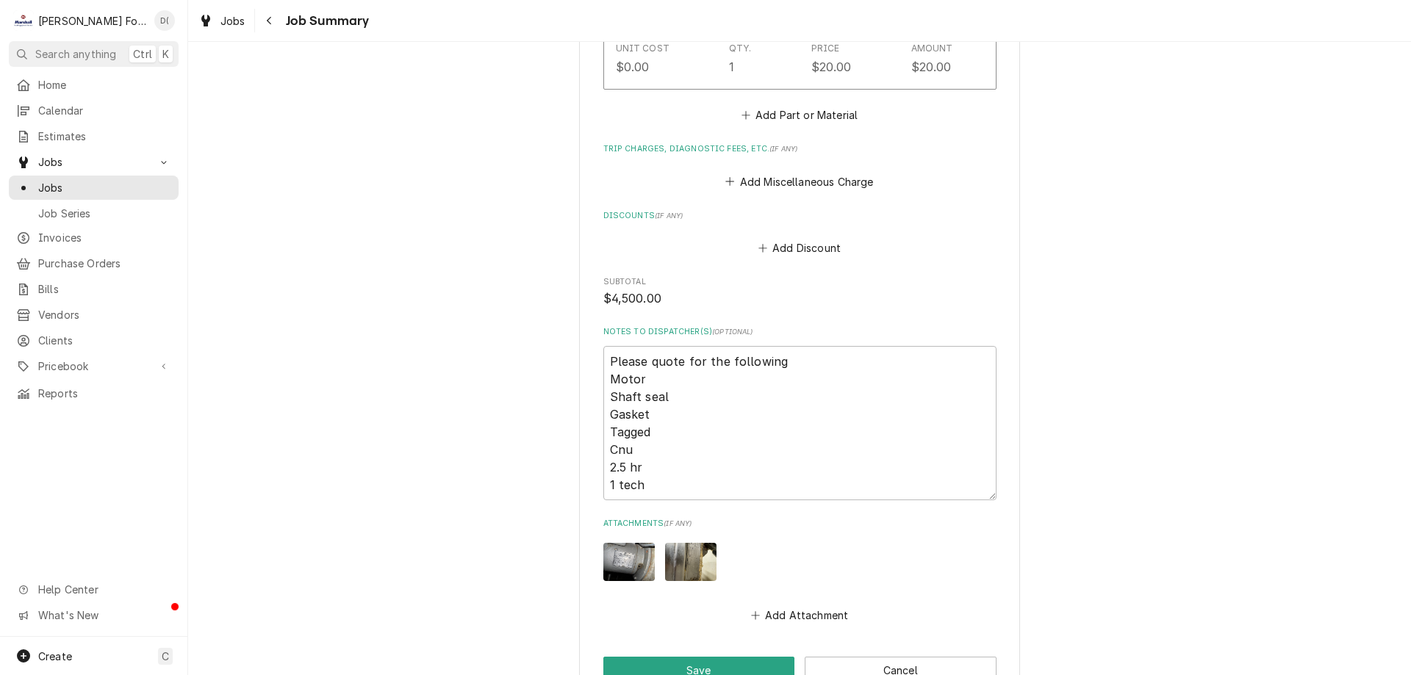
click at [616, 567] on img "Attachments" at bounding box center [628, 562] width 51 height 39
type textarea "x"
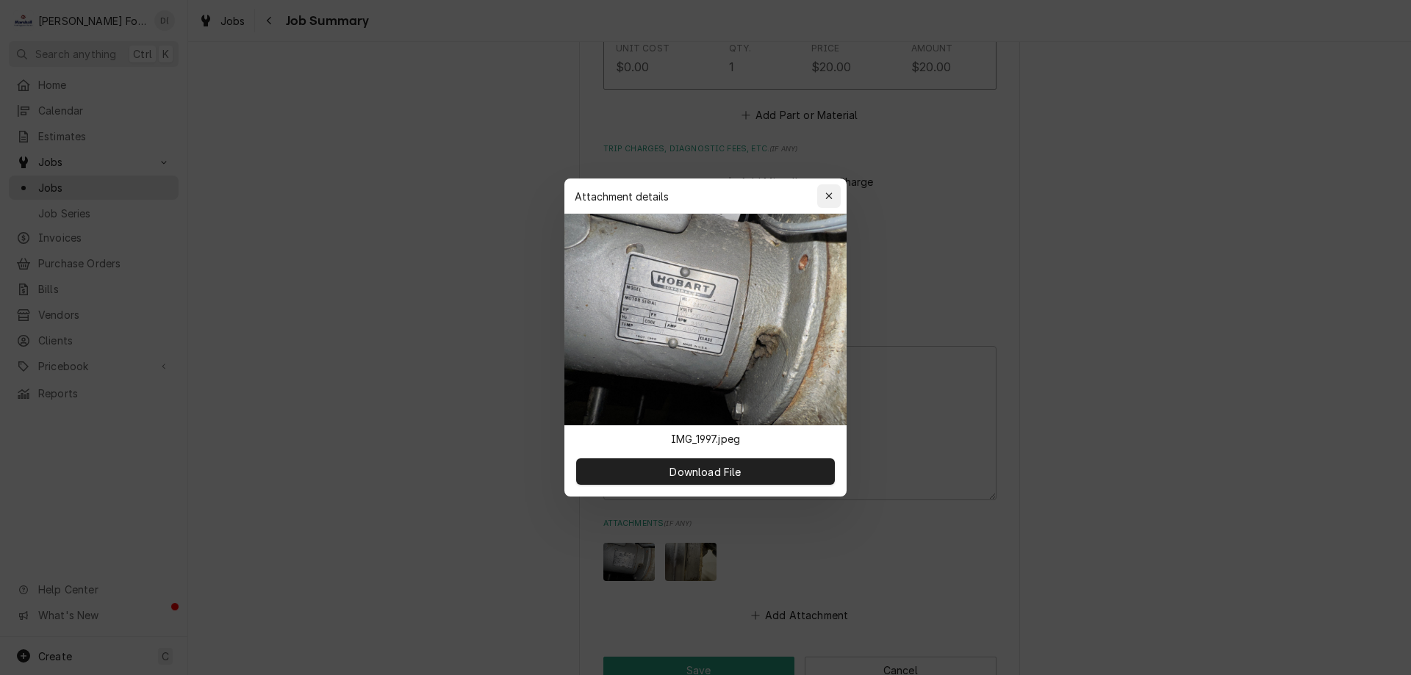
click at [825, 190] on div "button" at bounding box center [828, 196] width 15 height 15
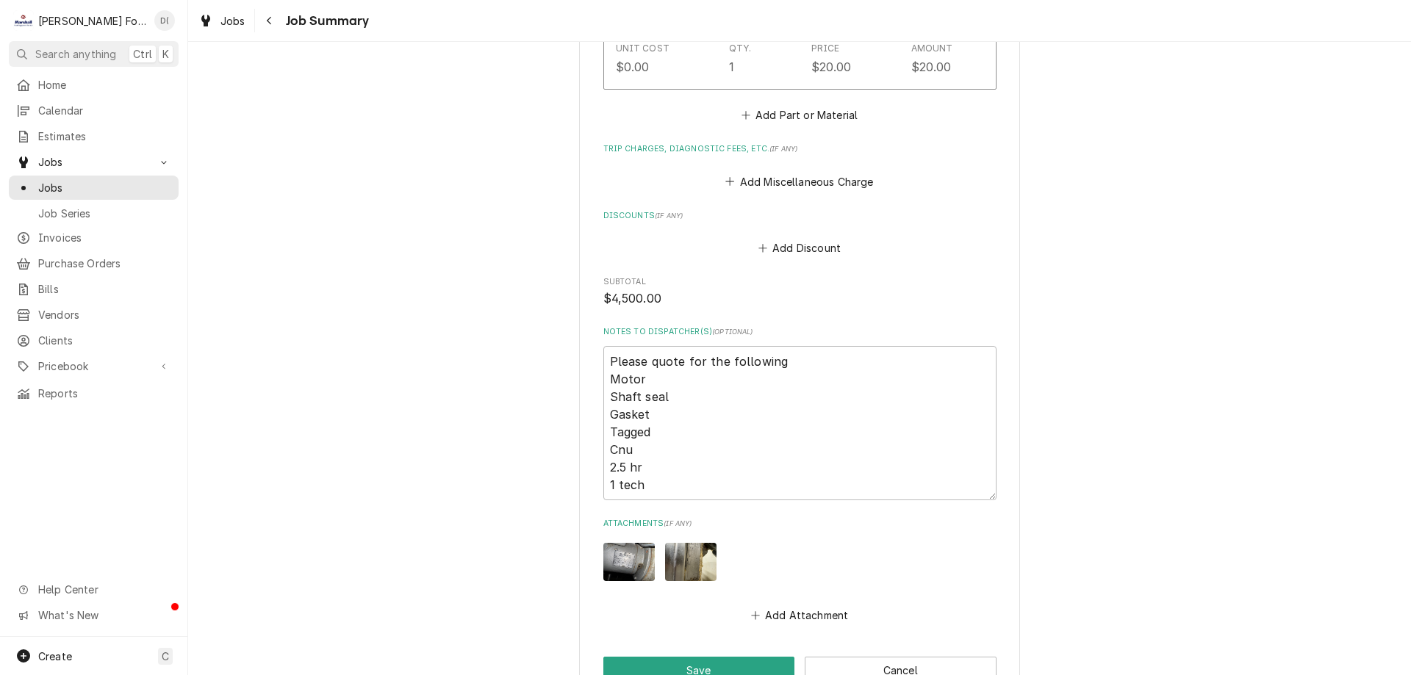
click at [683, 559] on img "Attachments" at bounding box center [690, 562] width 51 height 39
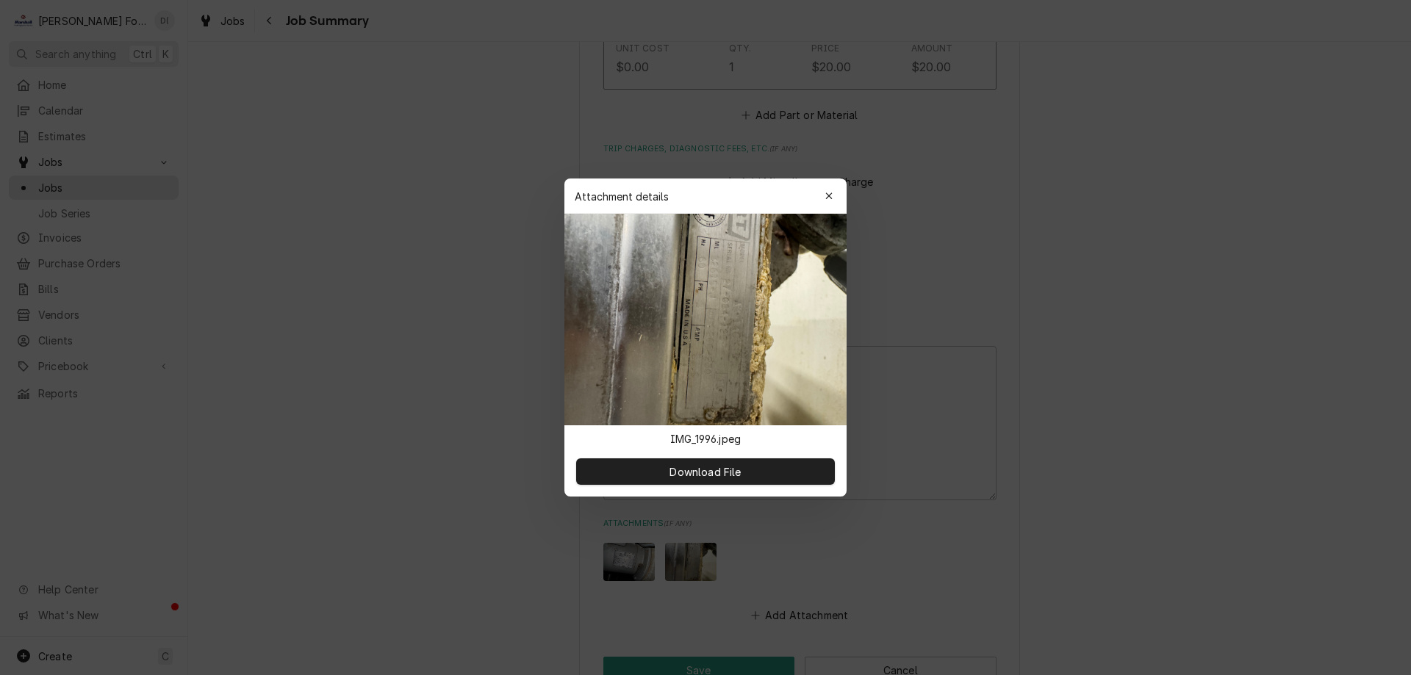
click at [414, 258] on div at bounding box center [705, 337] width 1411 height 675
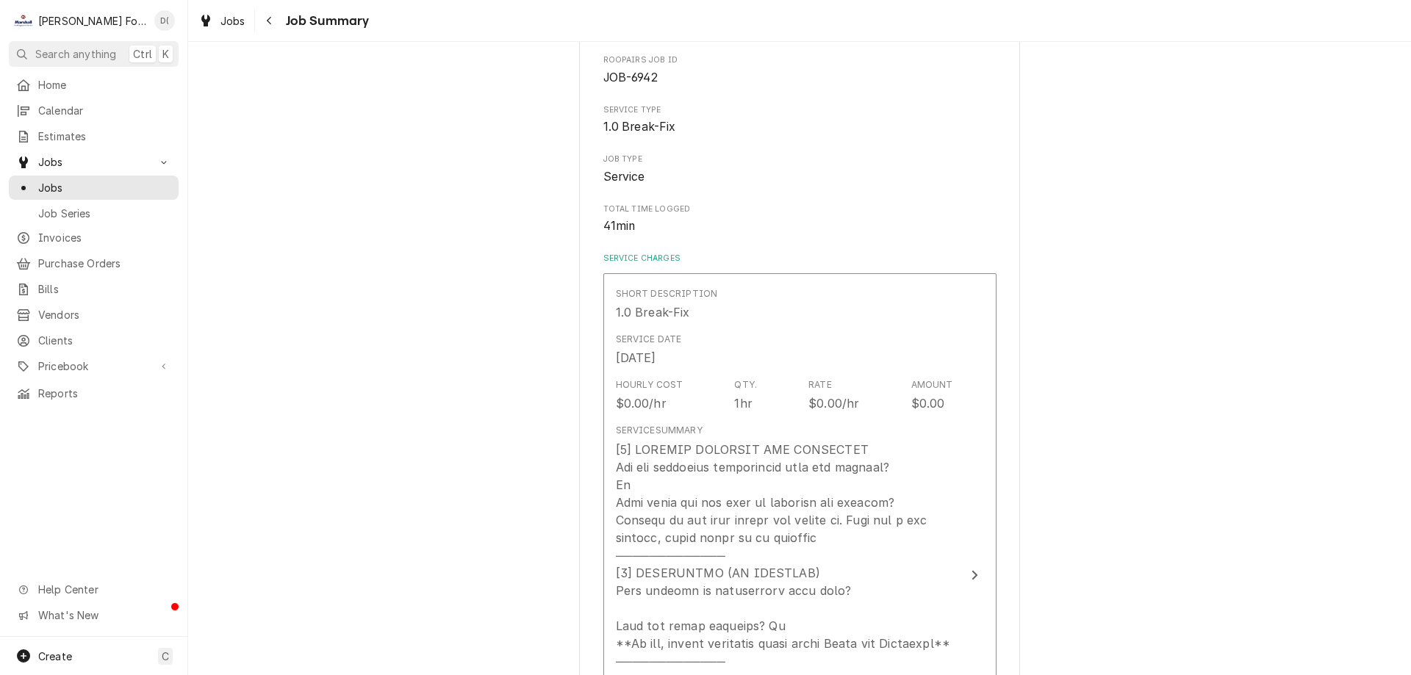
scroll to position [0, 0]
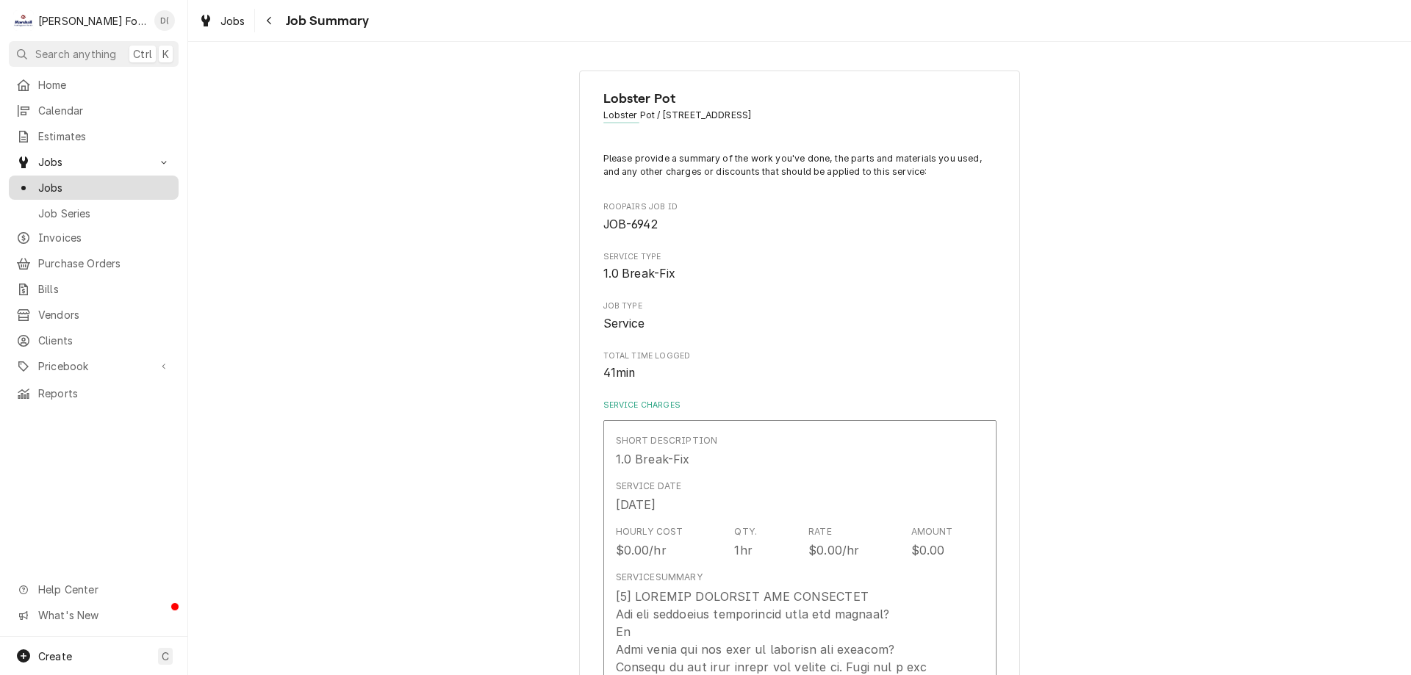
click at [107, 183] on span "Jobs" at bounding box center [104, 187] width 133 height 15
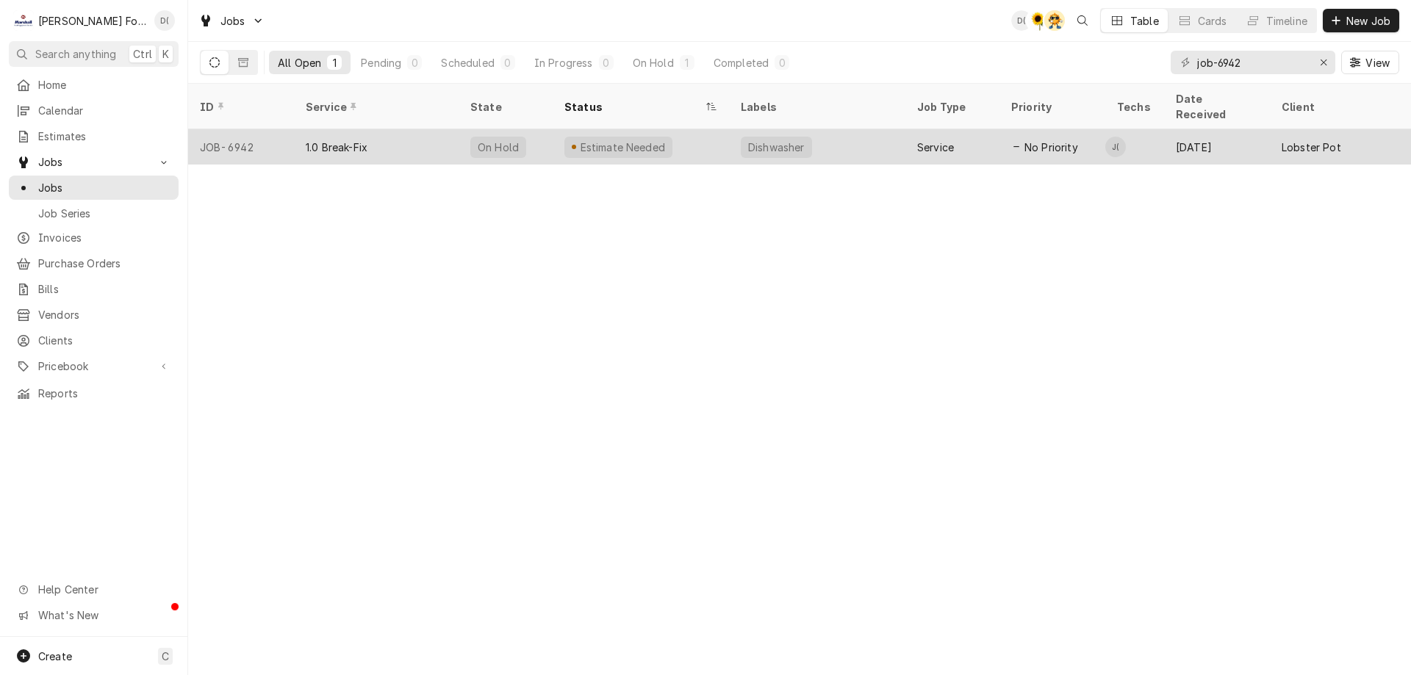
click at [516, 137] on div "On Hold" at bounding box center [498, 147] width 56 height 21
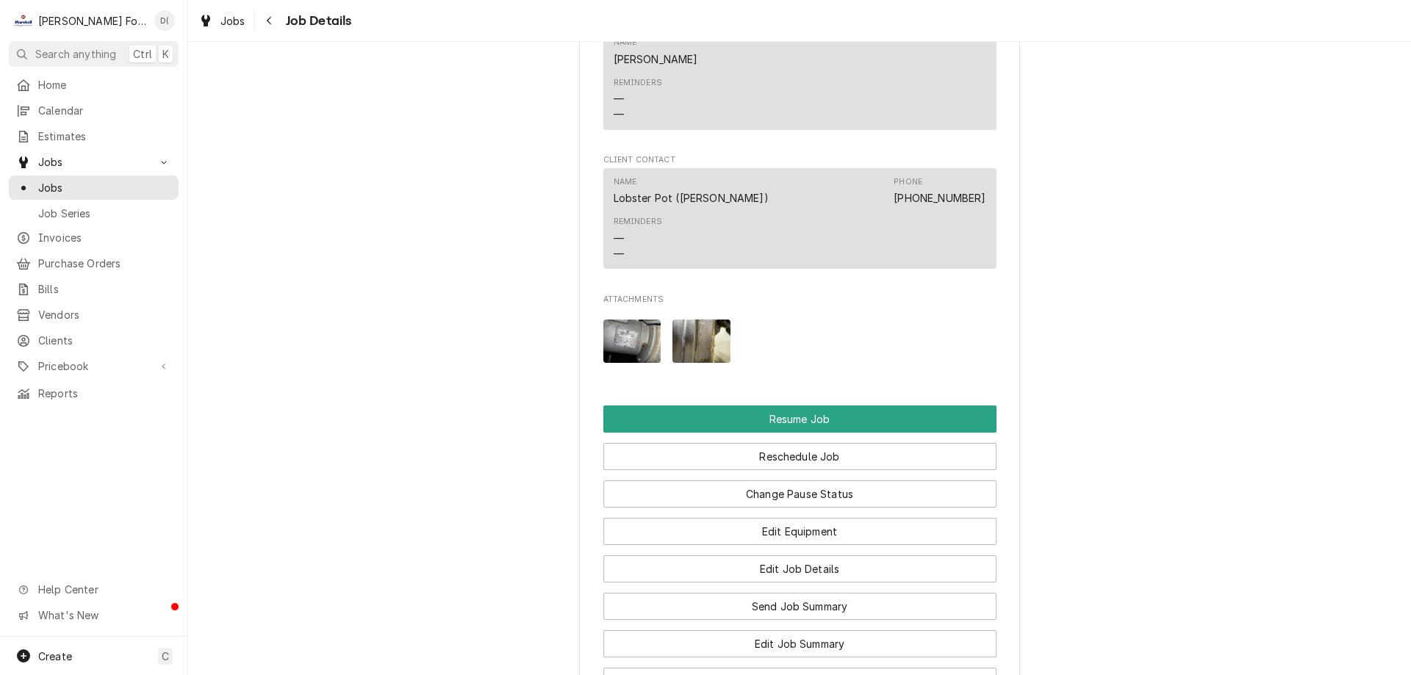
scroll to position [1837, 0]
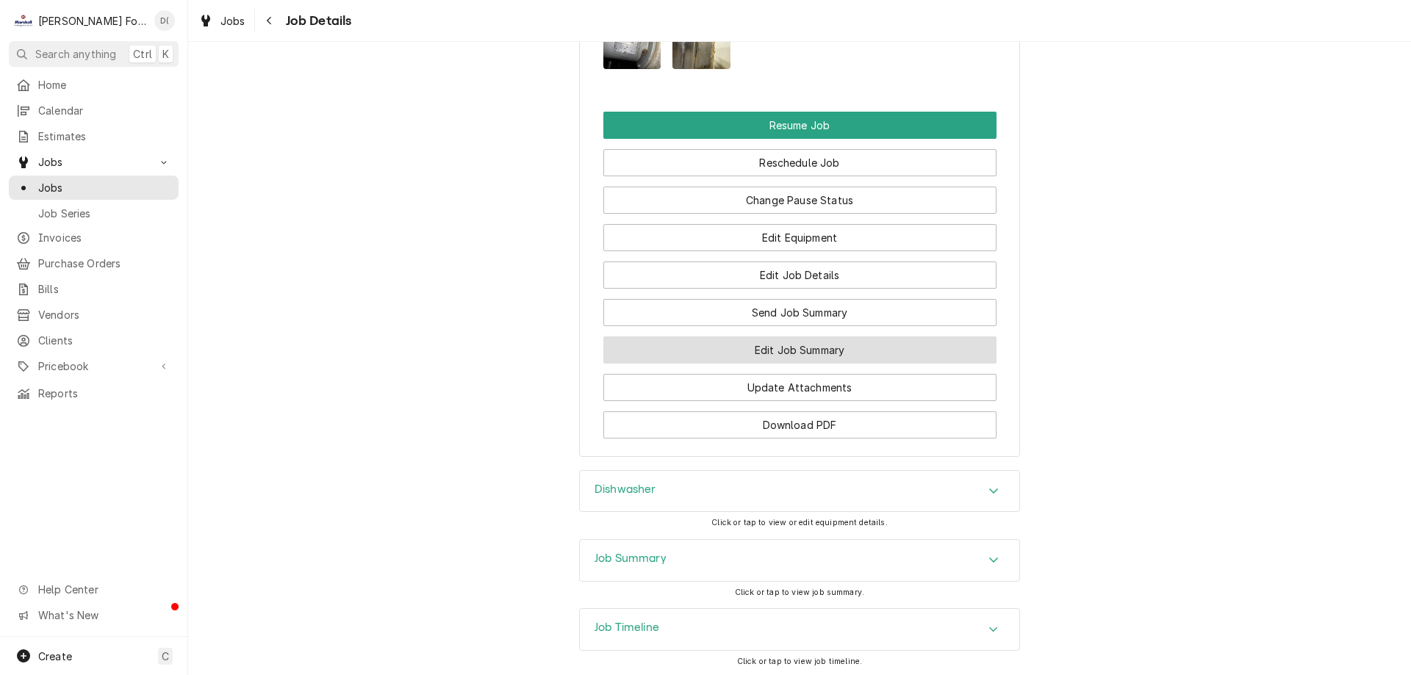
click at [770, 358] on button "Edit Job Summary" at bounding box center [799, 349] width 393 height 27
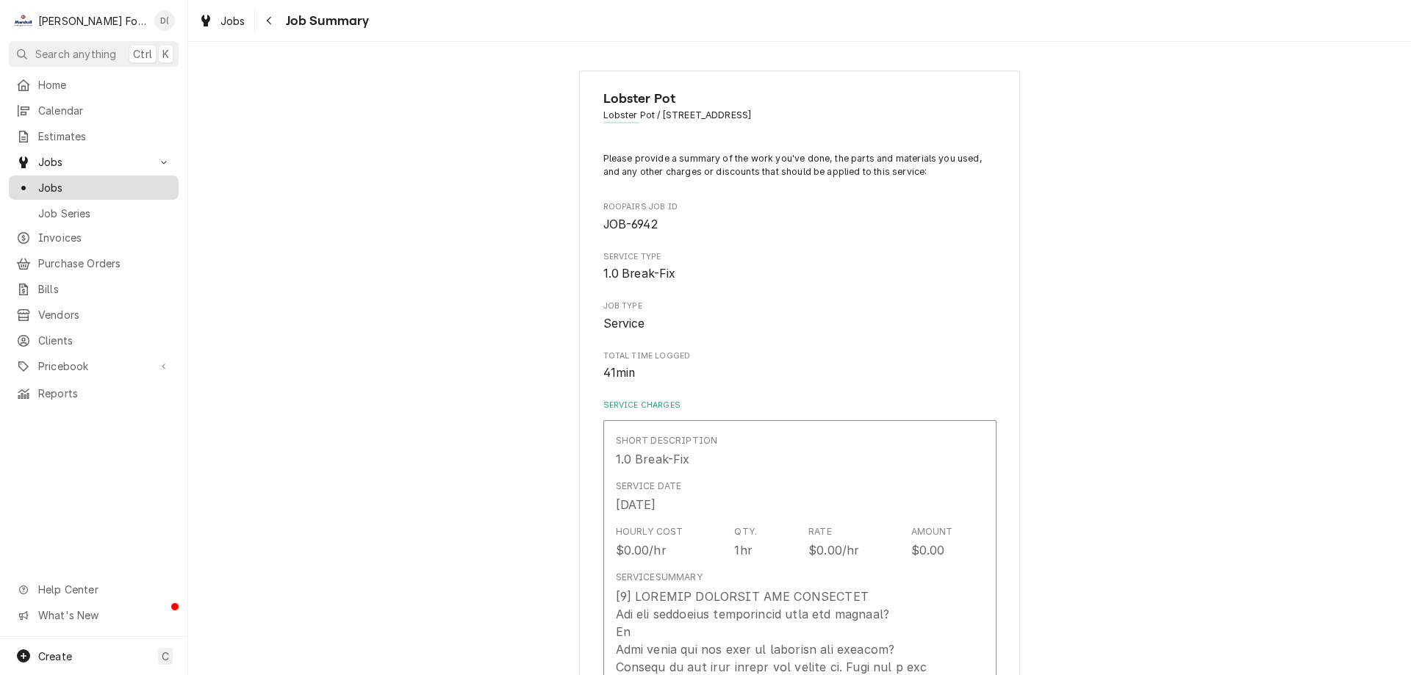
click at [111, 187] on span "Jobs" at bounding box center [104, 187] width 133 height 15
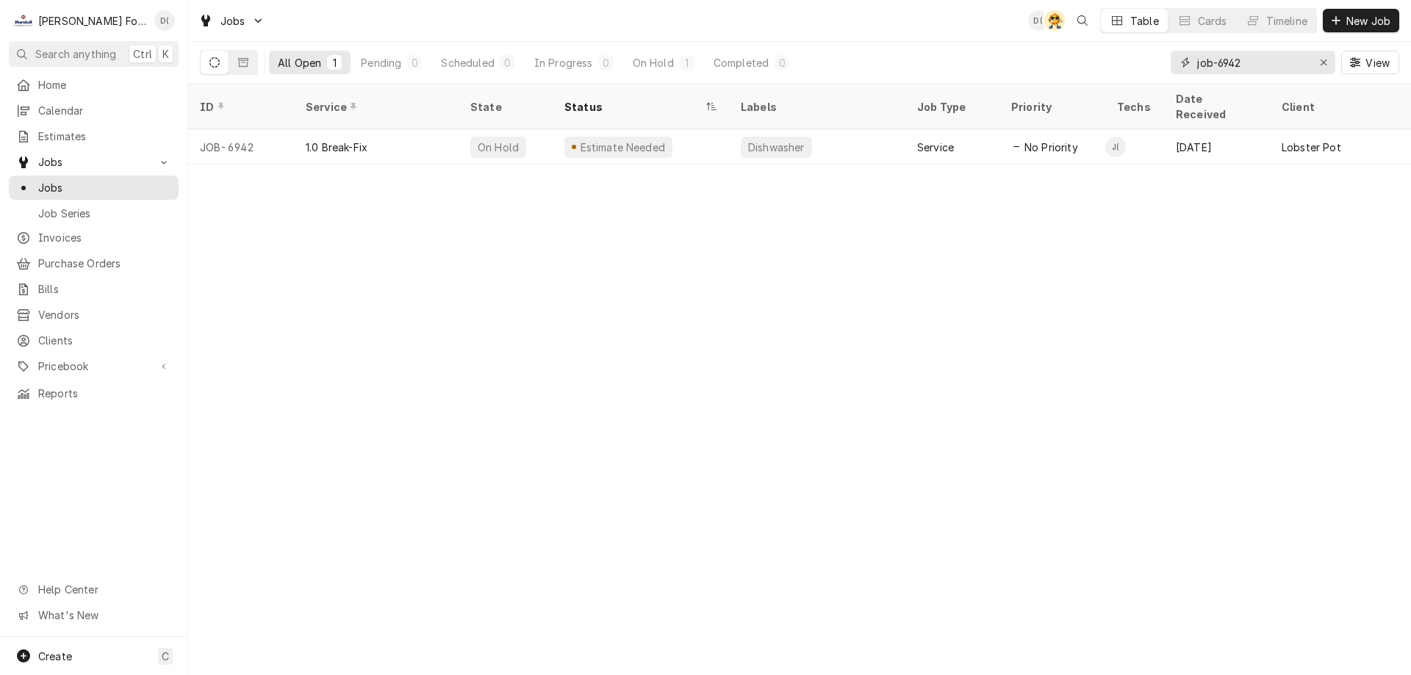
click at [1246, 72] on input "job-6942" at bounding box center [1252, 63] width 110 height 24
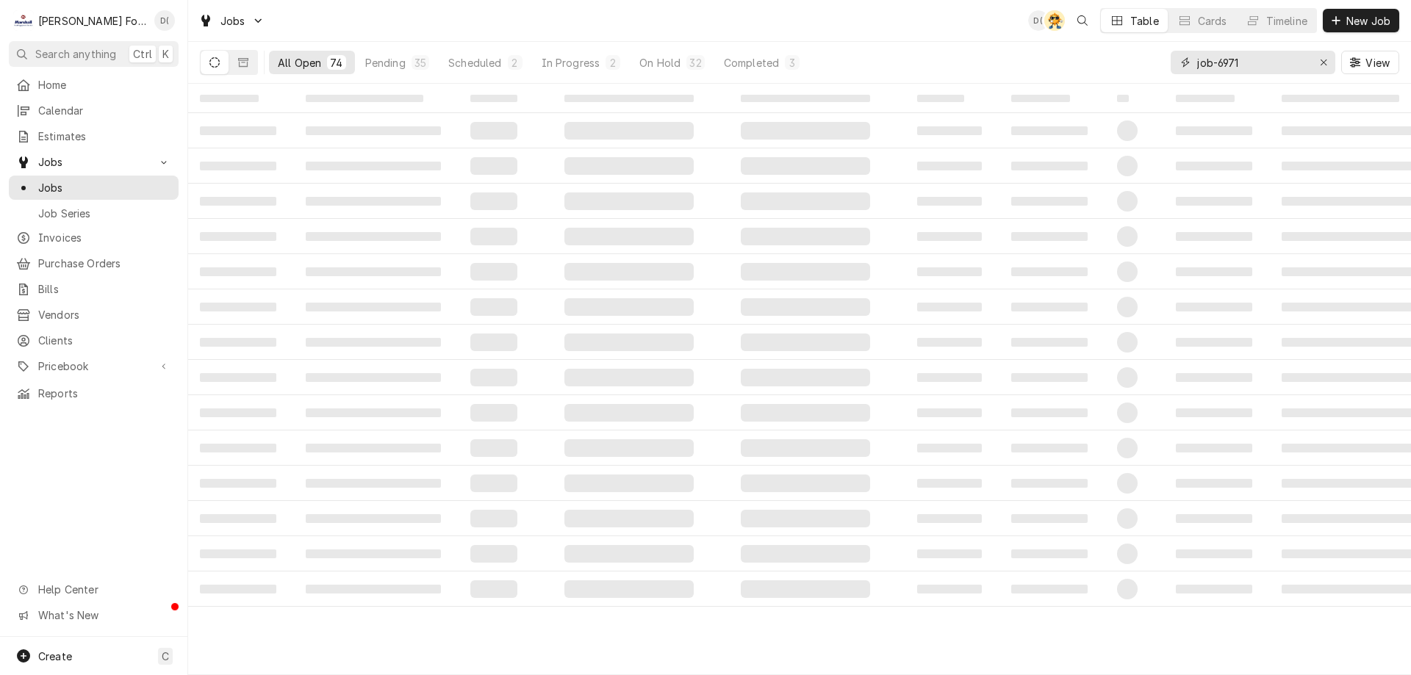
type input "job-6971"
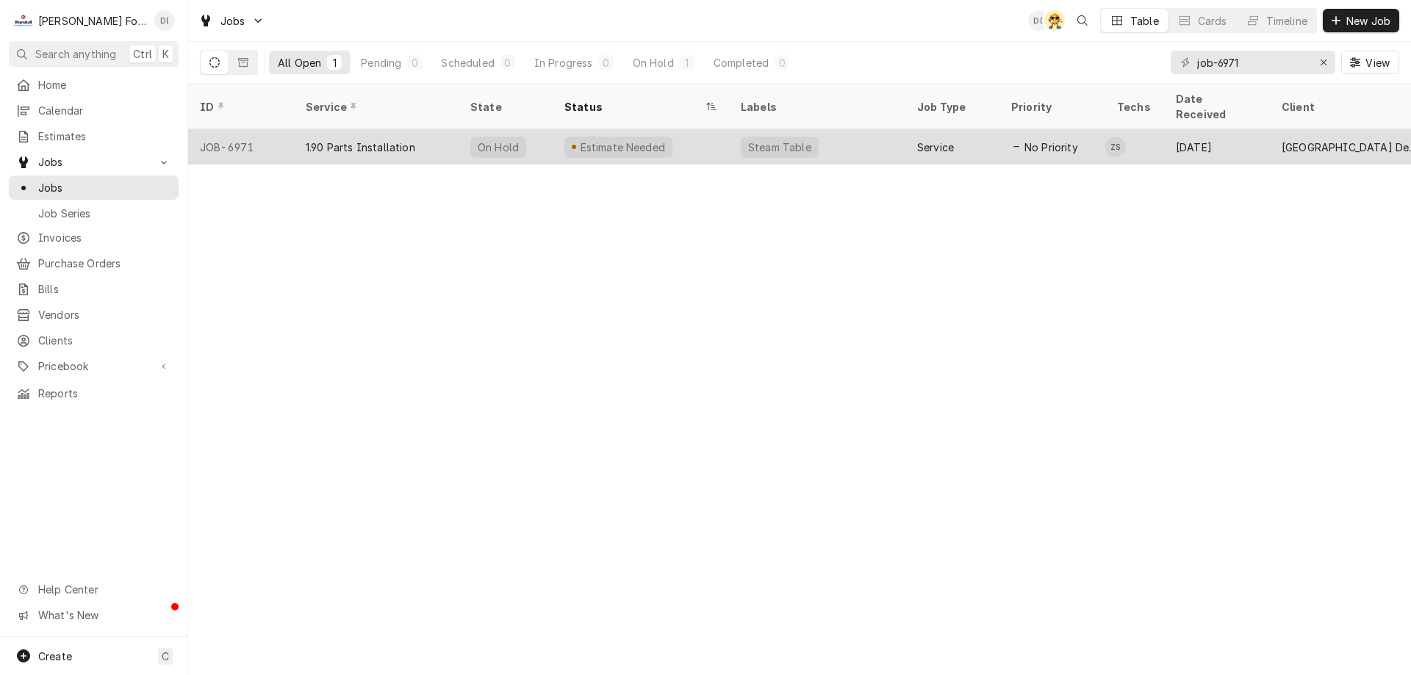
click at [704, 134] on div "Estimate Needed" at bounding box center [640, 146] width 176 height 35
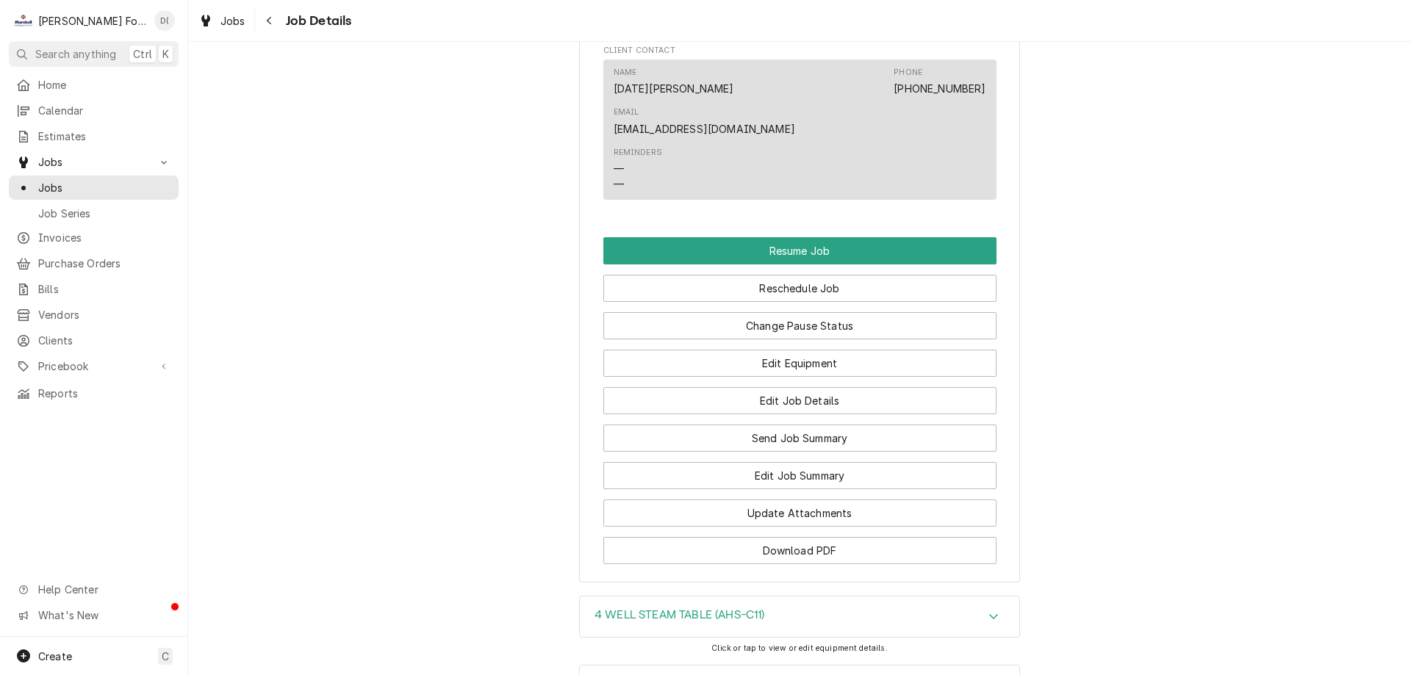
scroll to position [1531, 0]
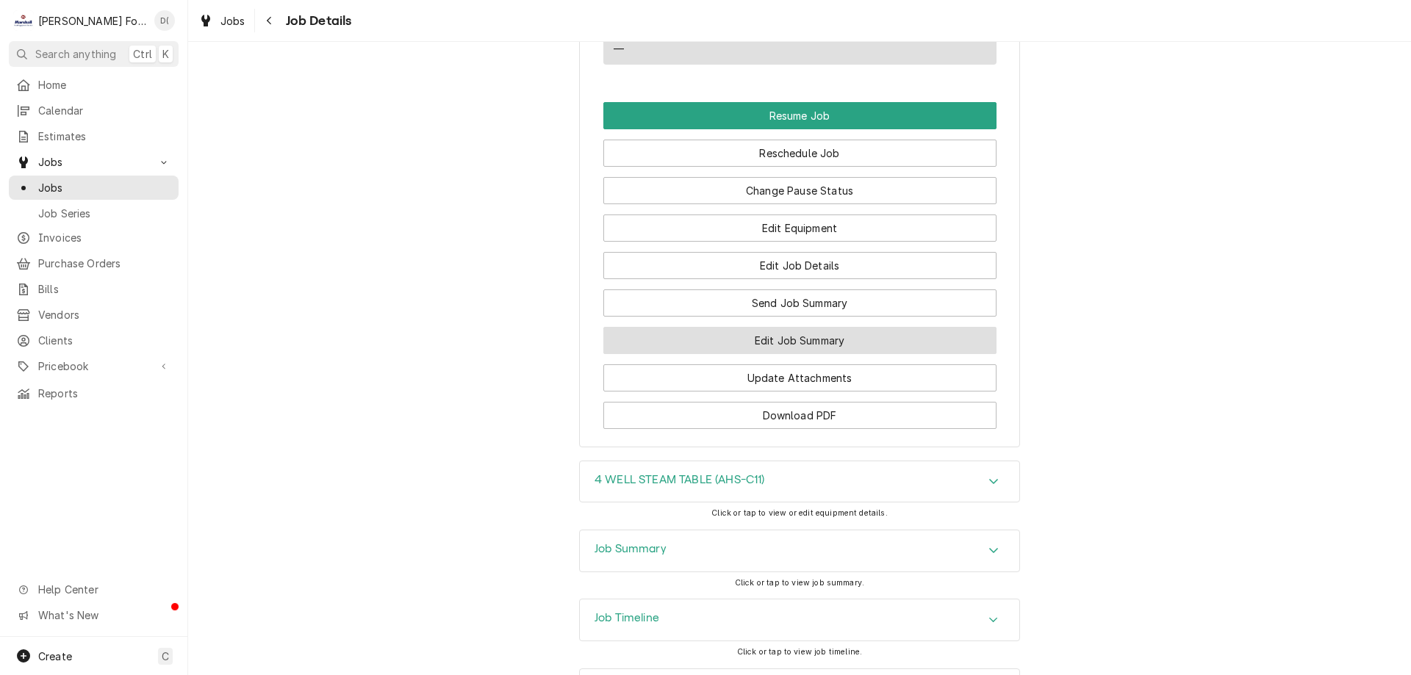
click at [757, 327] on button "Edit Job Summary" at bounding box center [799, 340] width 393 height 27
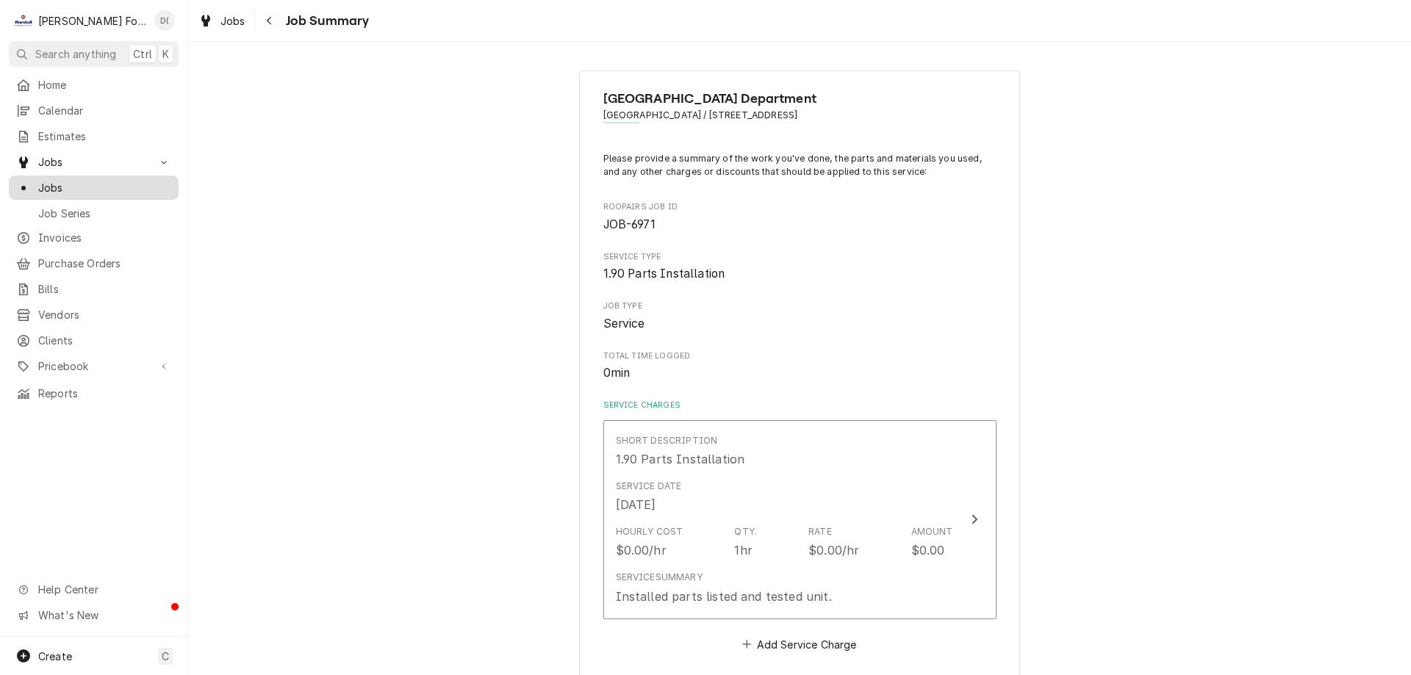
click at [130, 180] on span "Jobs" at bounding box center [104, 187] width 133 height 15
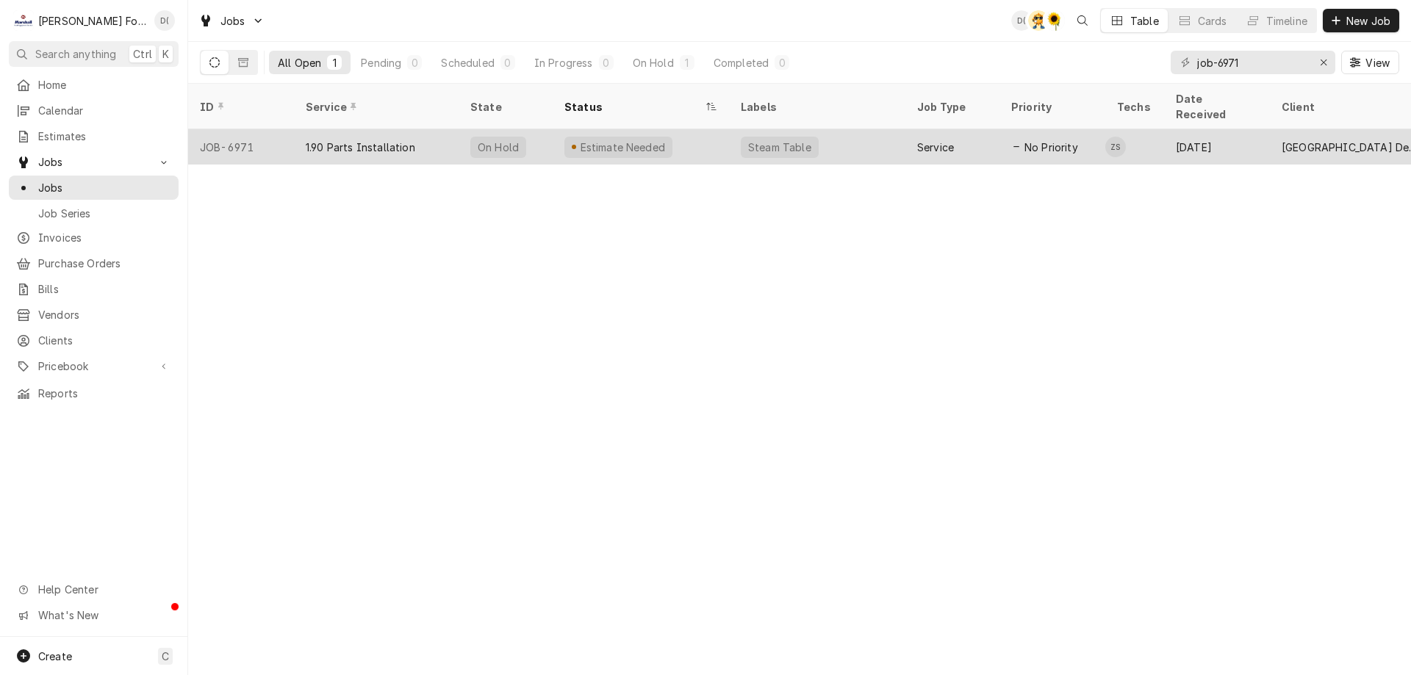
click at [848, 129] on div "Steam Table" at bounding box center [817, 146] width 176 height 35
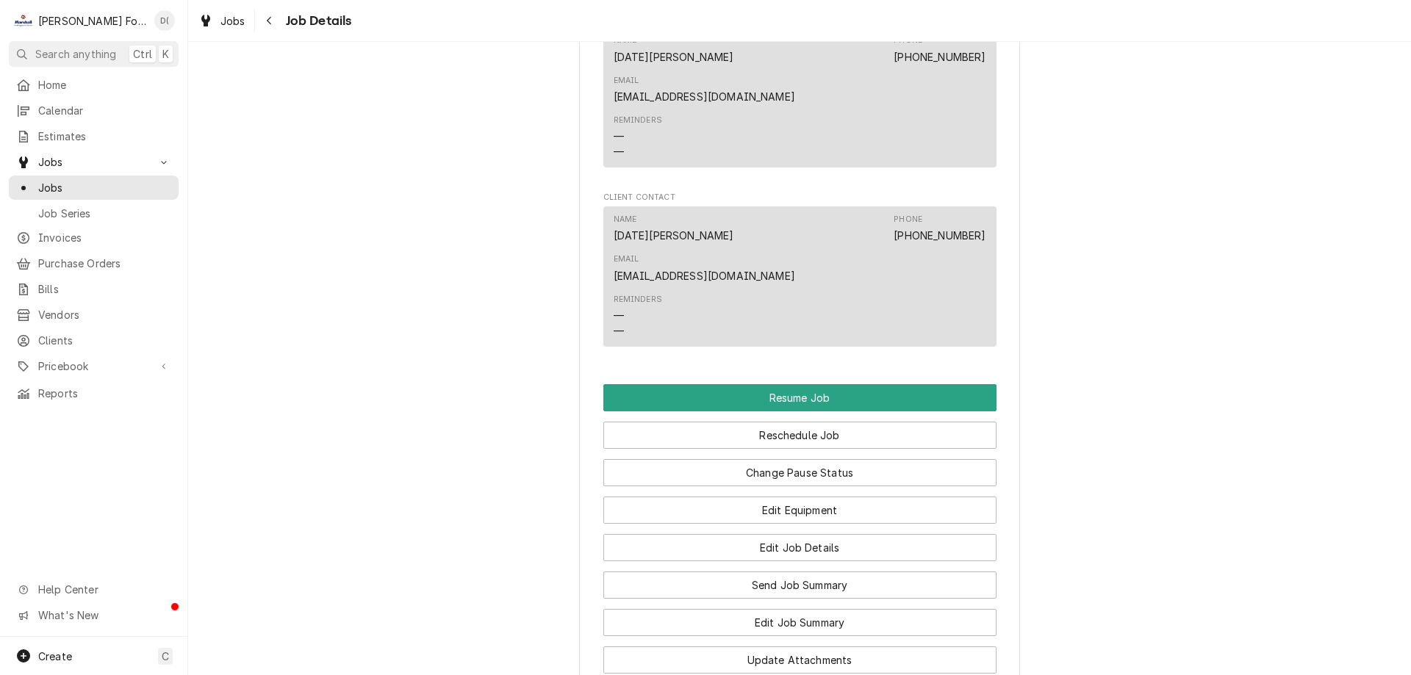
scroll to position [1396, 0]
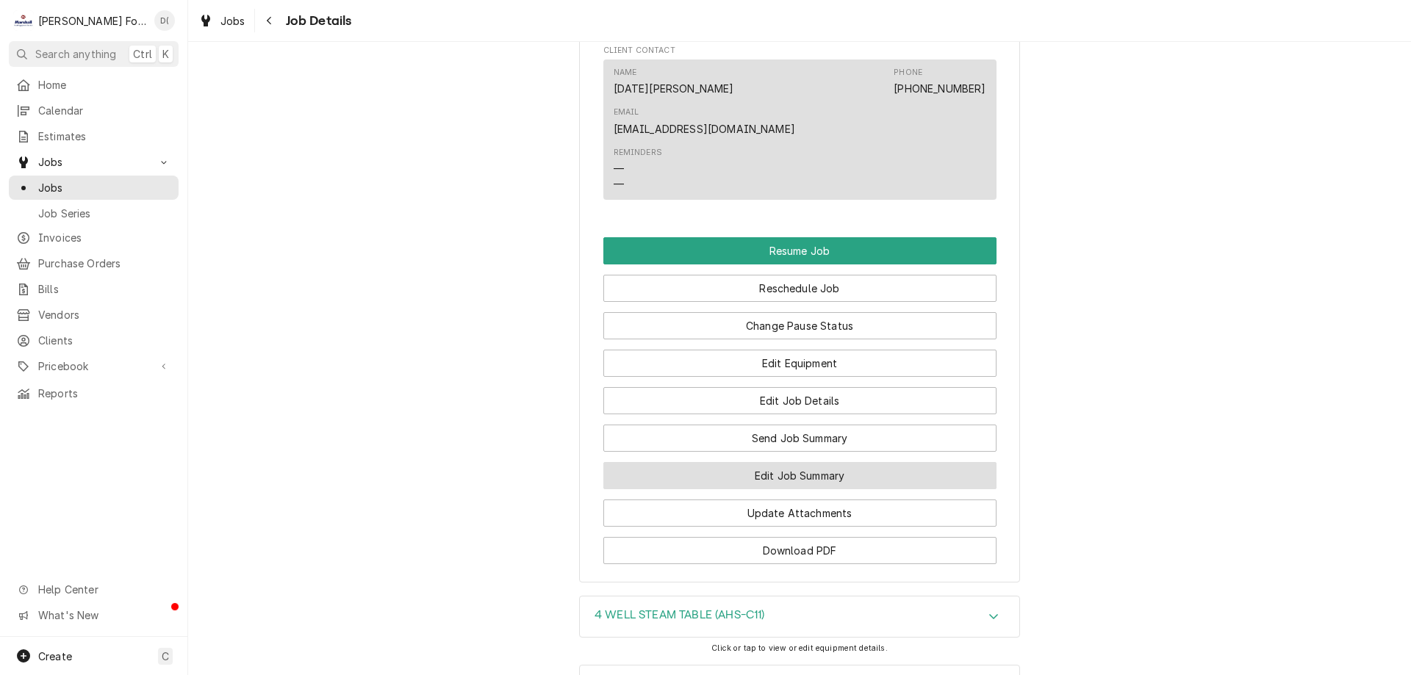
click at [776, 462] on button "Edit Job Summary" at bounding box center [799, 475] width 393 height 27
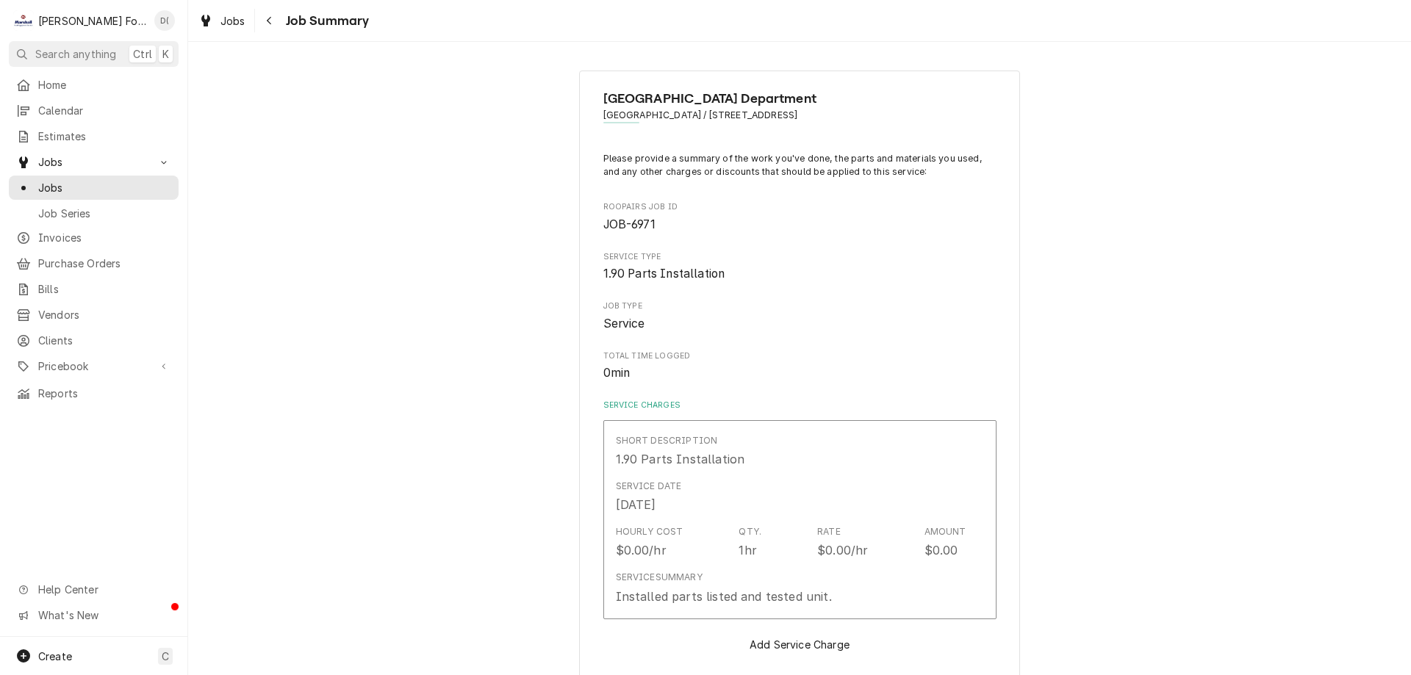
type textarea "x"
click at [102, 182] on span "Jobs" at bounding box center [104, 187] width 133 height 15
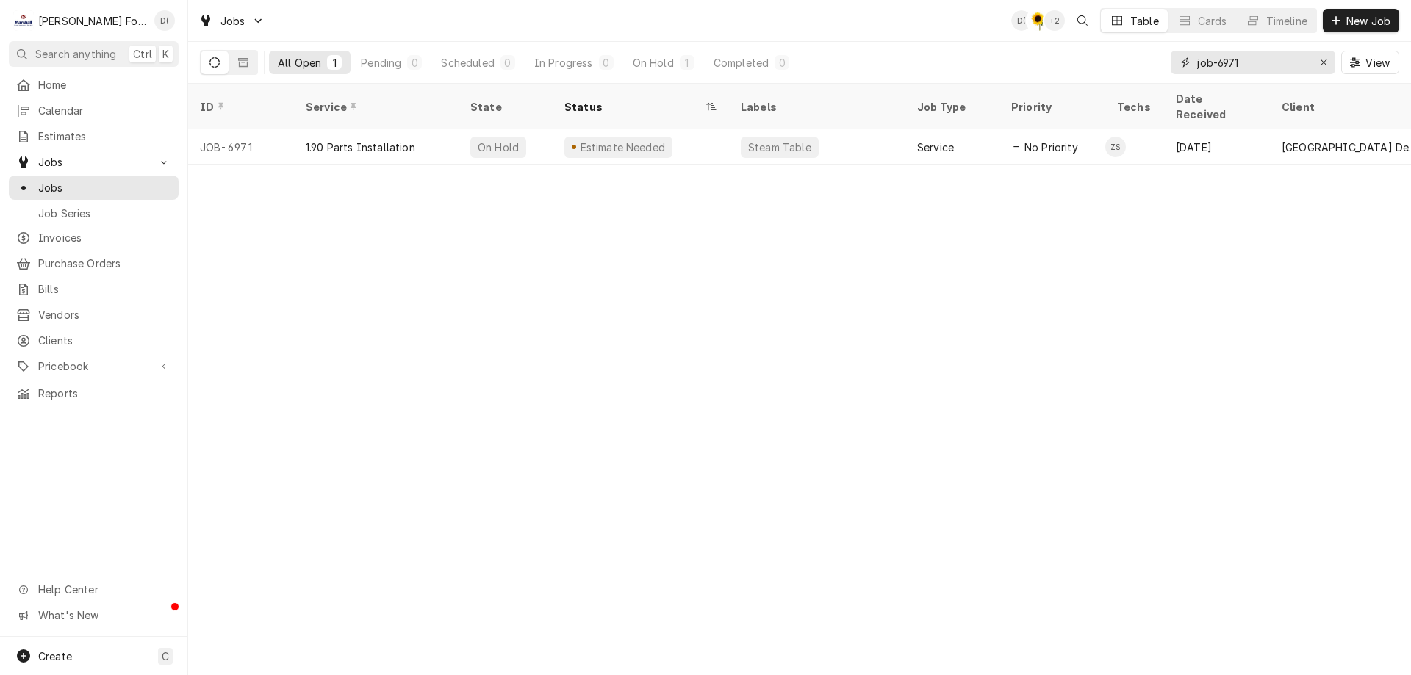
click at [1256, 61] on input "job-6971" at bounding box center [1252, 63] width 110 height 24
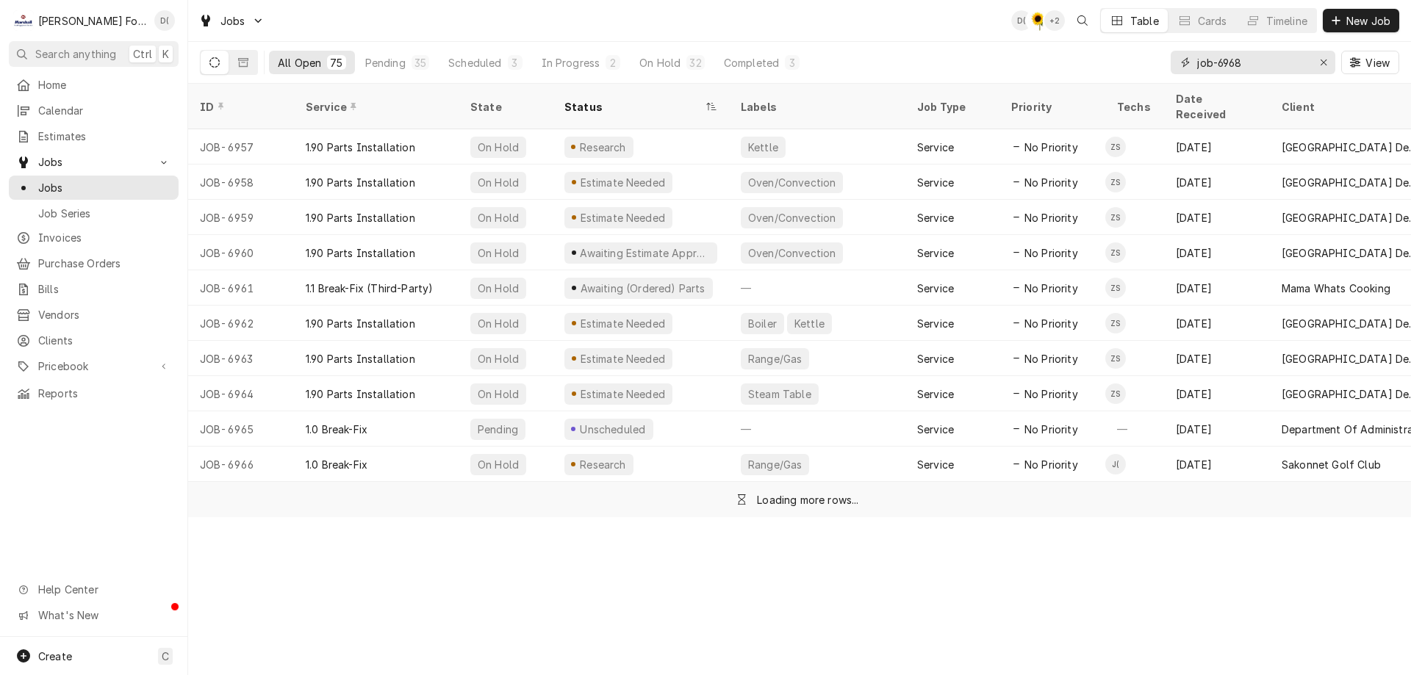
type input "job-6968"
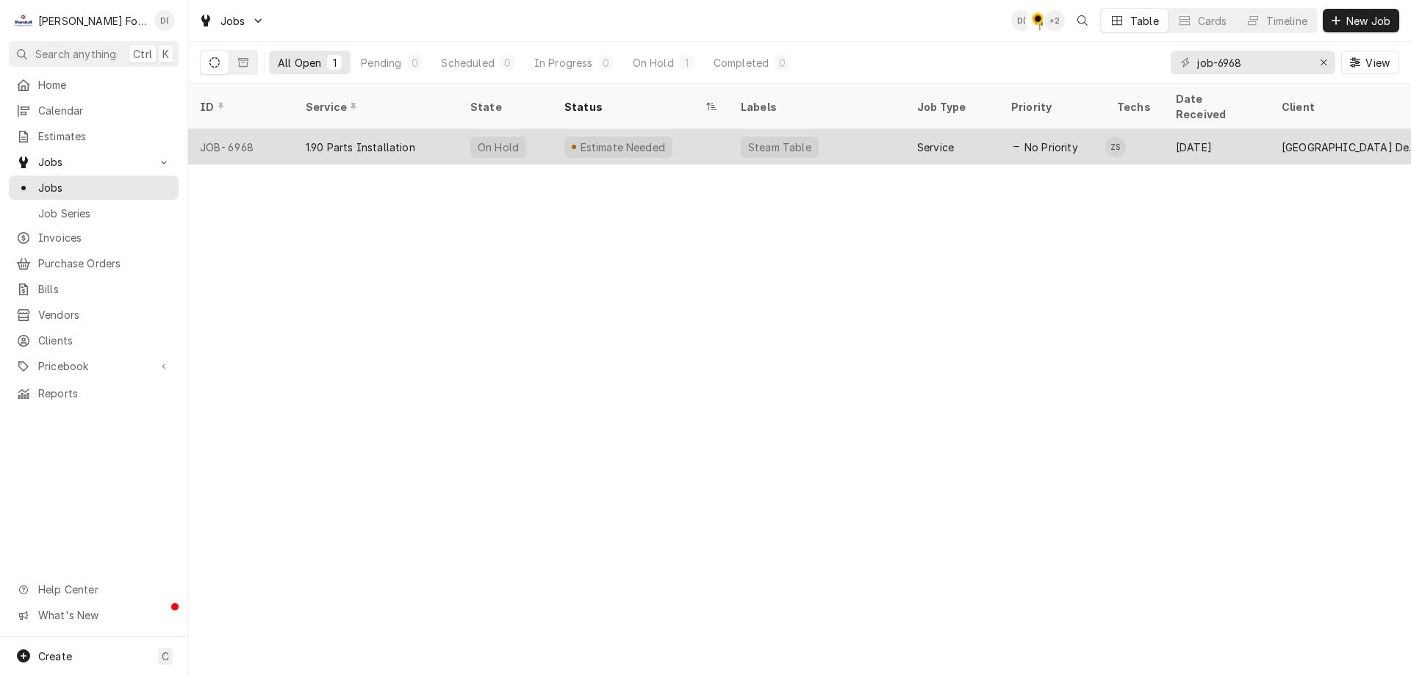
click at [699, 129] on div "Estimate Needed" at bounding box center [640, 146] width 176 height 35
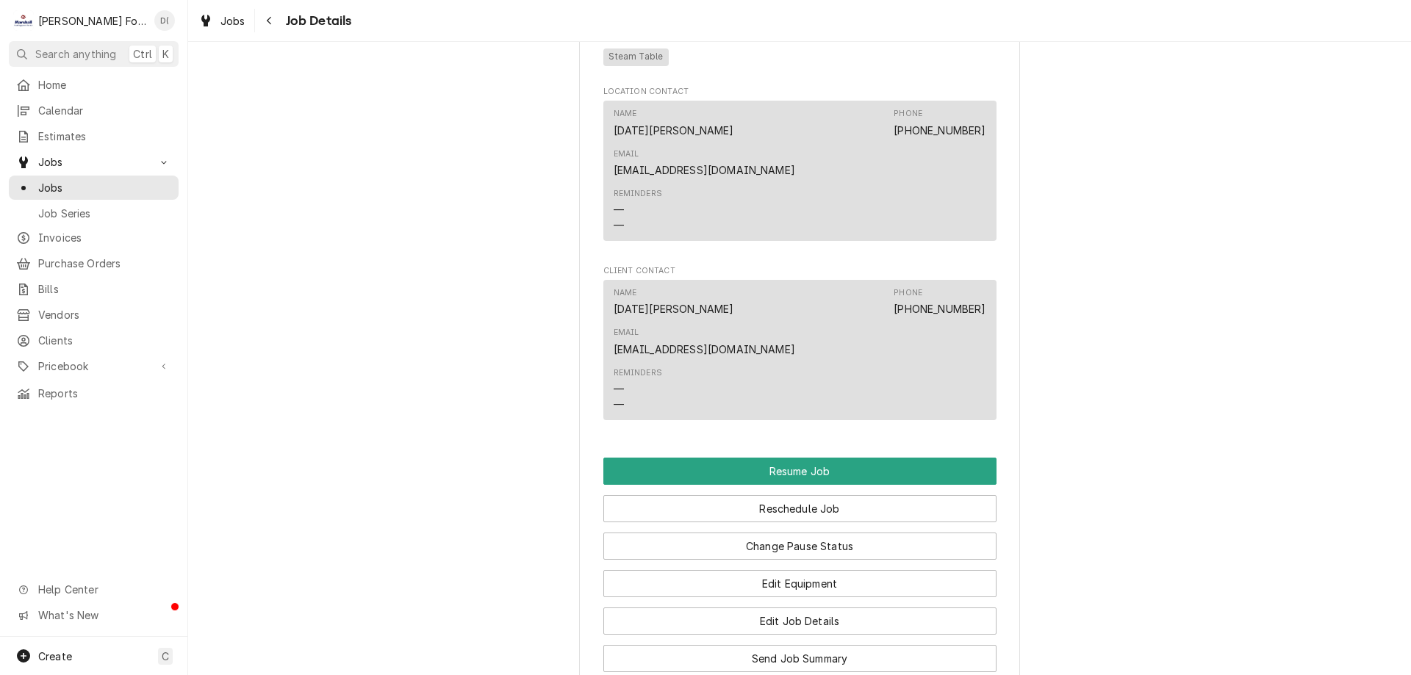
scroll to position [1396, 0]
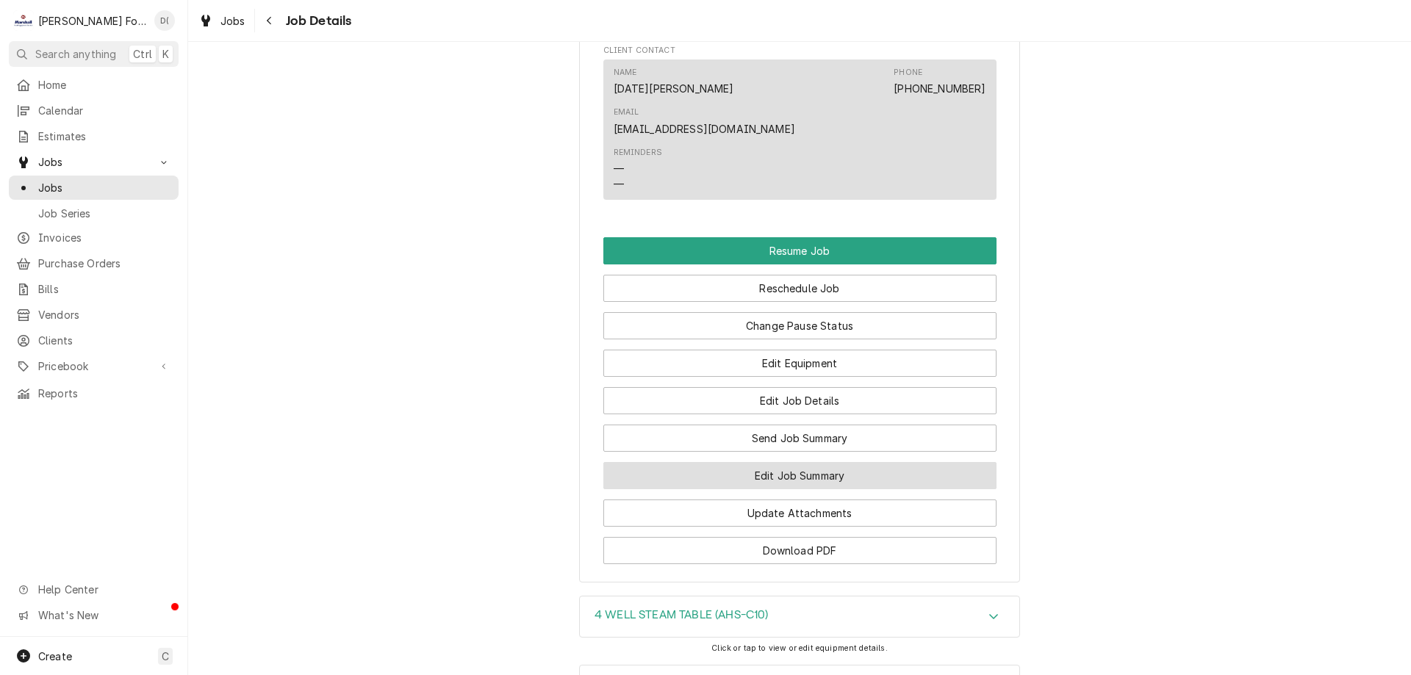
click at [721, 462] on button "Edit Job Summary" at bounding box center [799, 475] width 393 height 27
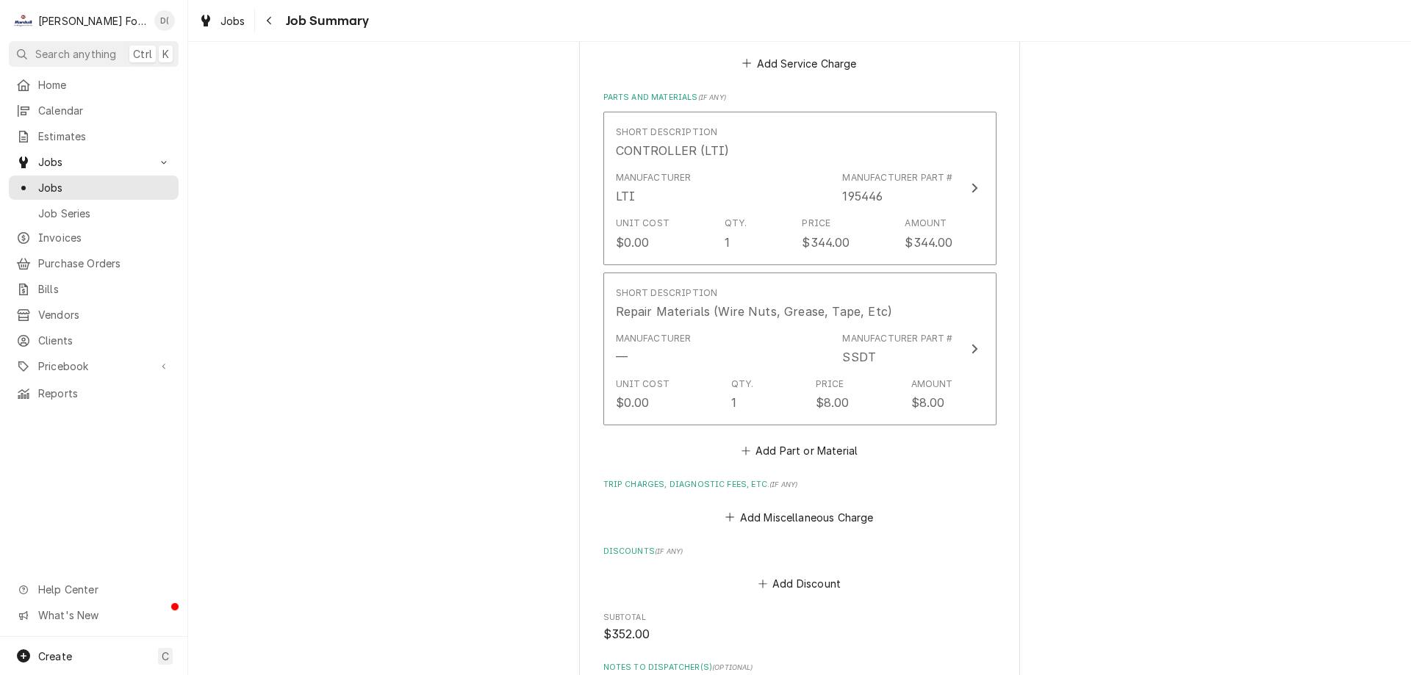
scroll to position [361, 0]
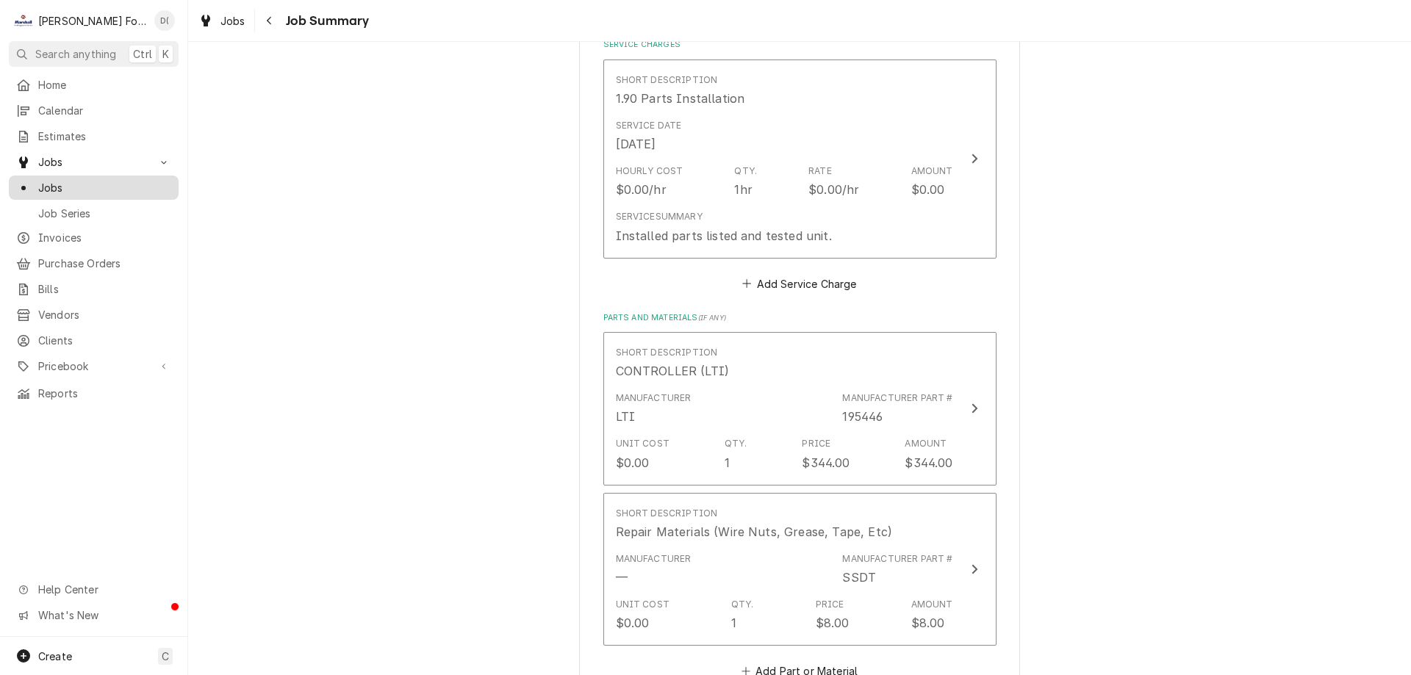
click at [71, 180] on span "Jobs" at bounding box center [104, 187] width 133 height 15
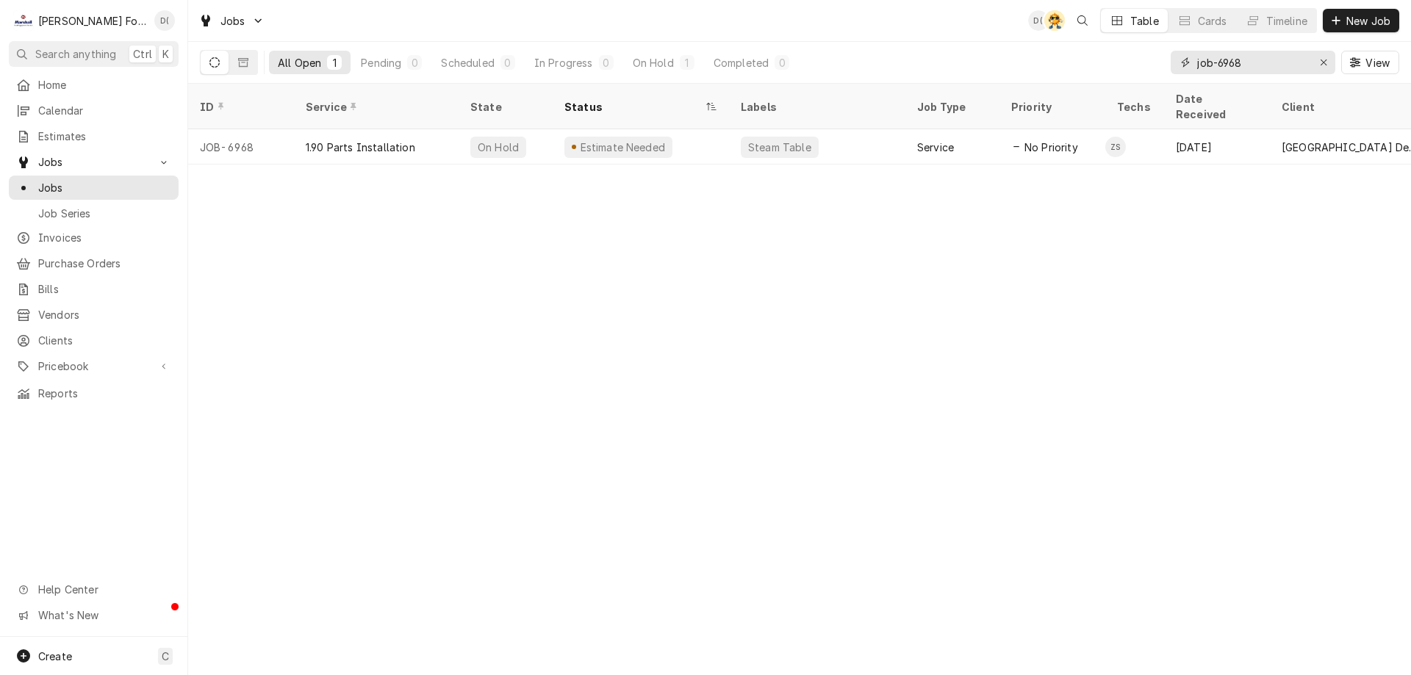
click at [1257, 64] on input "job-6968" at bounding box center [1252, 63] width 110 height 24
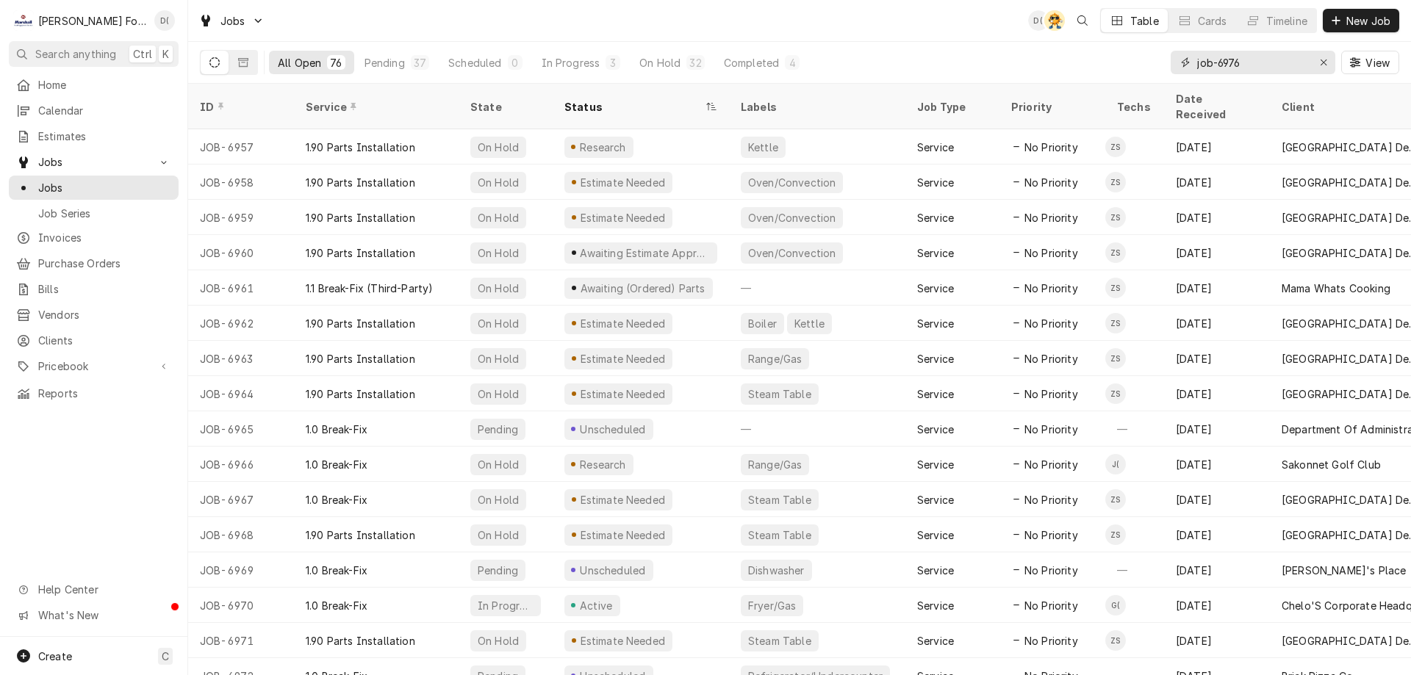
type input "job-6976"
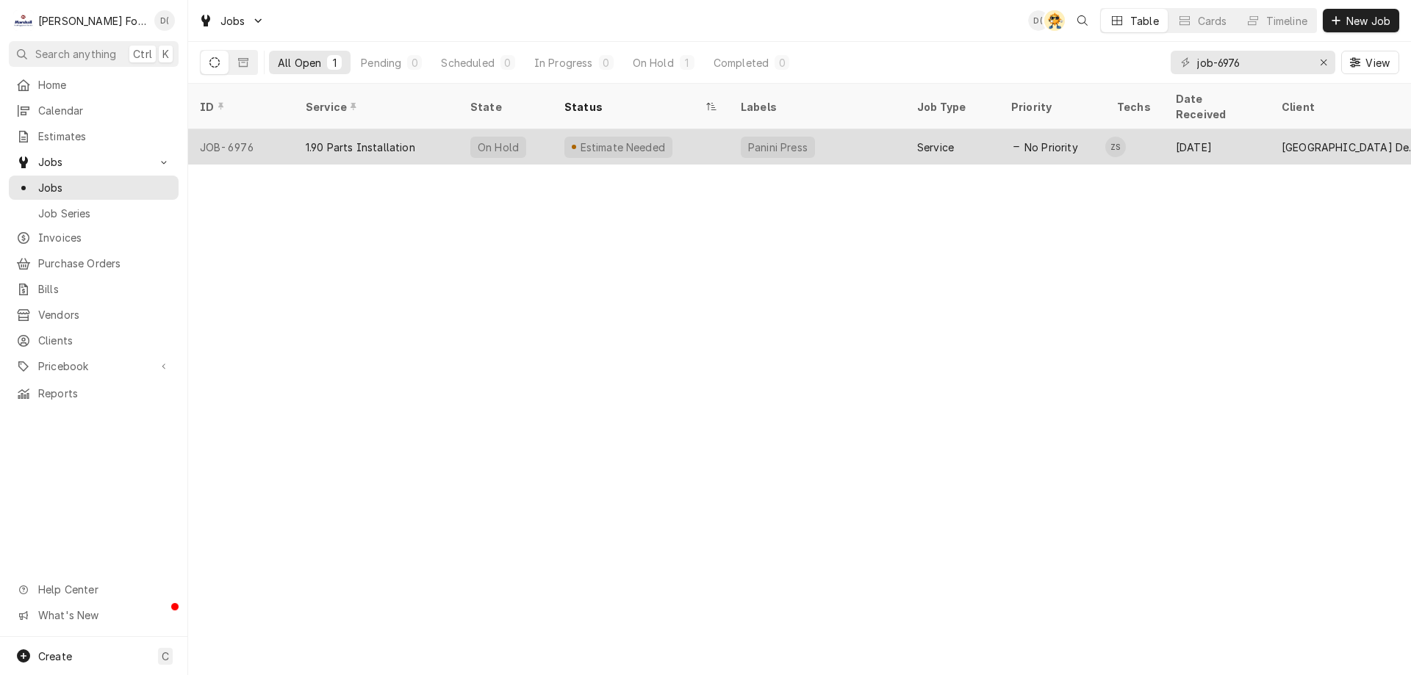
click at [671, 129] on div "Estimate Needed" at bounding box center [640, 146] width 176 height 35
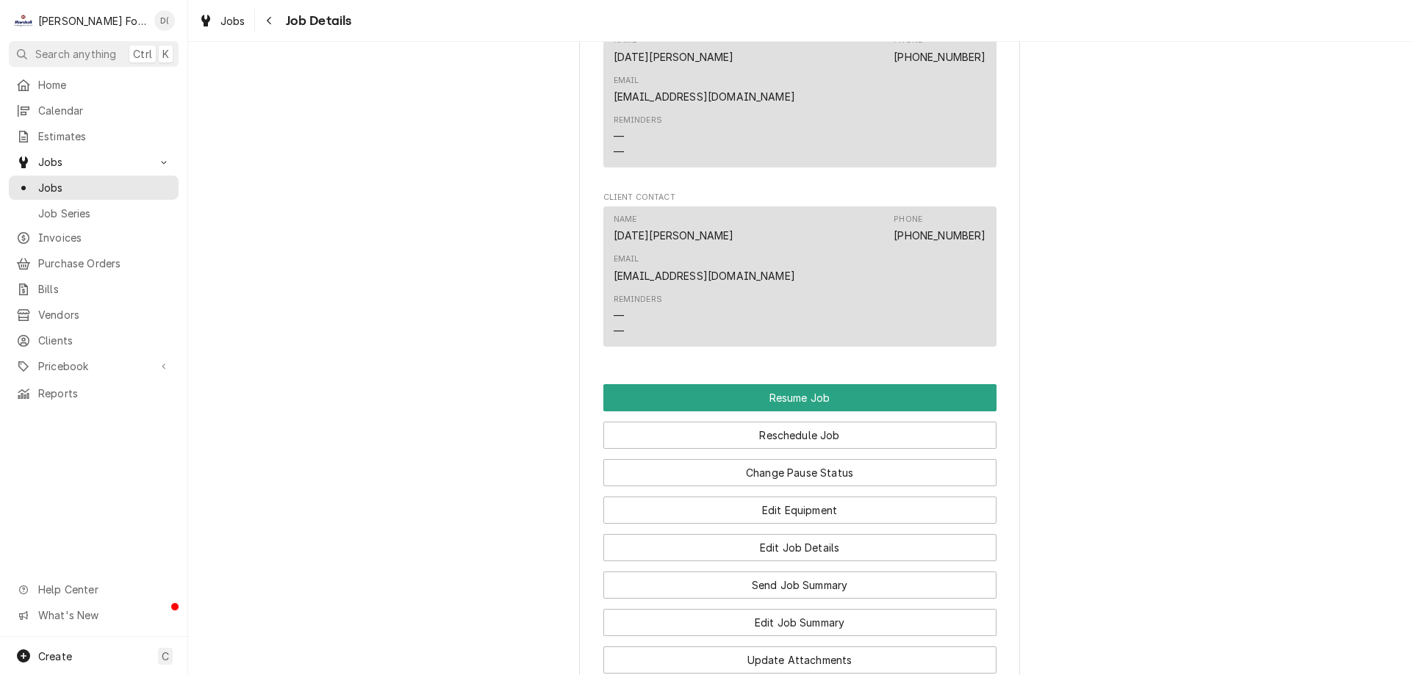
scroll to position [1469, 0]
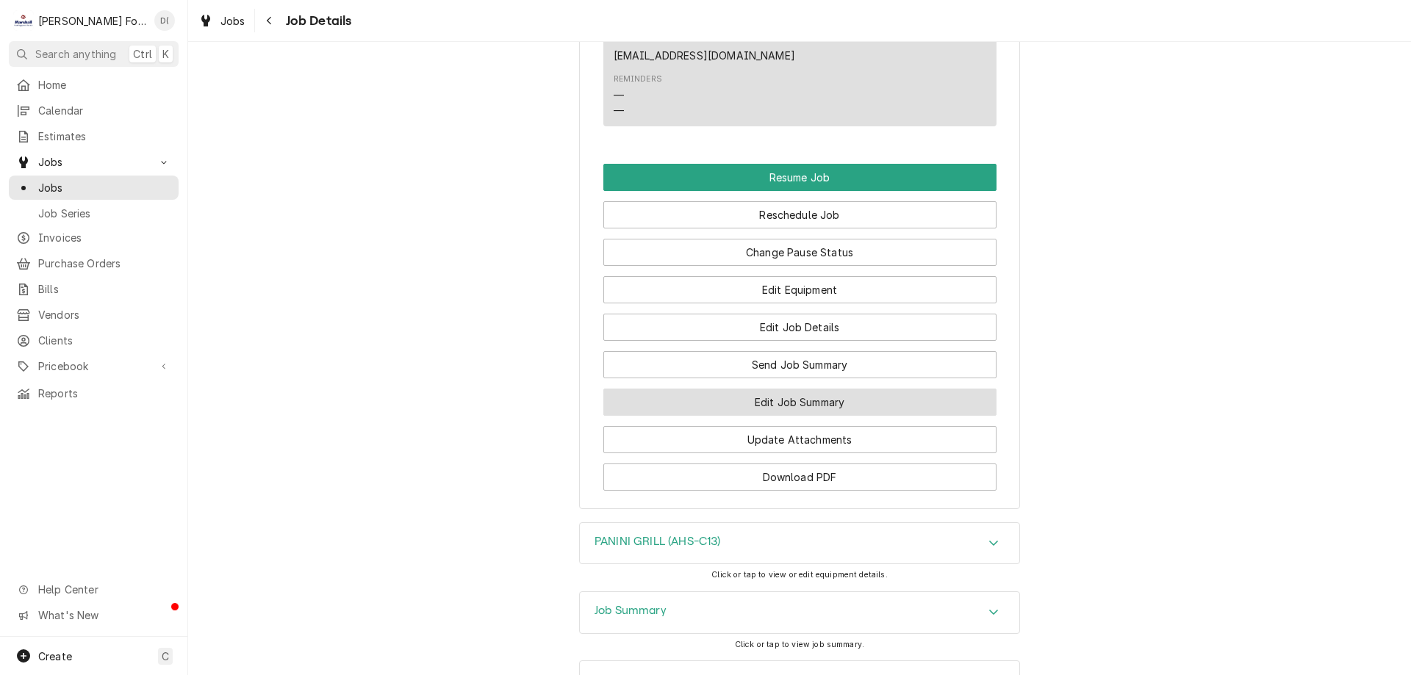
click at [761, 389] on button "Edit Job Summary" at bounding box center [799, 402] width 393 height 27
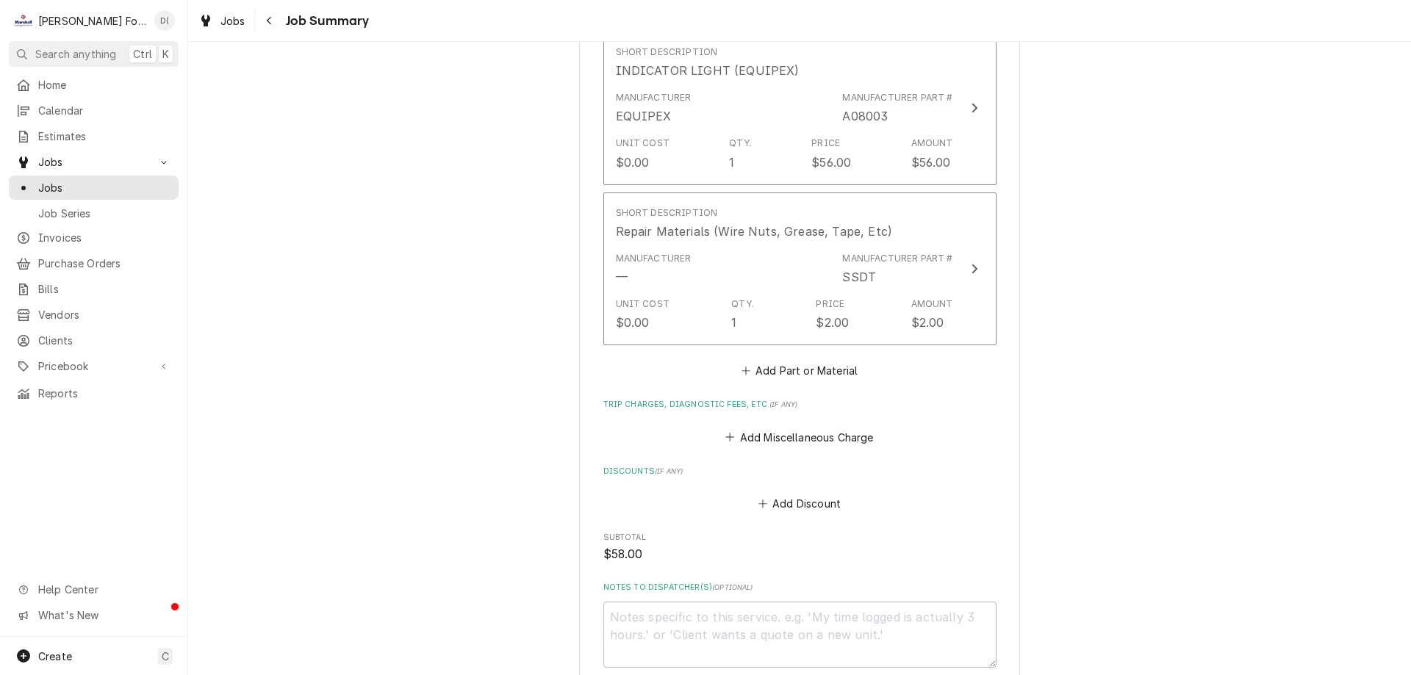
scroll to position [948, 0]
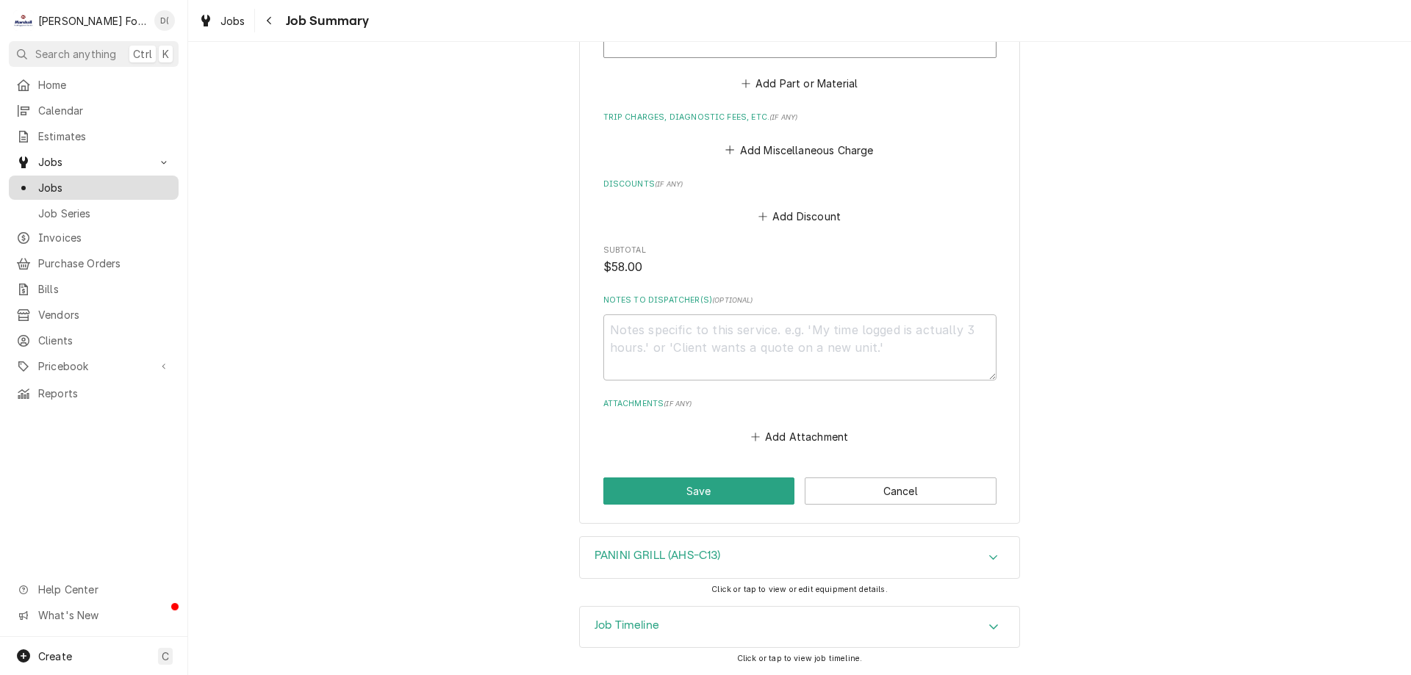
click at [93, 186] on span "Jobs" at bounding box center [104, 187] width 133 height 15
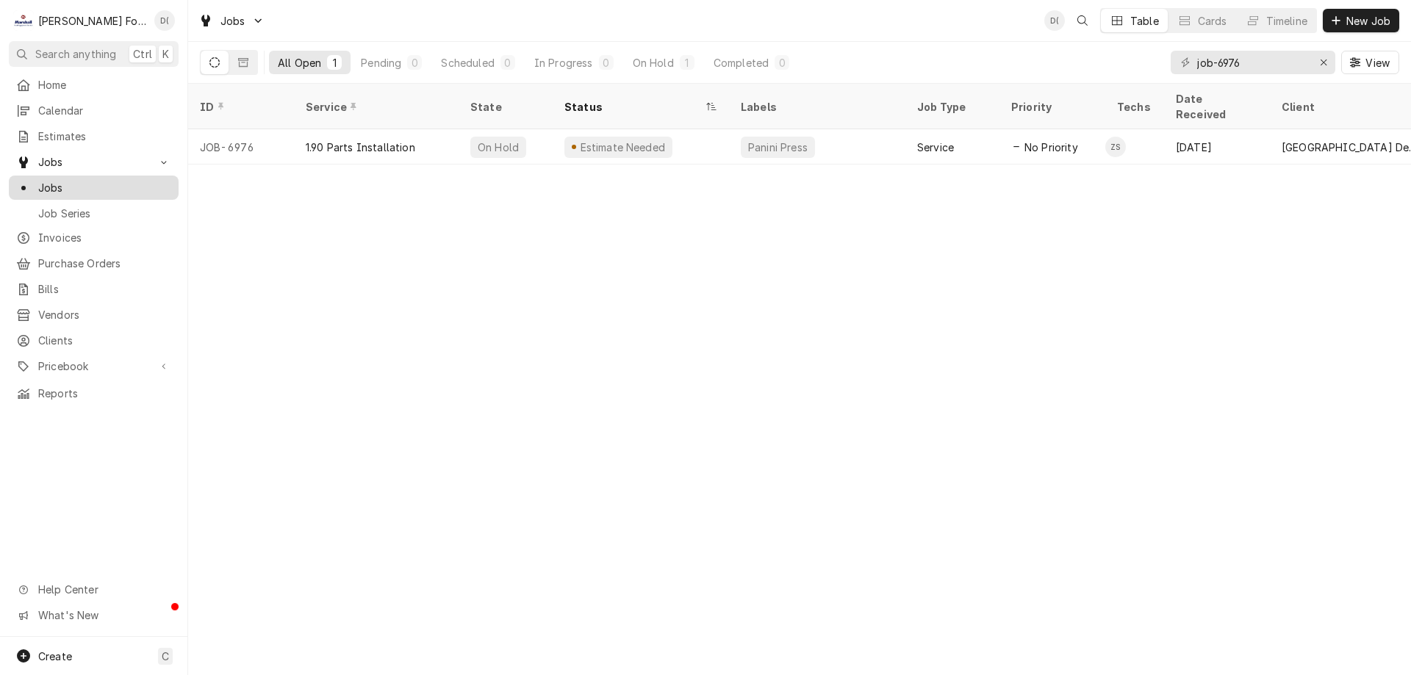
click at [107, 187] on span "Jobs" at bounding box center [104, 187] width 133 height 15
click at [1259, 58] on input "job-6976" at bounding box center [1252, 63] width 110 height 24
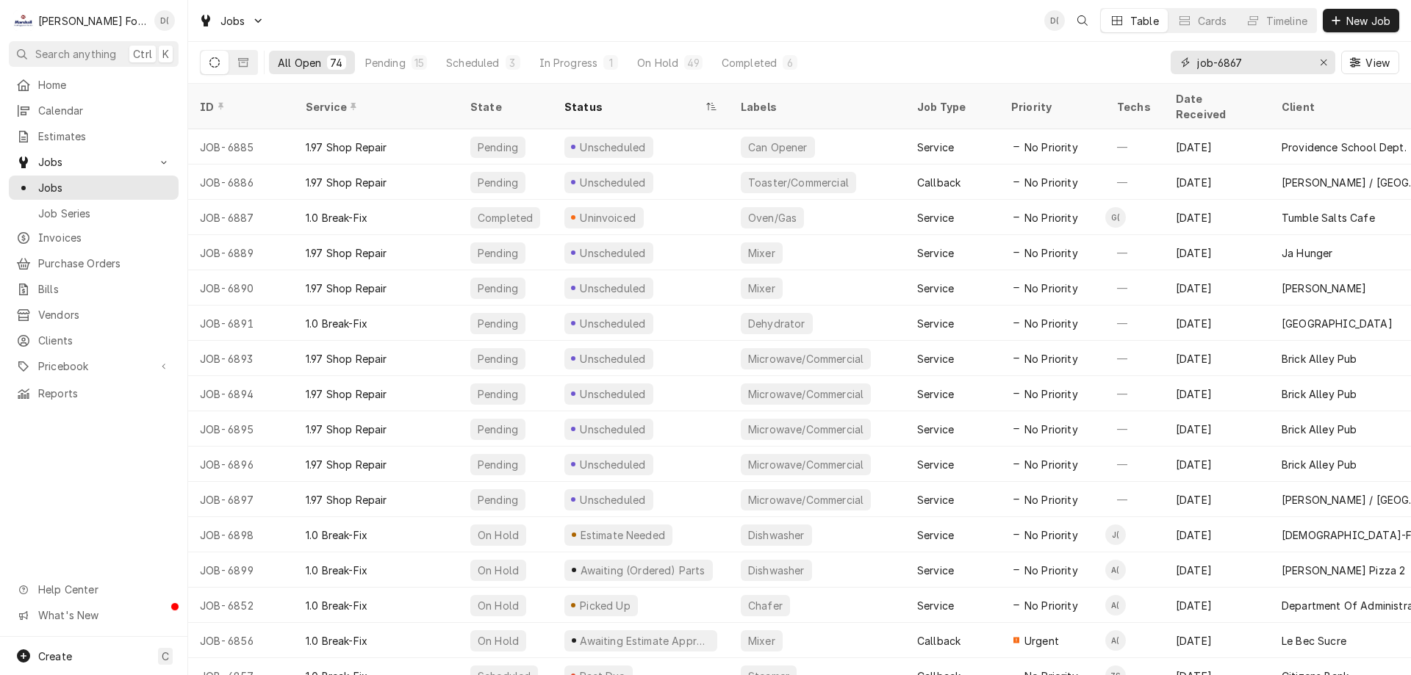
type input "job-6867"
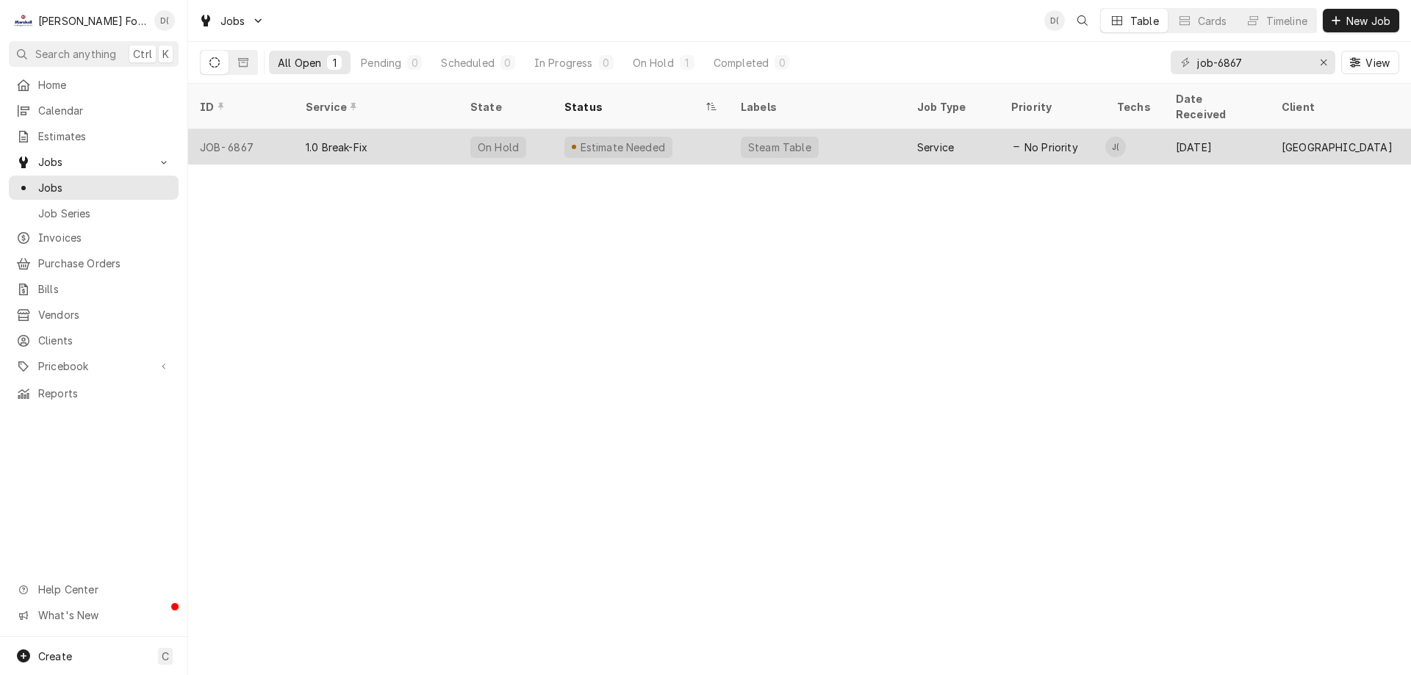
click at [710, 134] on div "Estimate Needed" at bounding box center [640, 146] width 176 height 35
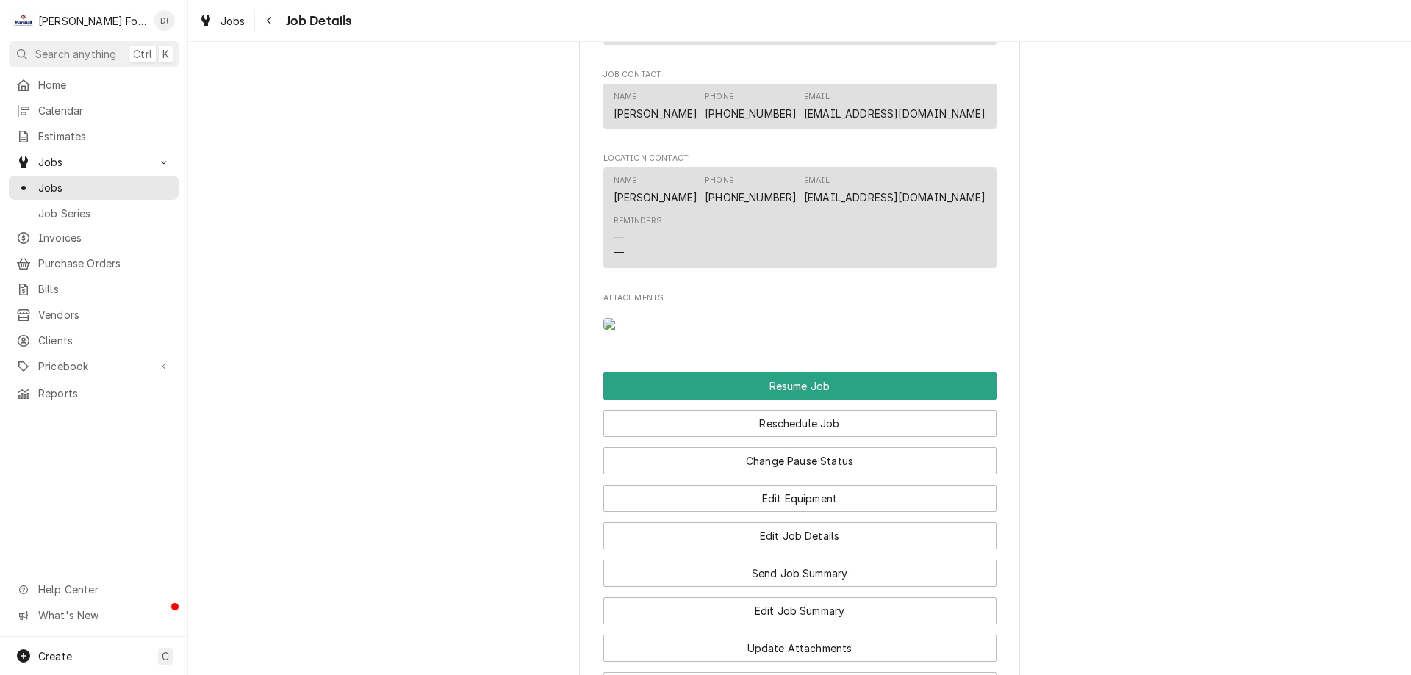
scroll to position [1543, 0]
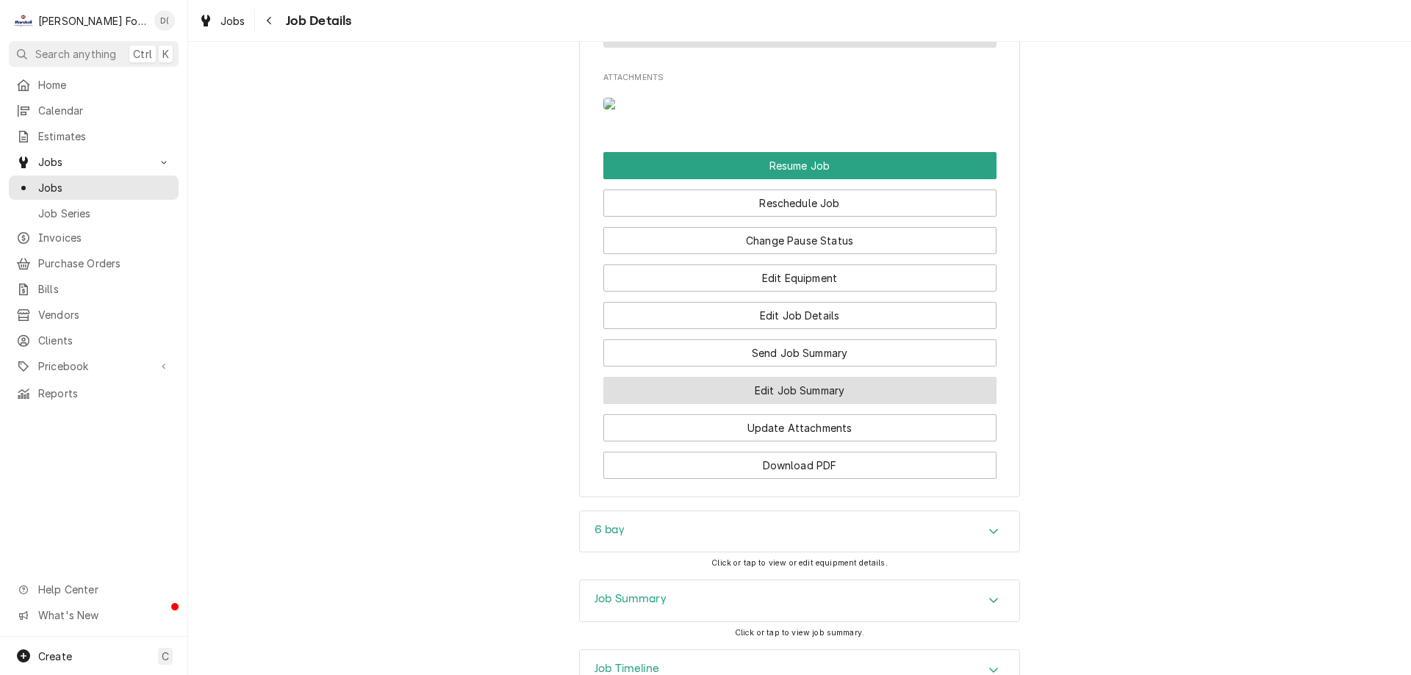
click at [763, 404] on button "Edit Job Summary" at bounding box center [799, 390] width 393 height 27
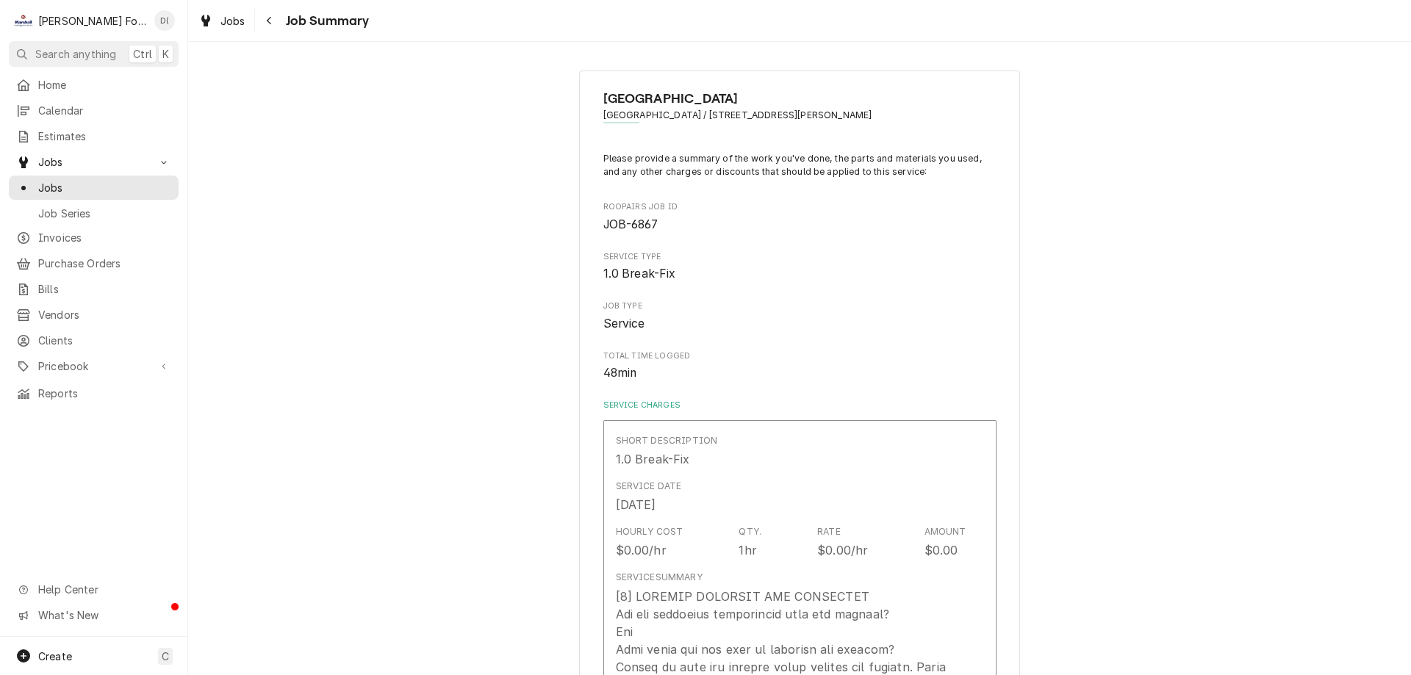
type textarea "x"
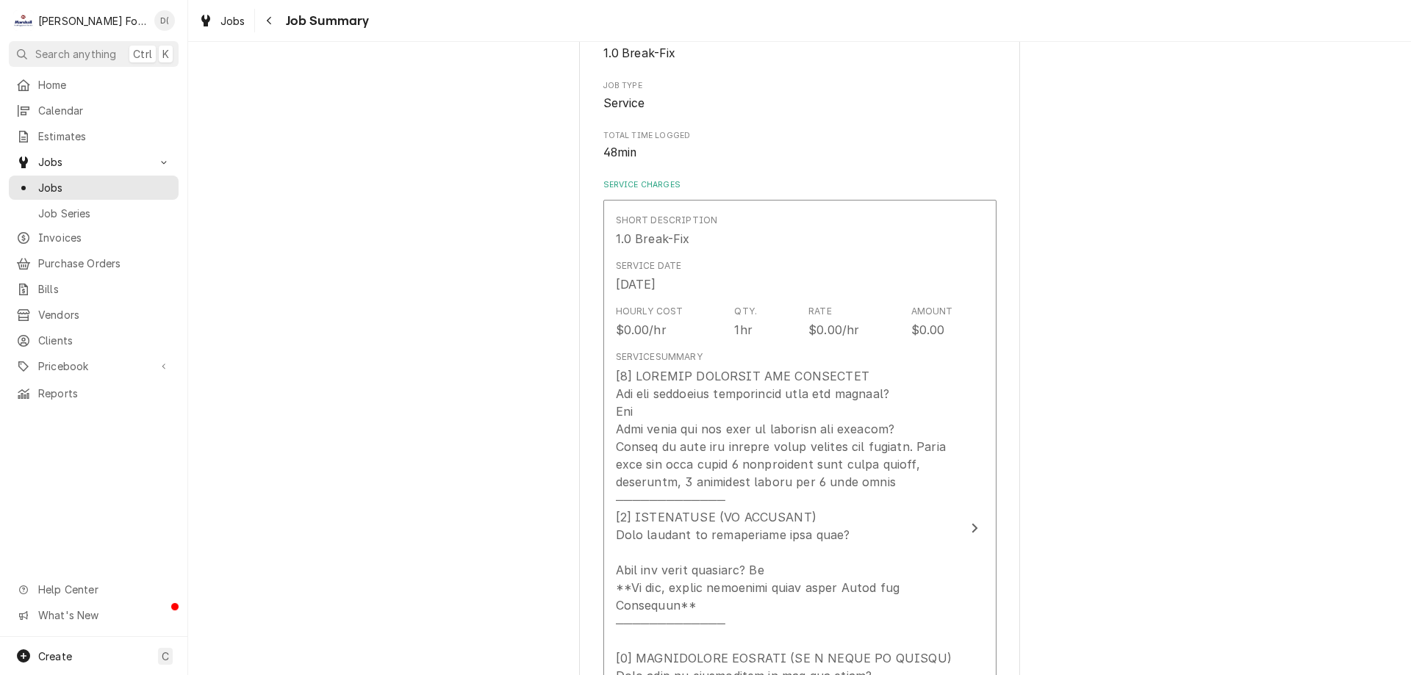
scroll to position [73, 0]
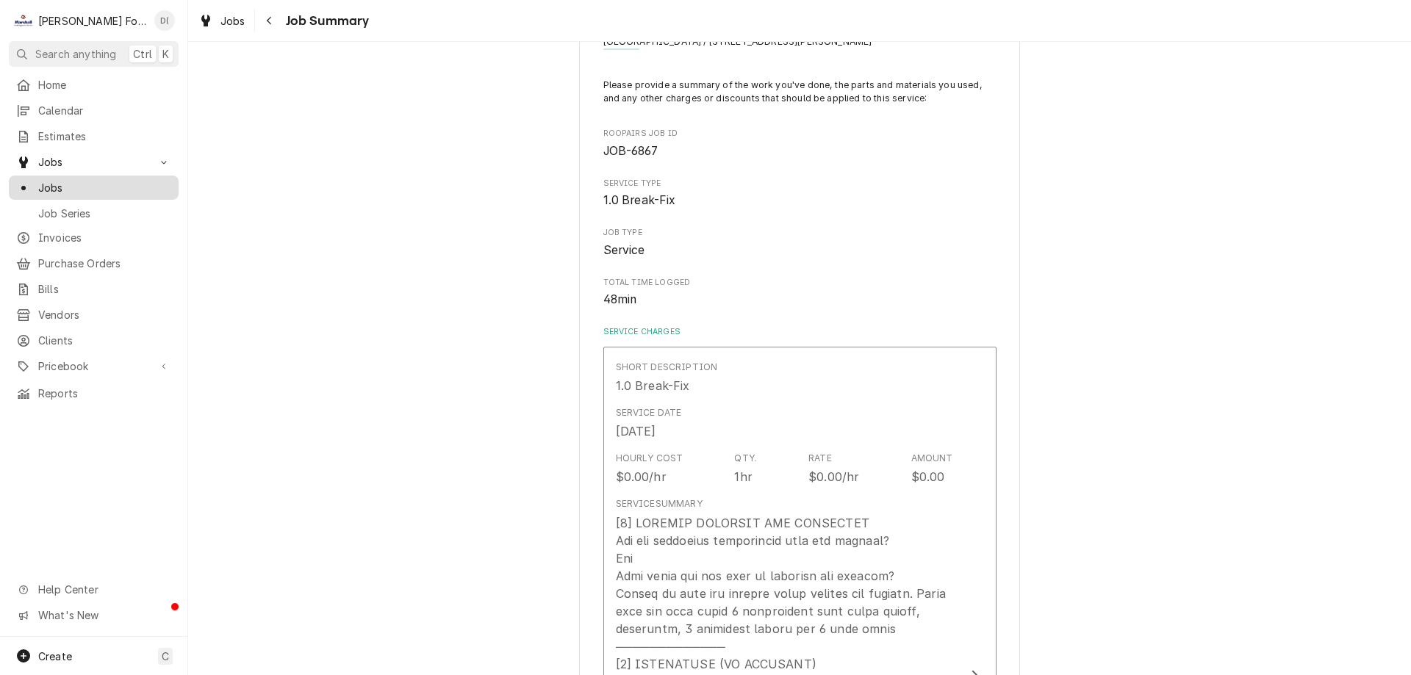
click at [74, 180] on span "Jobs" at bounding box center [104, 187] width 133 height 15
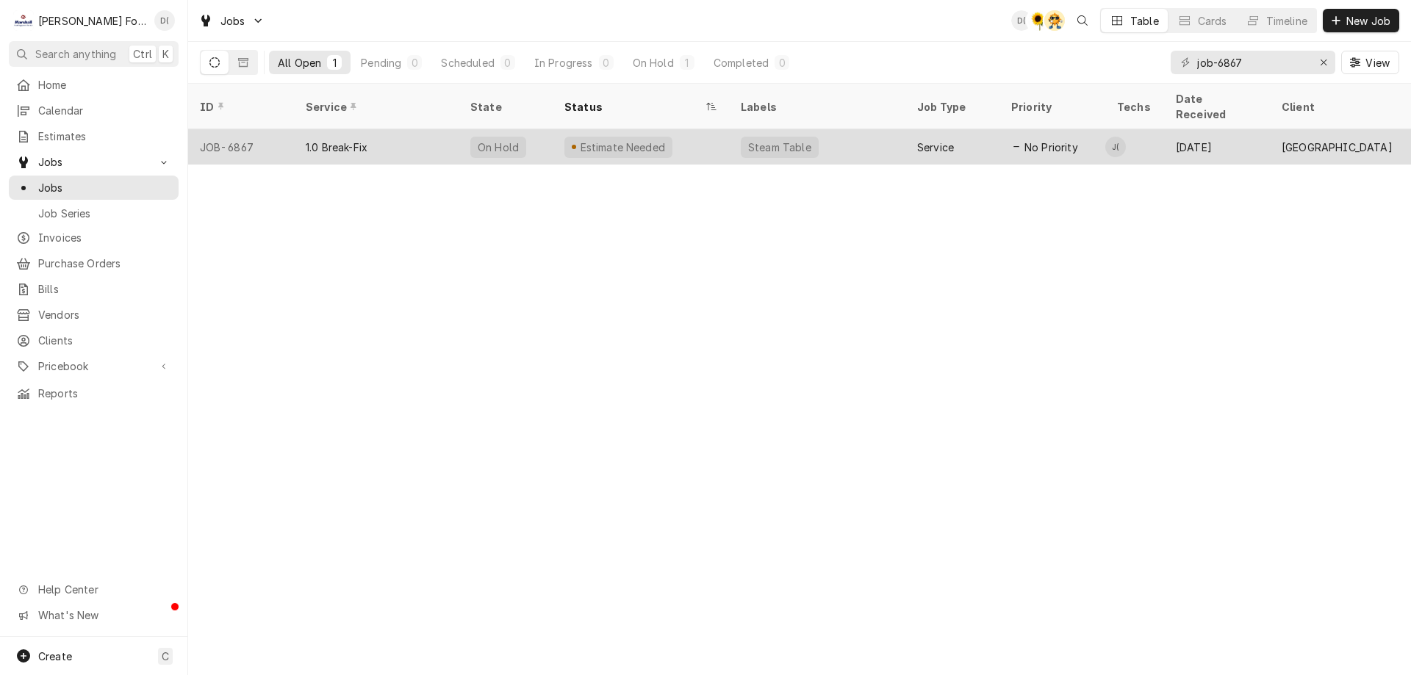
click at [697, 132] on div "Estimate Needed" at bounding box center [640, 146] width 176 height 35
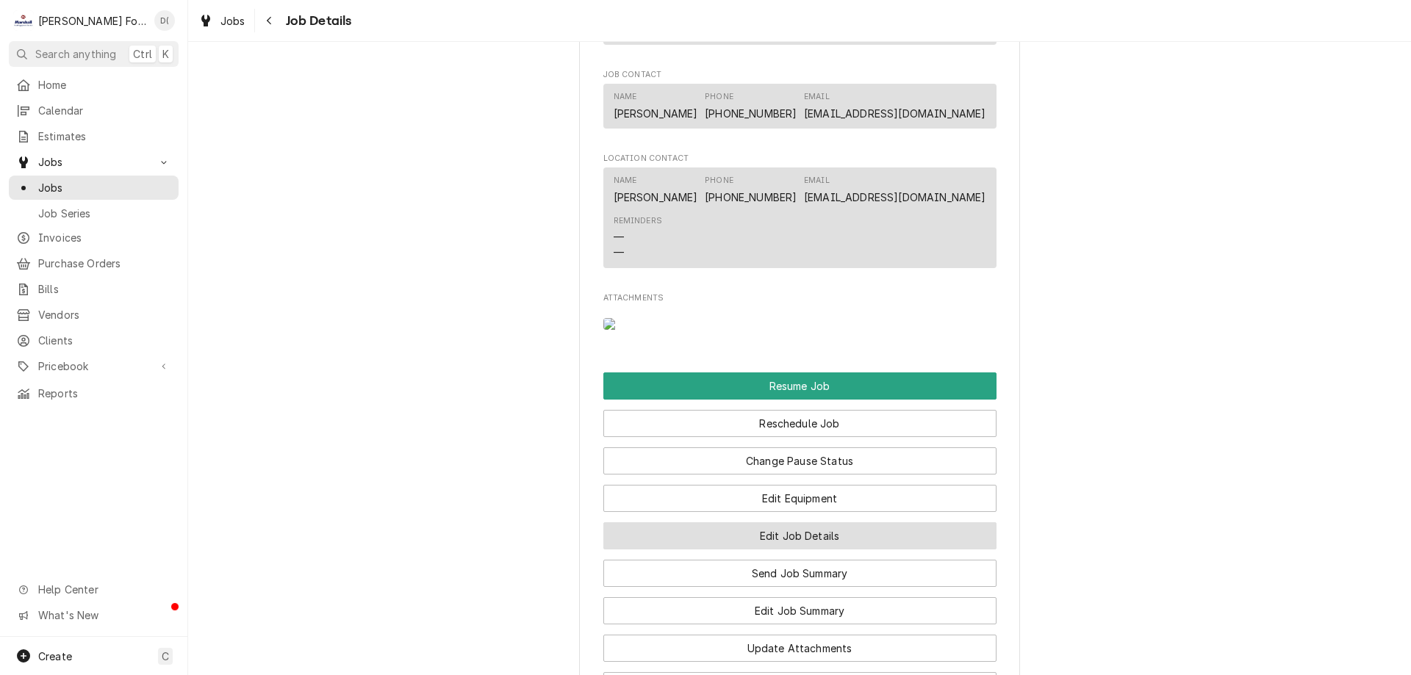
scroll to position [1469, 0]
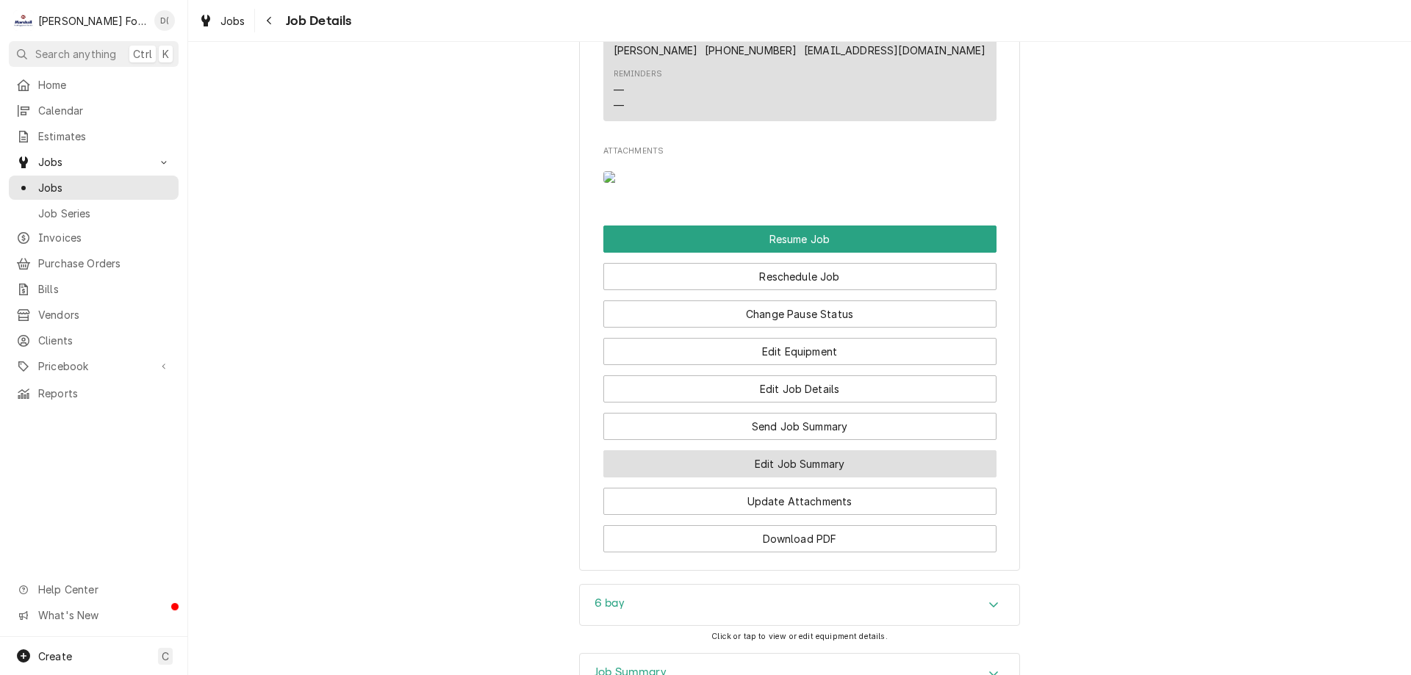
click at [772, 478] on button "Edit Job Summary" at bounding box center [799, 463] width 393 height 27
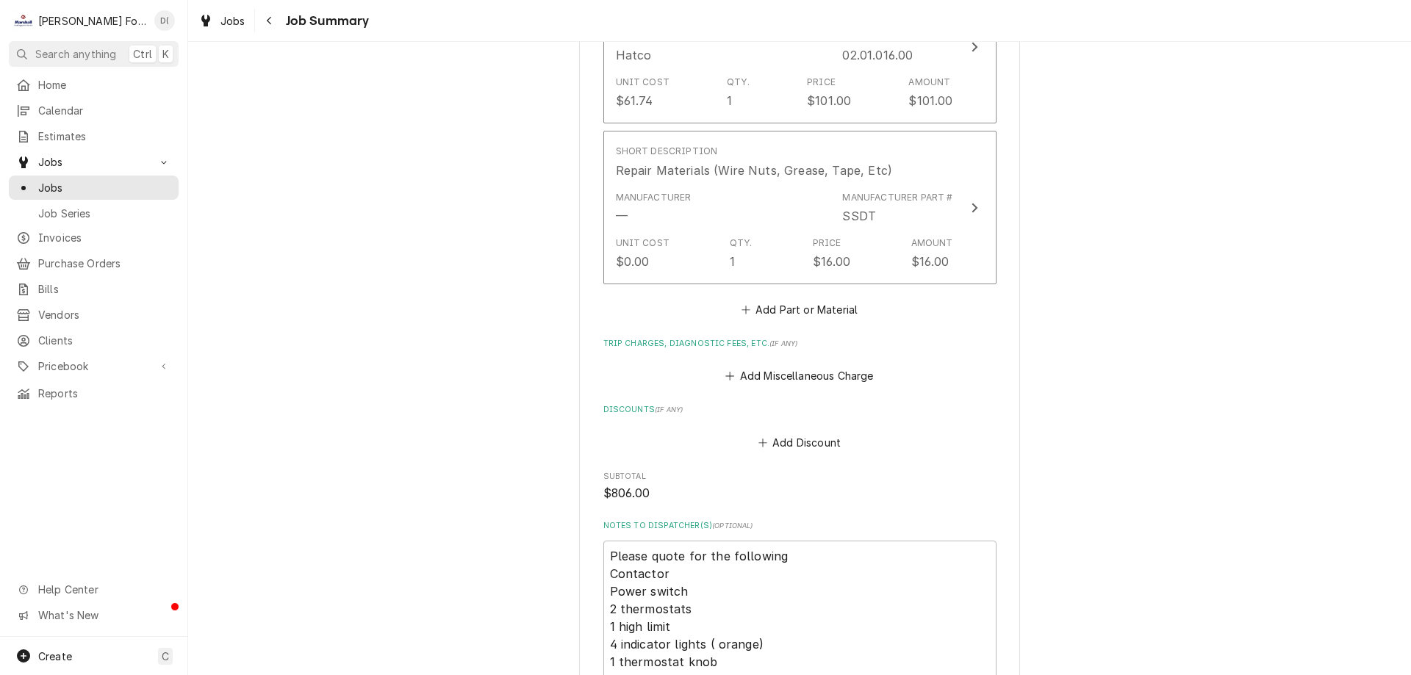
scroll to position [2131, 0]
